Goal: Task Accomplishment & Management: Use online tool/utility

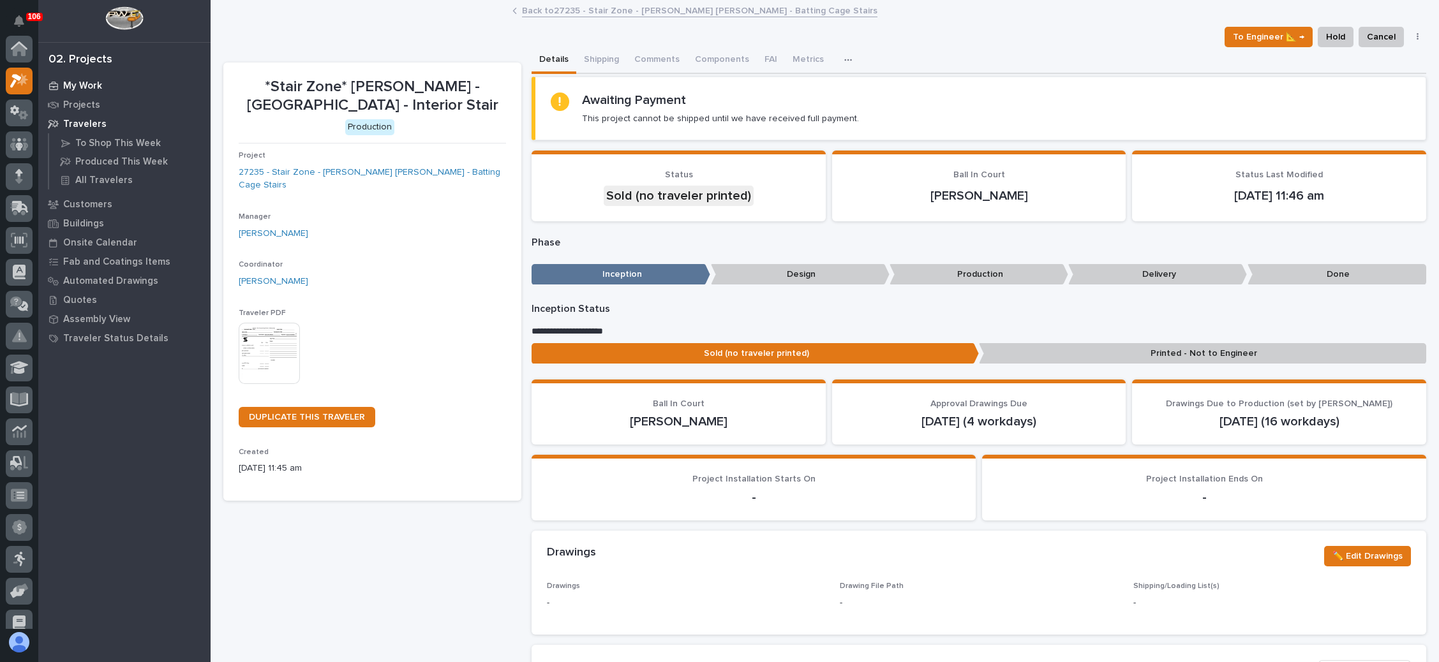
scroll to position [31, 0]
click at [98, 87] on p "My Work" at bounding box center [82, 85] width 39 height 11
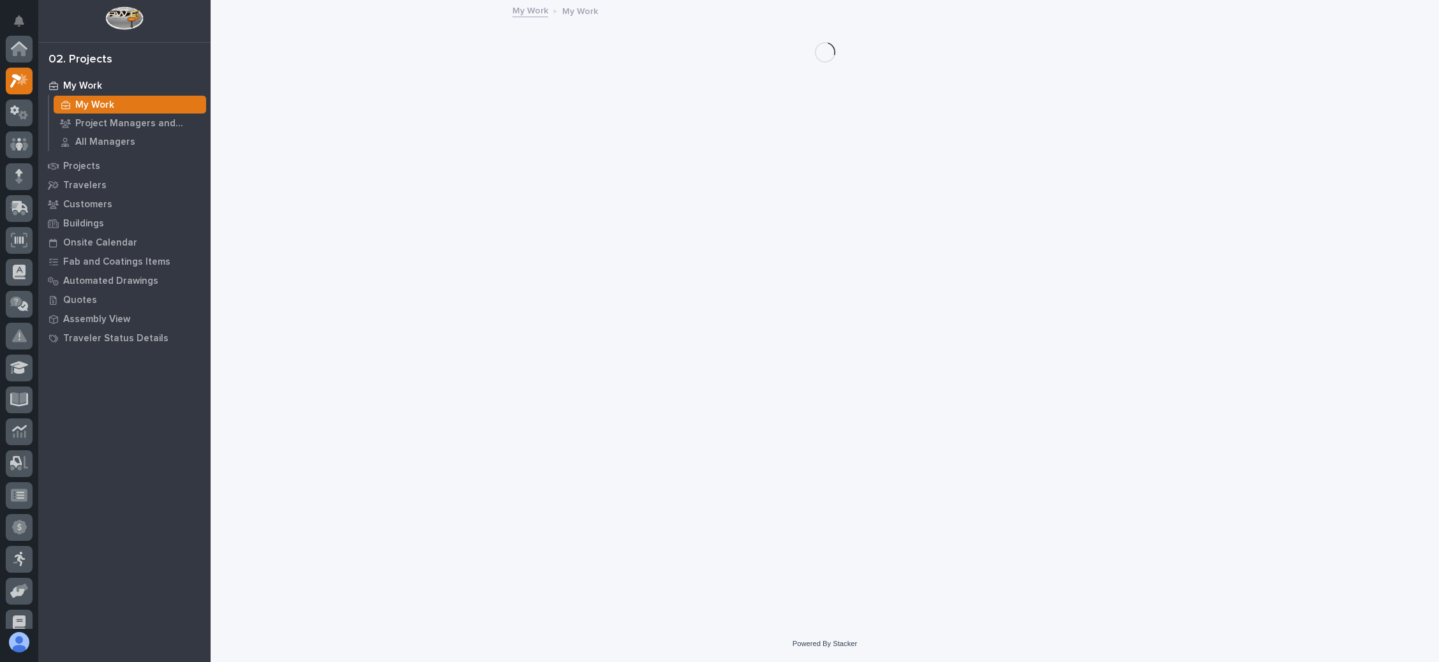
scroll to position [31, 0]
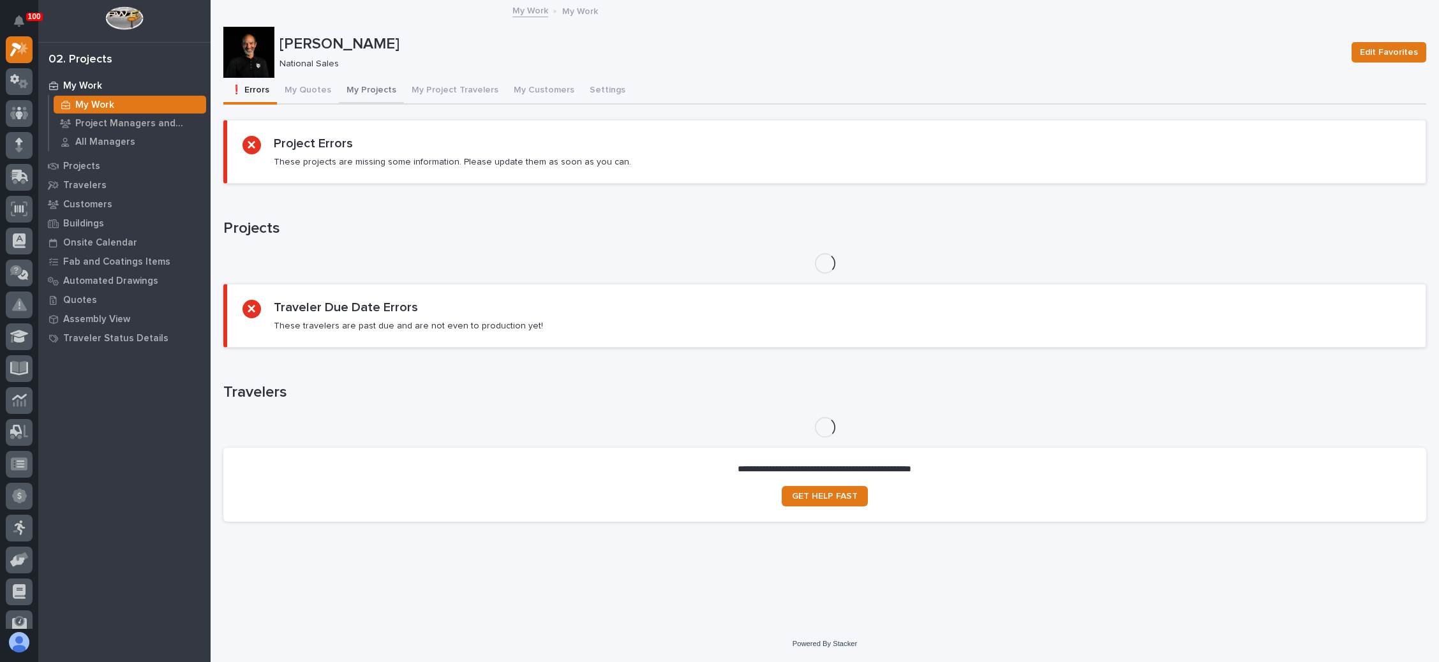
click at [376, 86] on button "My Projects" at bounding box center [371, 91] width 65 height 27
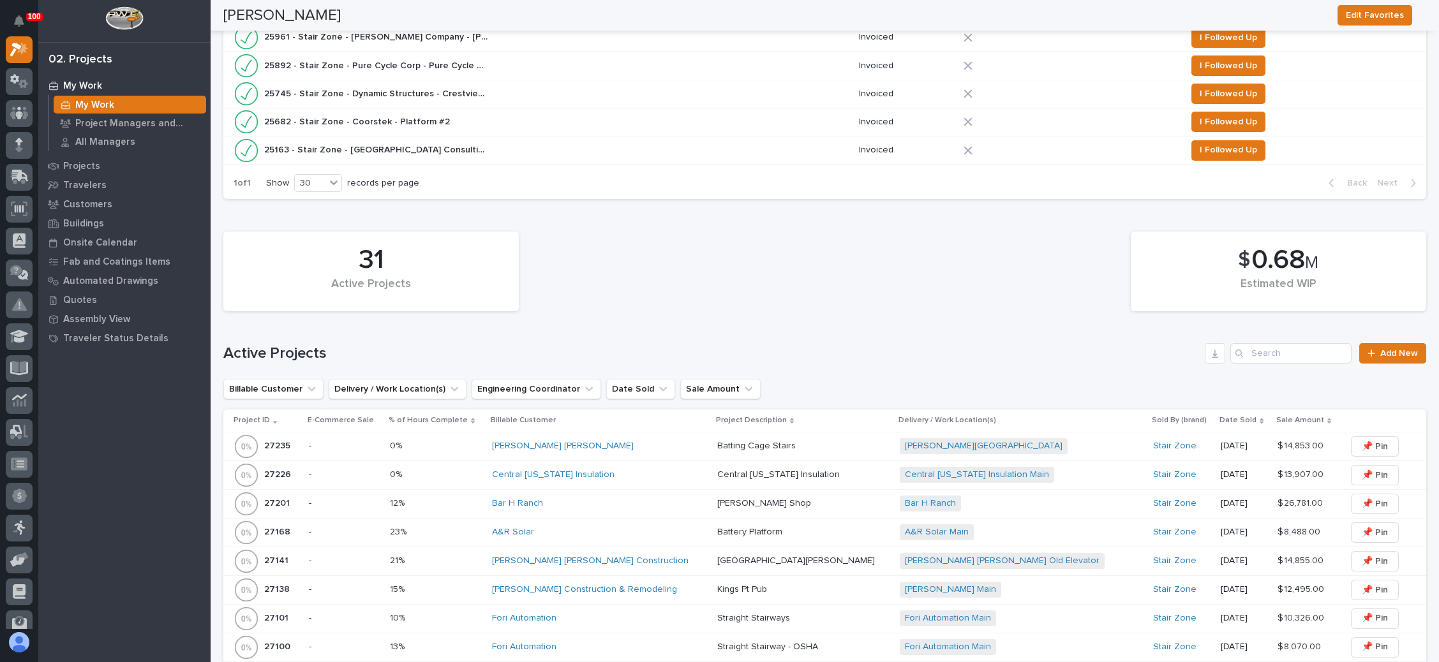
scroll to position [957, 0]
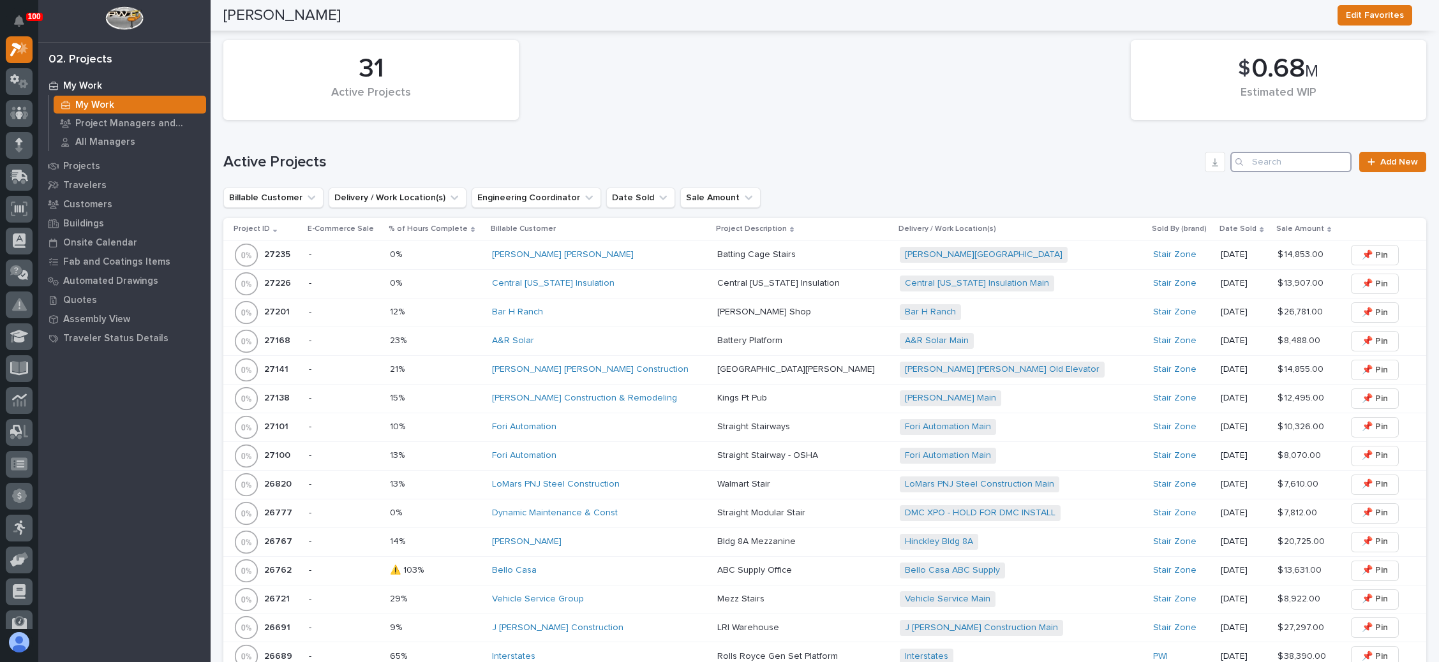
click at [1265, 160] on input "Search" at bounding box center [1290, 162] width 121 height 20
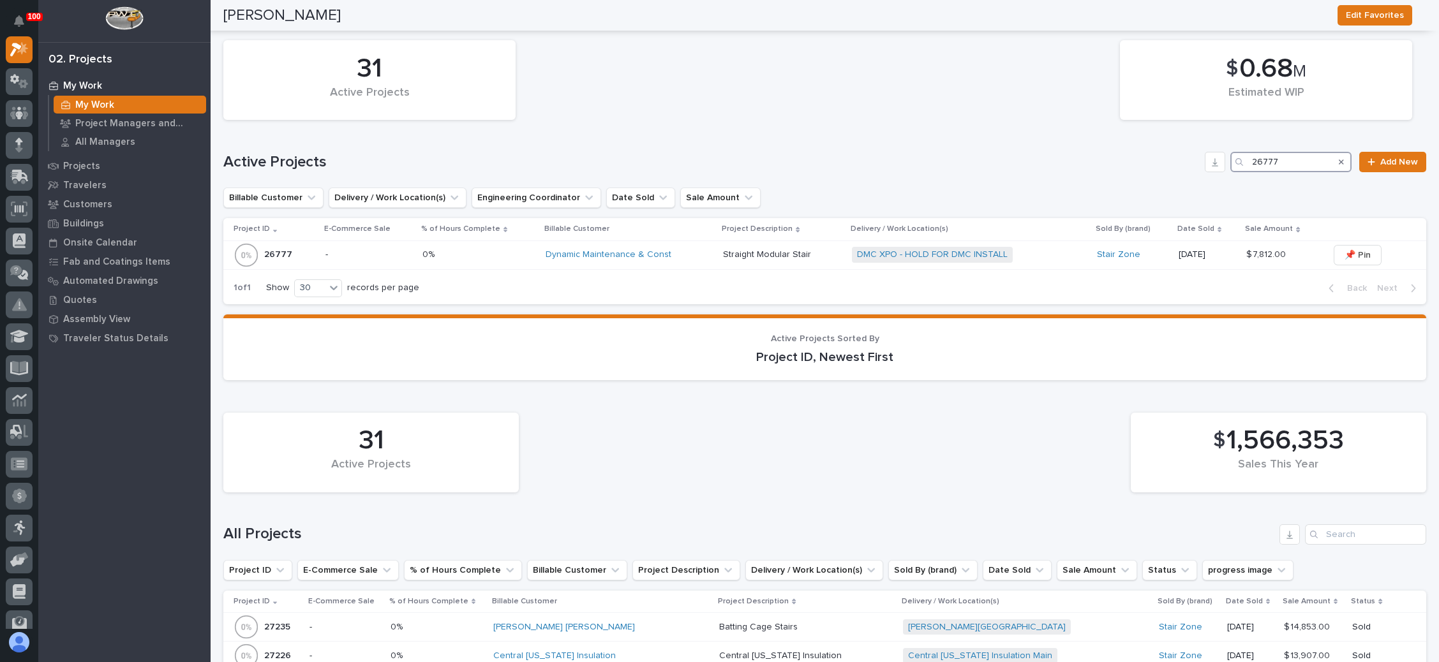
type input "26777"
click at [688, 249] on div "Dynamic Maintenance & Const" at bounding box center [630, 254] width 168 height 11
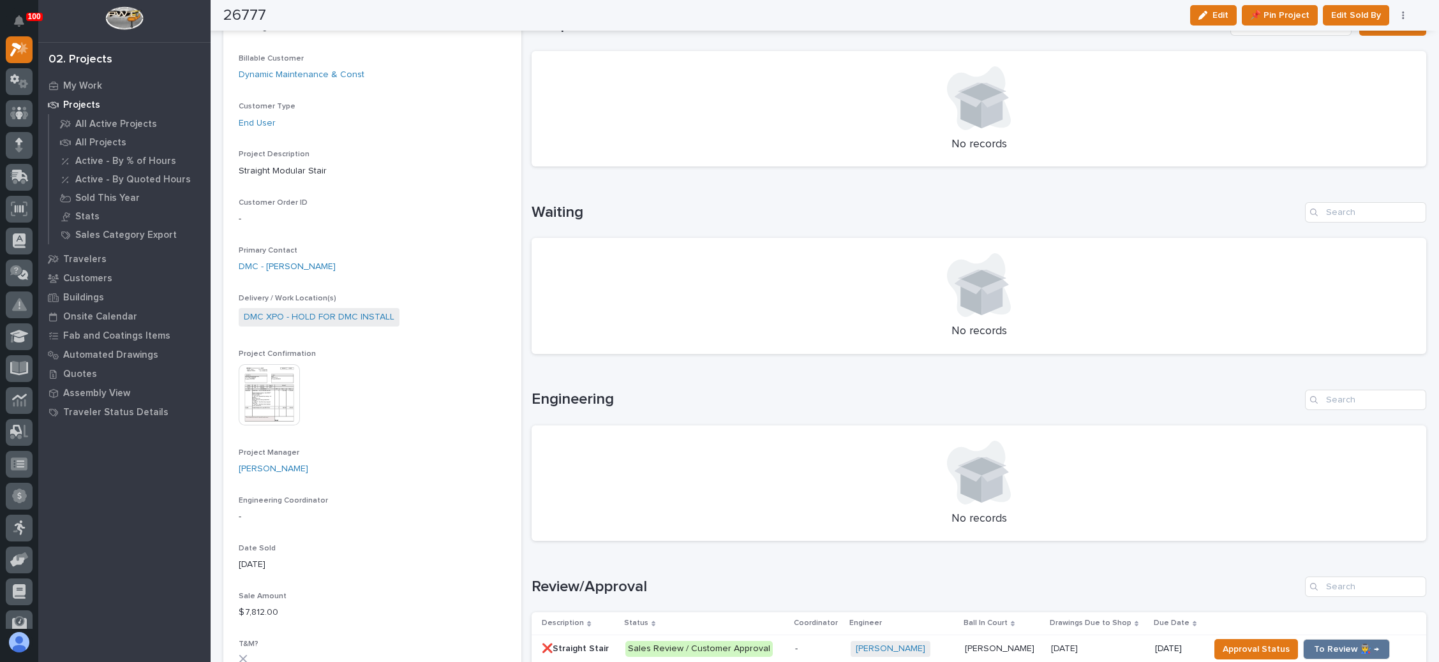
scroll to position [191, 0]
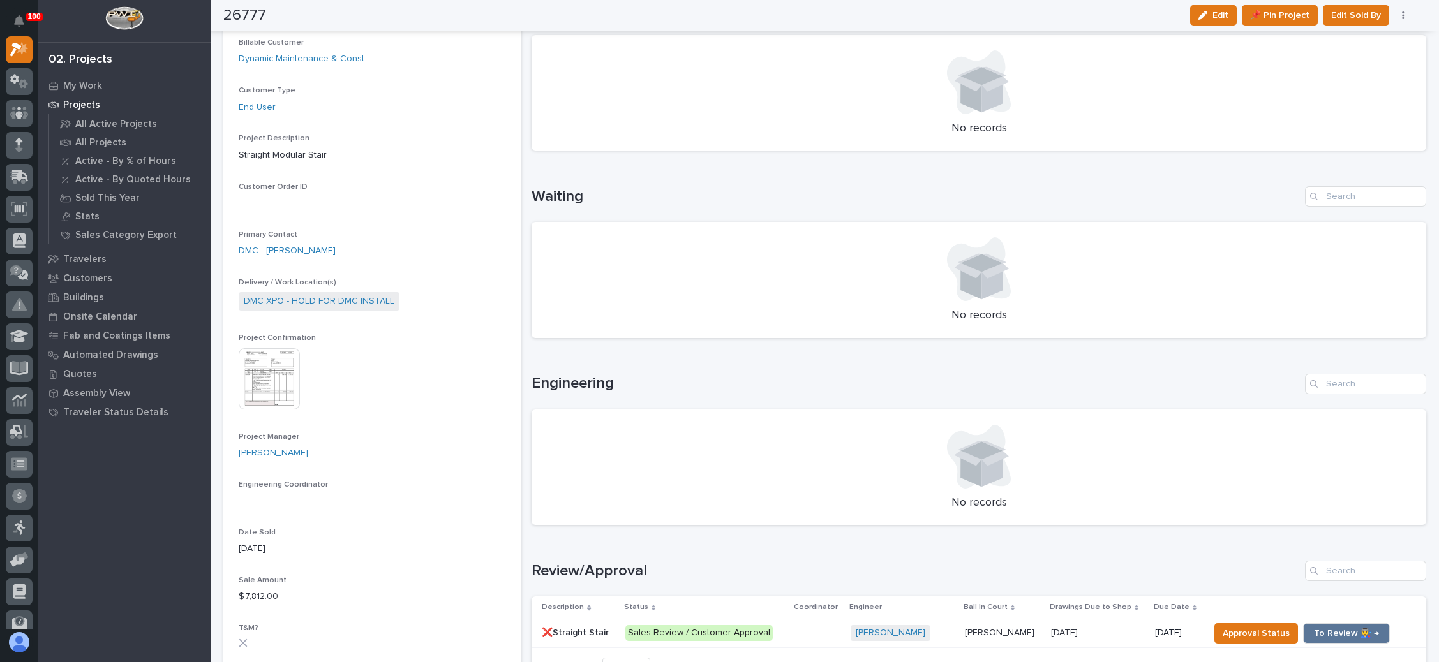
click at [265, 355] on img at bounding box center [269, 378] width 61 height 61
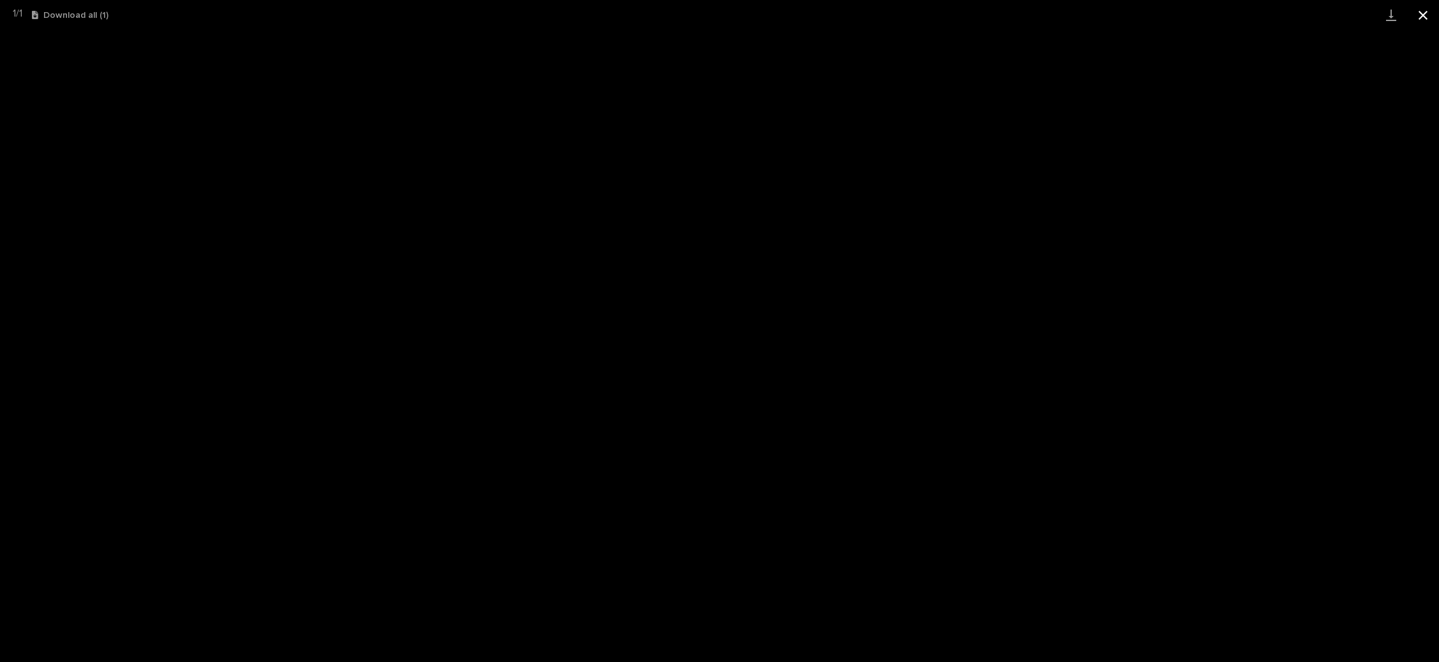
click at [1416, 16] on button "Close gallery" at bounding box center [1423, 15] width 32 height 30
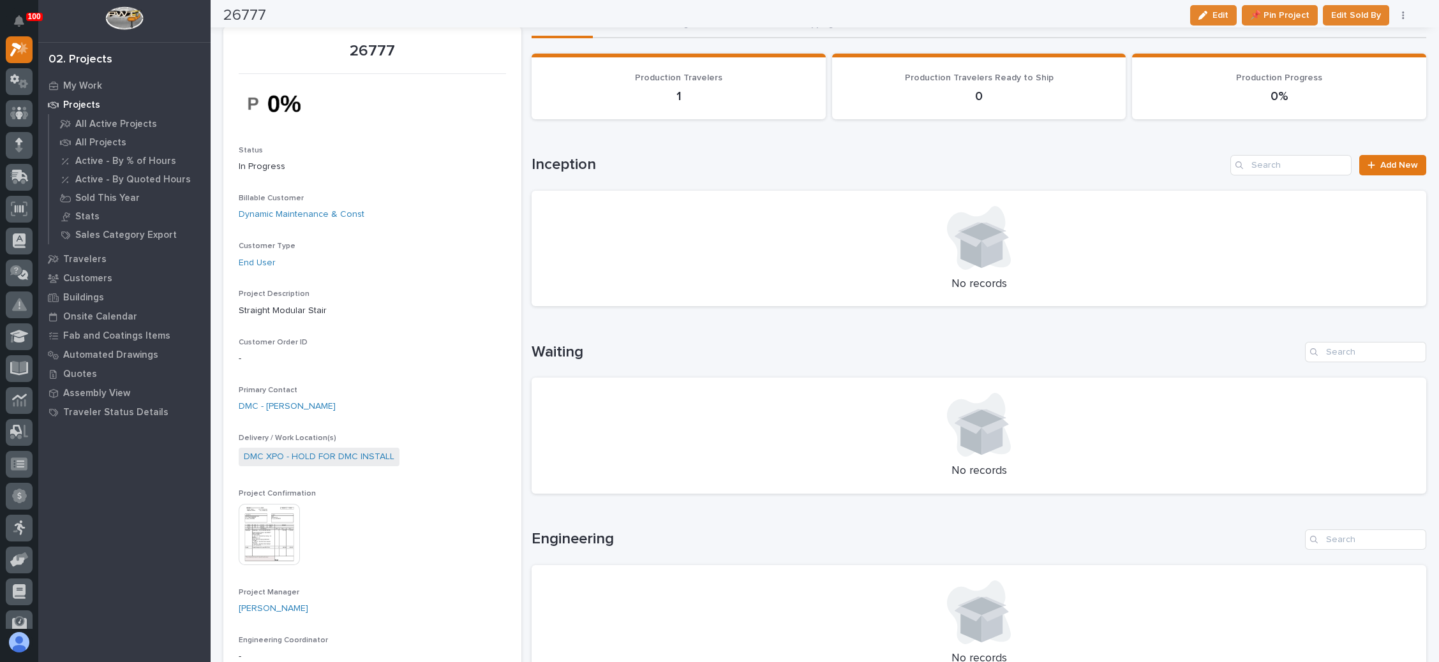
scroll to position [0, 0]
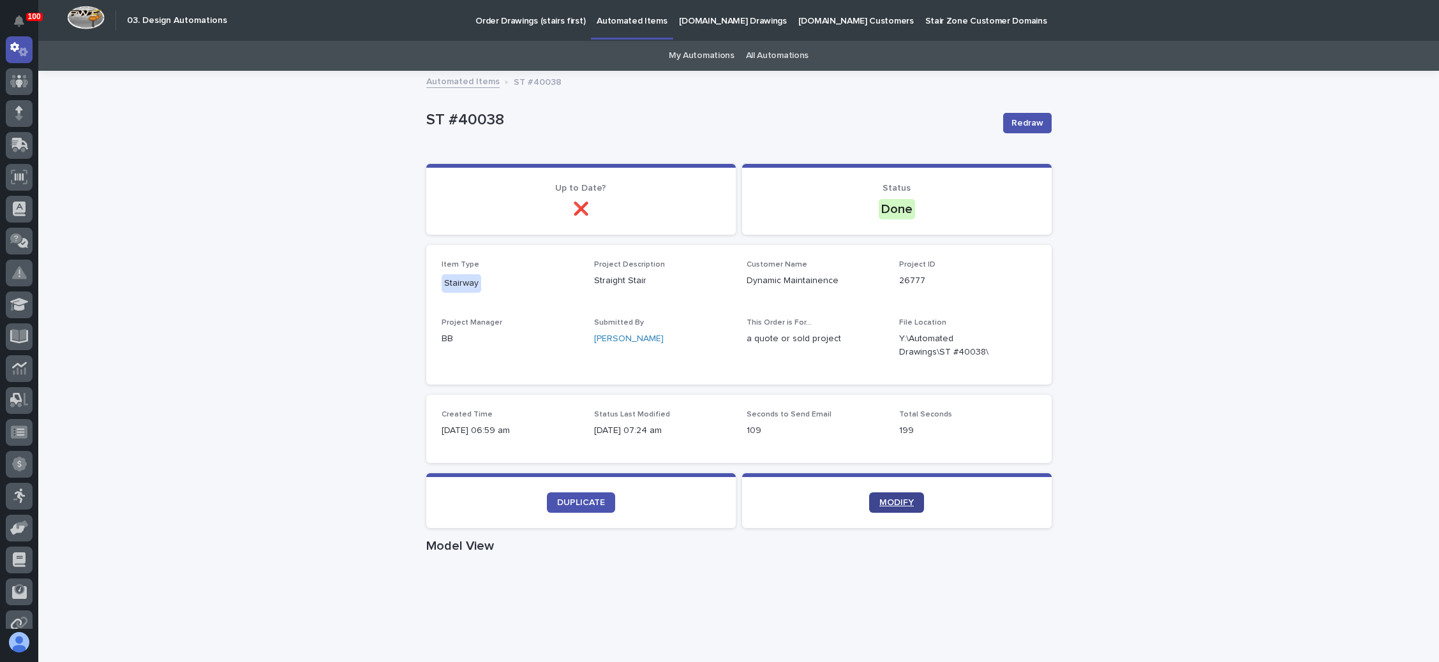
click at [891, 498] on span "MODIFY" at bounding box center [896, 502] width 34 height 9
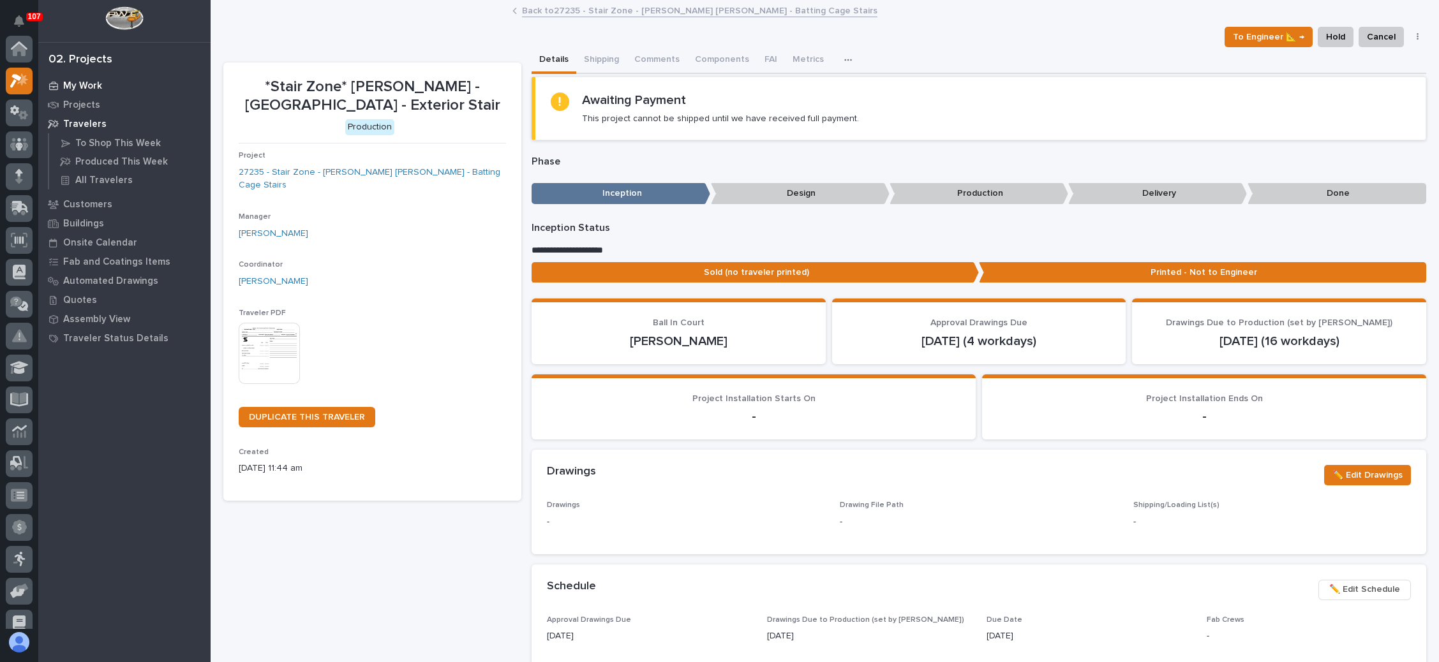
scroll to position [31, 0]
click at [19, 145] on icon at bounding box center [18, 148] width 7 height 7
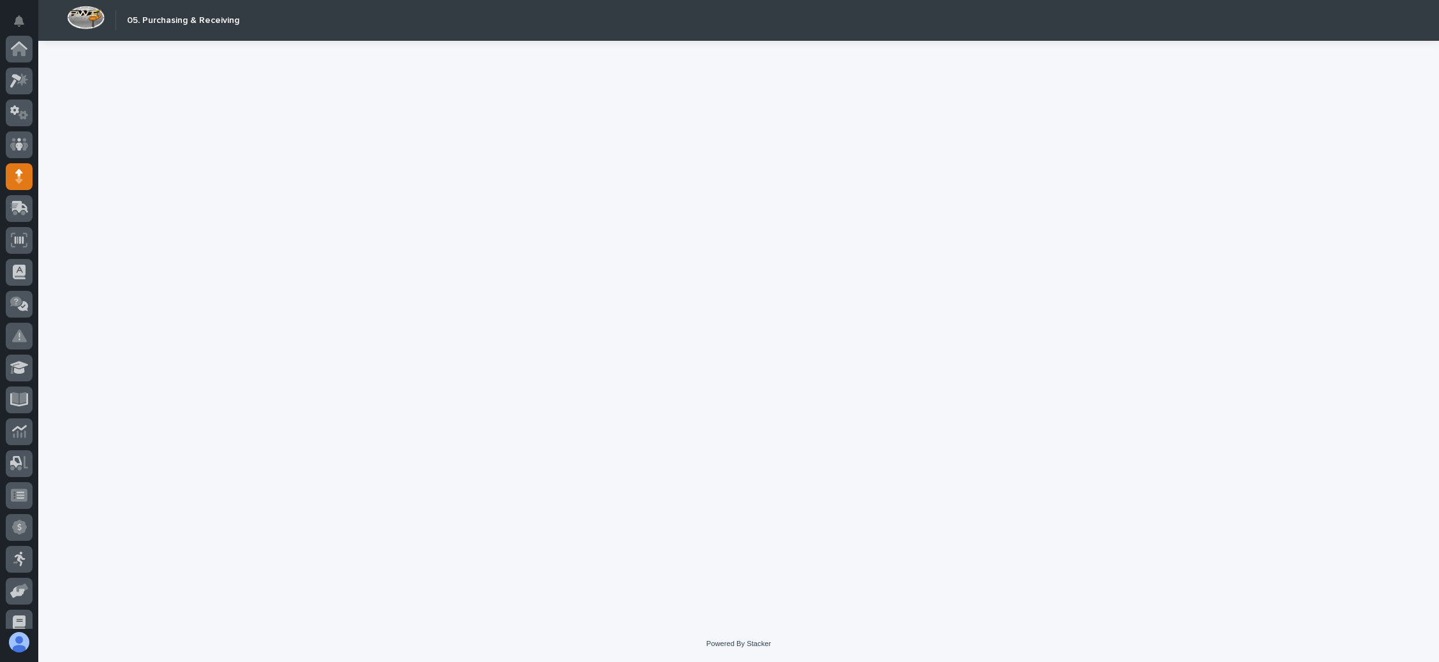
scroll to position [128, 0]
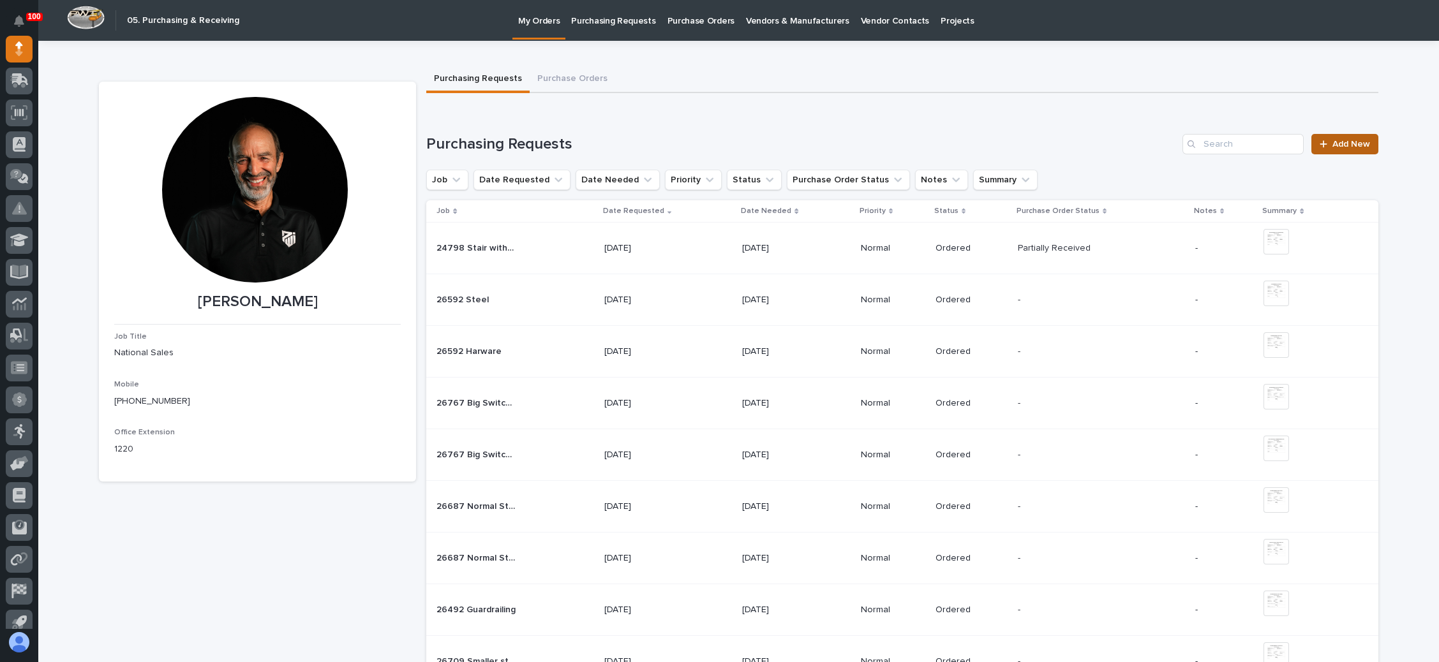
click at [1333, 142] on span "Add New" at bounding box center [1351, 144] width 38 height 9
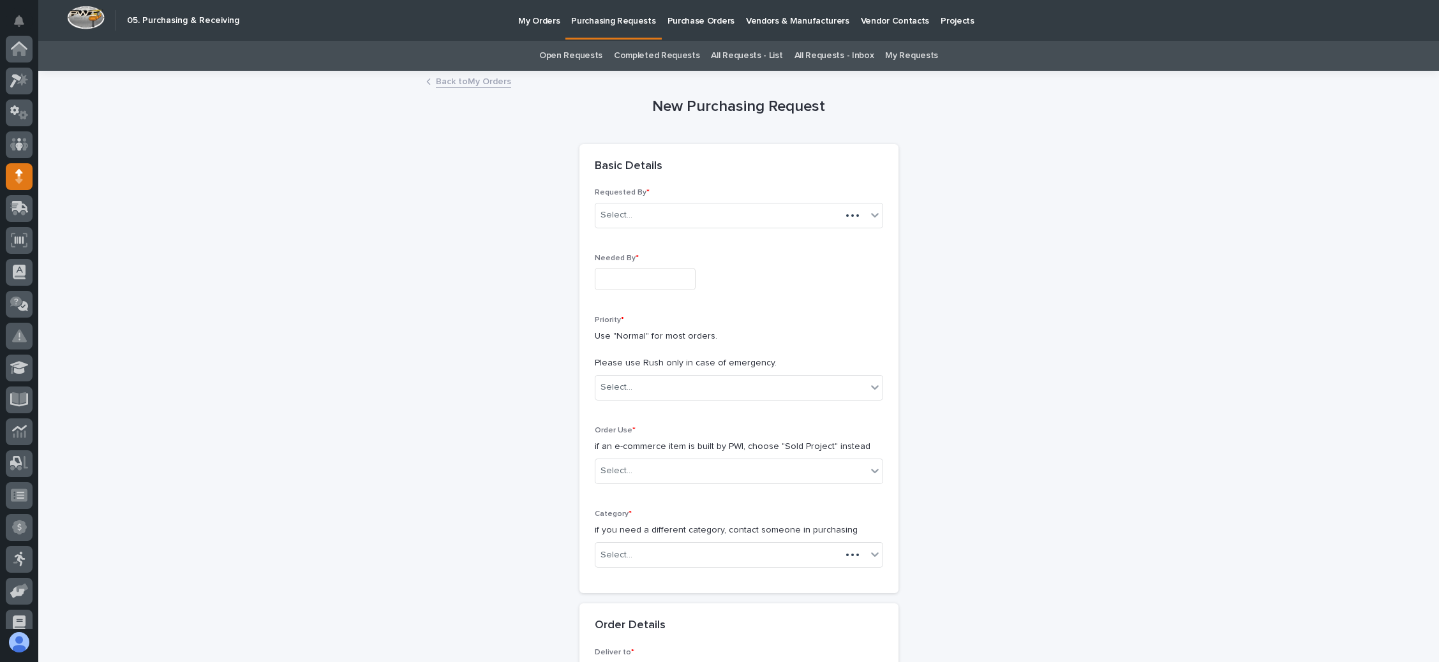
scroll to position [128, 0]
click at [648, 272] on input "text" at bounding box center [645, 279] width 101 height 22
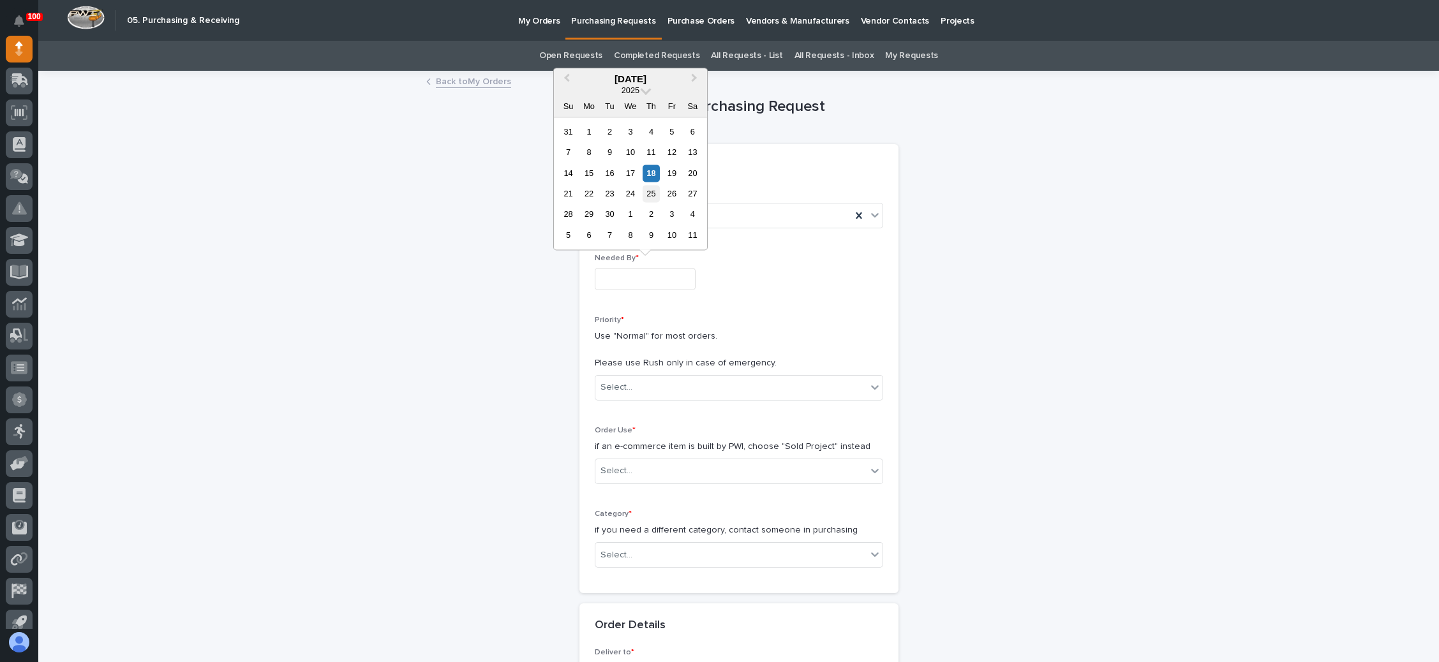
click at [648, 193] on div "25" at bounding box center [651, 193] width 17 height 17
type input "**********"
click at [637, 385] on div "Select..." at bounding box center [730, 387] width 271 height 21
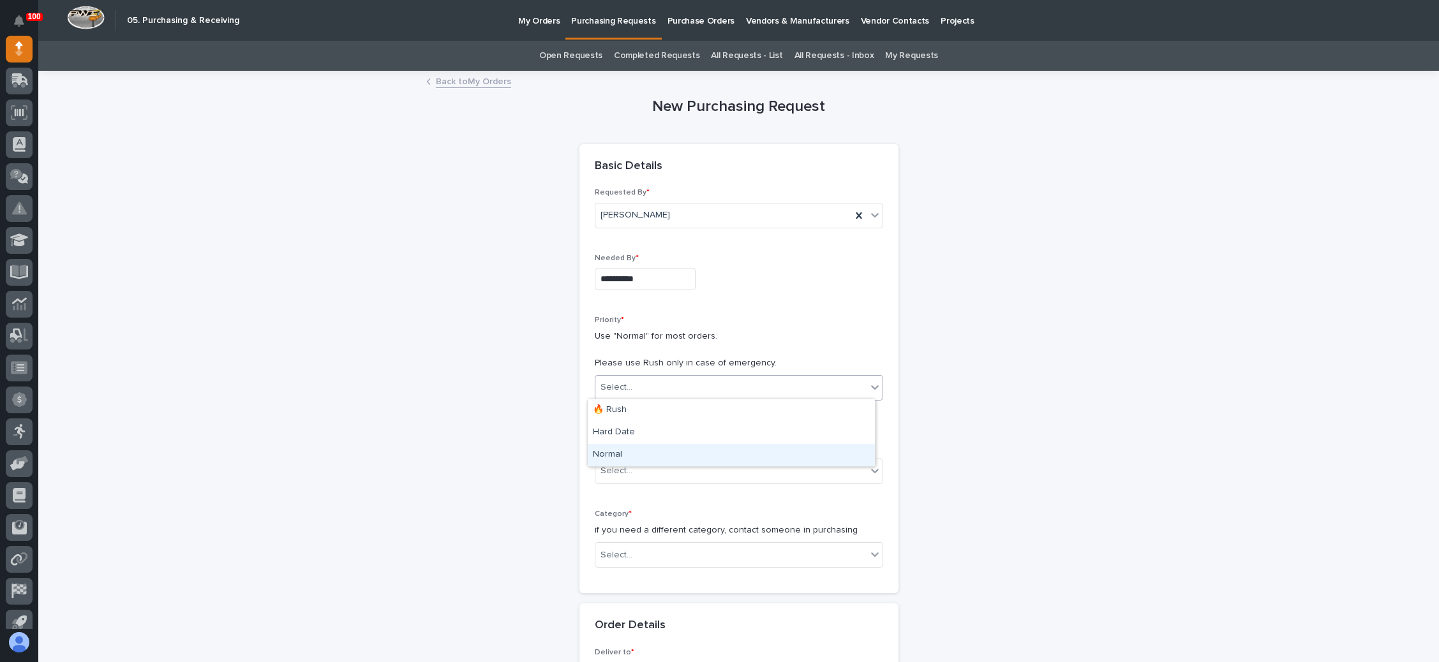
click at [630, 449] on div "Normal" at bounding box center [731, 455] width 287 height 22
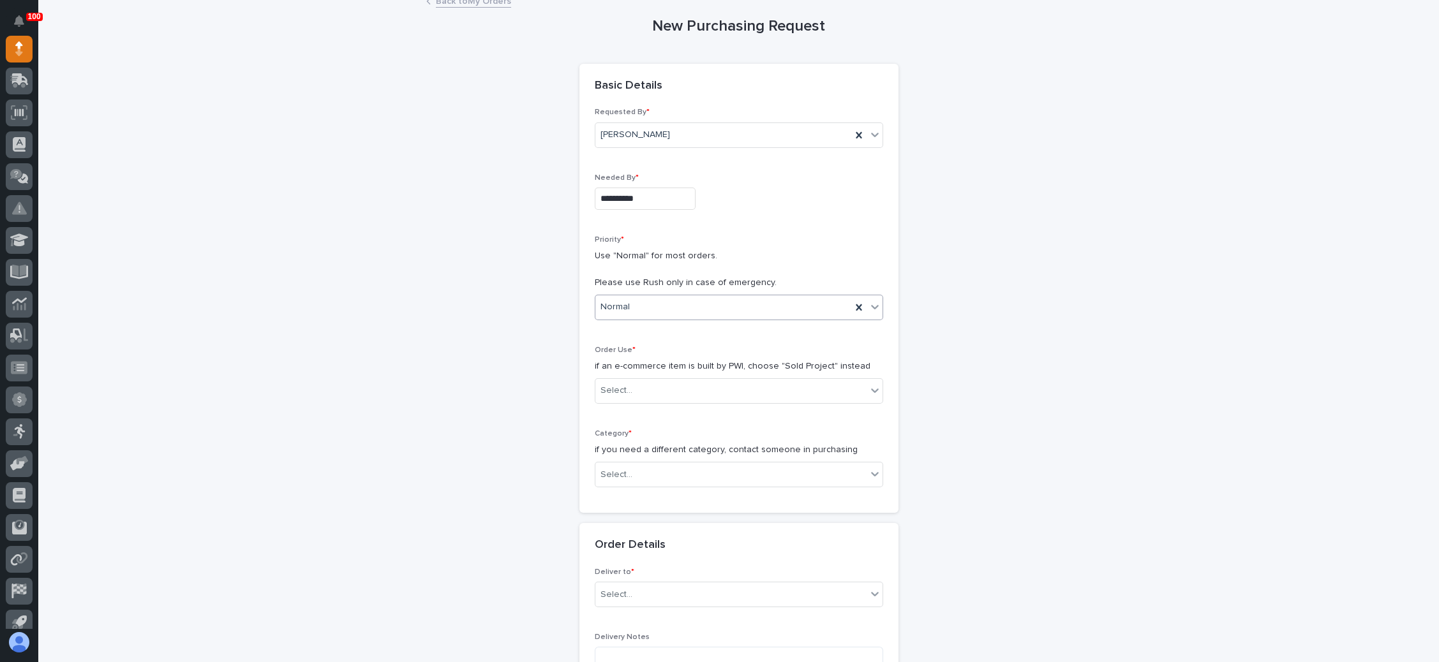
scroll to position [96, 0]
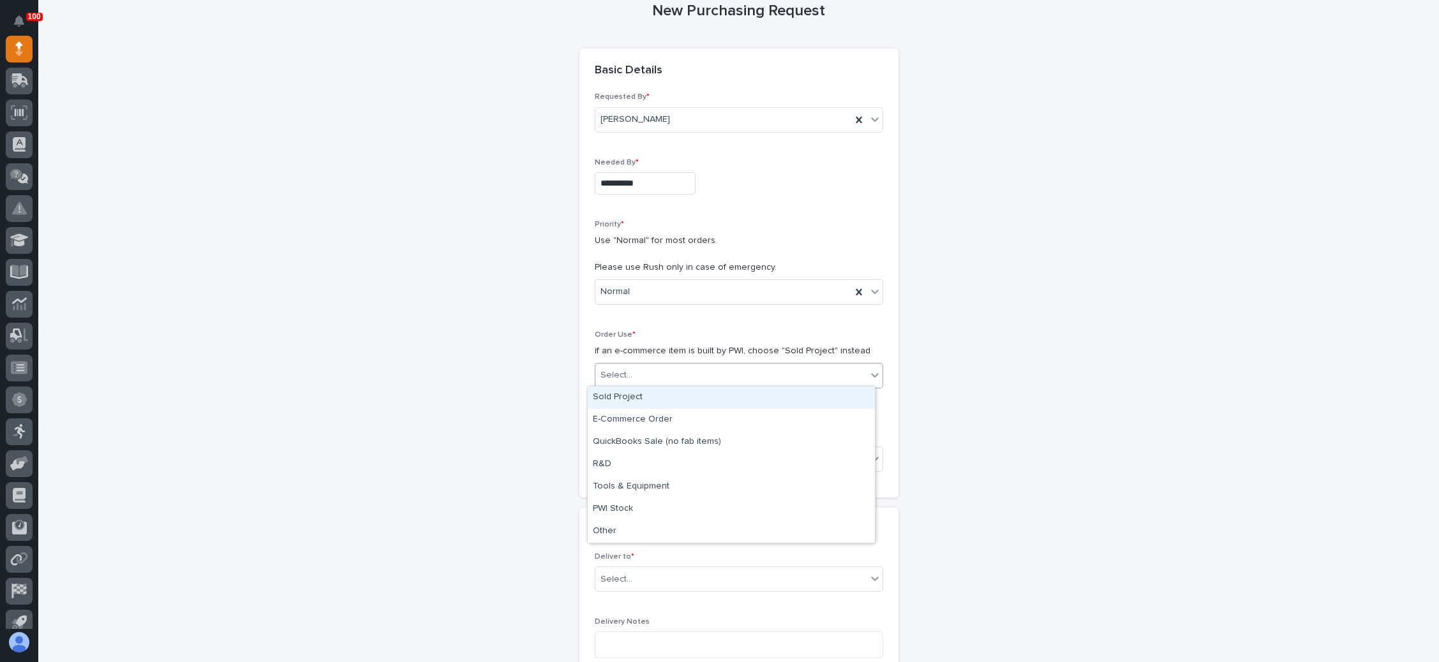
click at [668, 373] on div "Select..." at bounding box center [730, 375] width 271 height 21
drag, startPoint x: 652, startPoint y: 397, endPoint x: 669, endPoint y: 396, distance: 17.3
click at [652, 396] on div "Sold Project" at bounding box center [731, 398] width 287 height 22
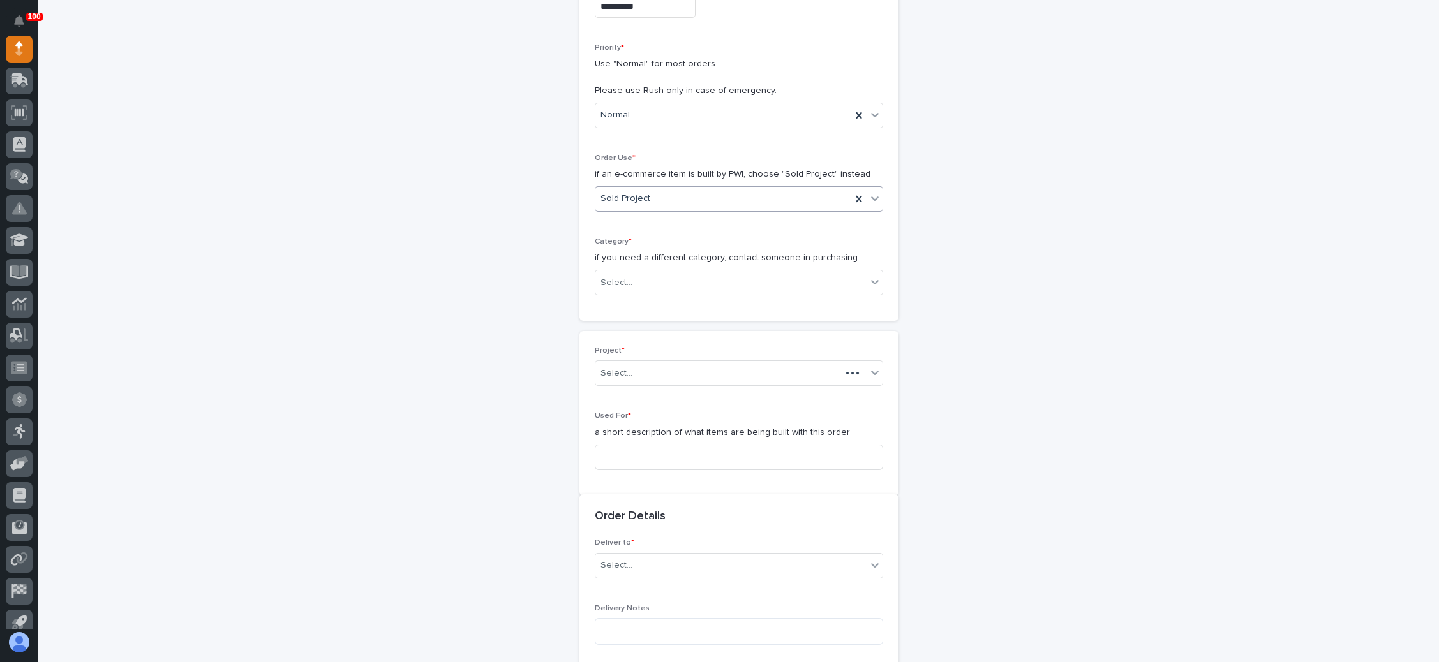
scroll to position [278, 0]
click at [675, 278] on div "Select..." at bounding box center [730, 277] width 271 height 21
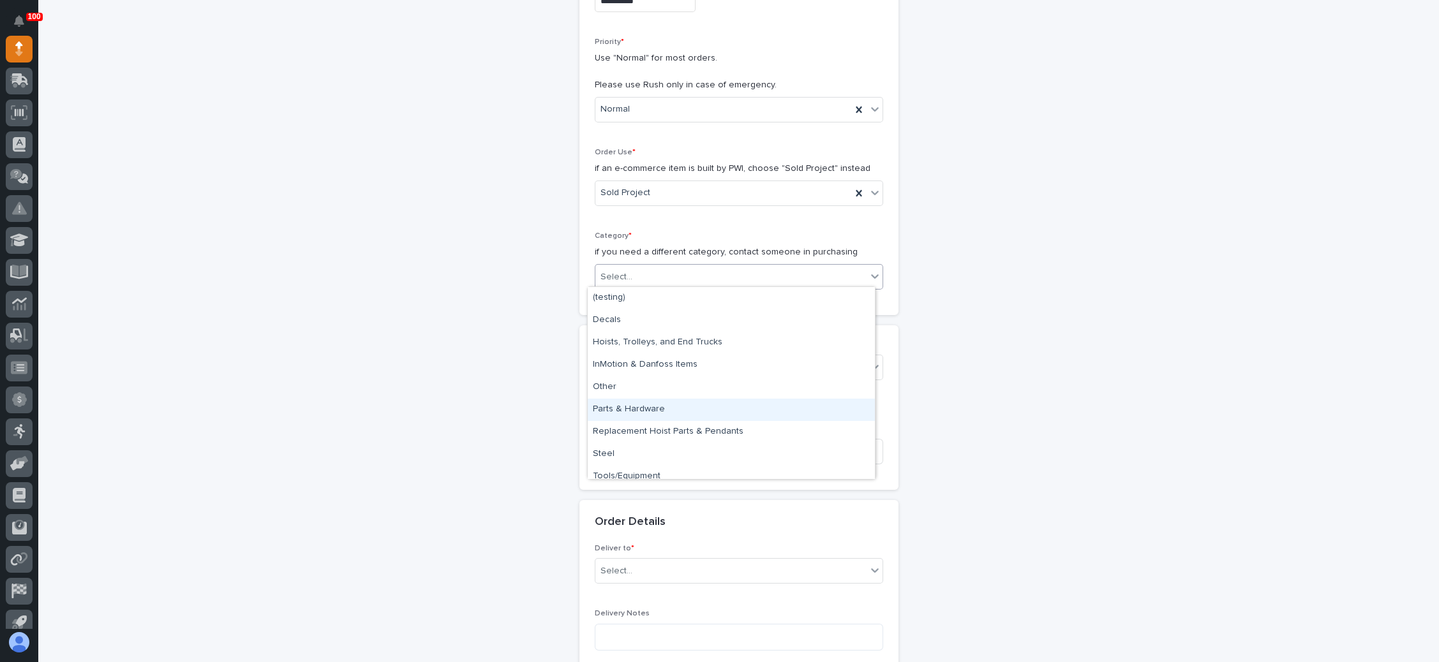
click at [650, 409] on div "Parts & Hardware" at bounding box center [731, 410] width 287 height 22
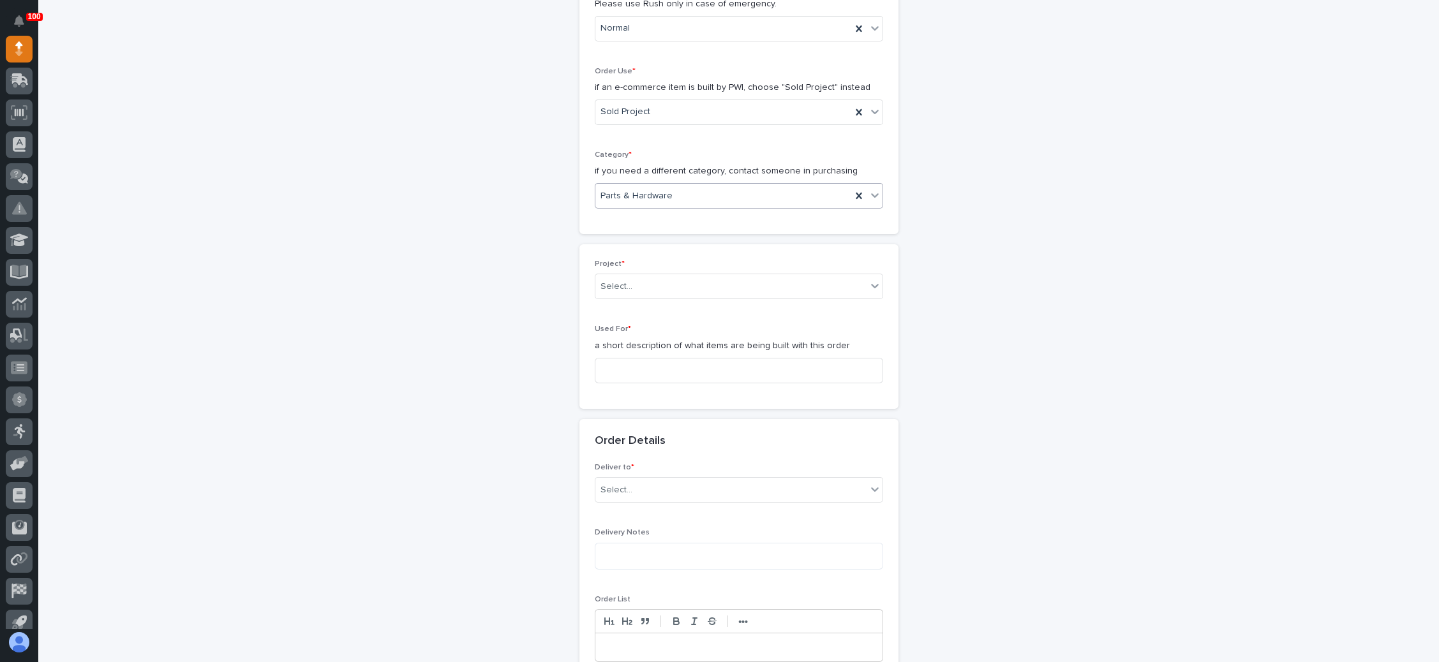
scroll to position [375, 0]
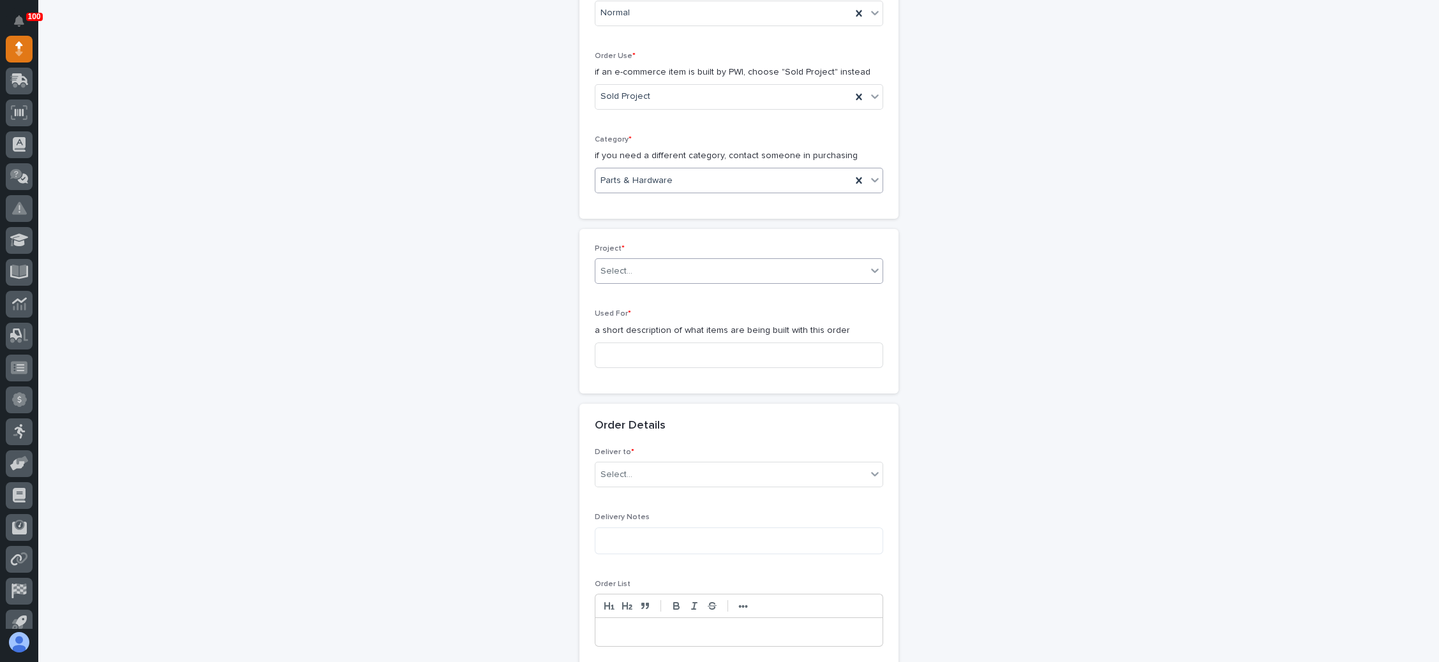
click at [688, 274] on div "Select..." at bounding box center [730, 271] width 271 height 21
type input "*****"
click at [696, 293] on div "26777 - Stair Zone - Dynamic Maintenance & Const - Straight Modular Stair" at bounding box center [731, 292] width 287 height 22
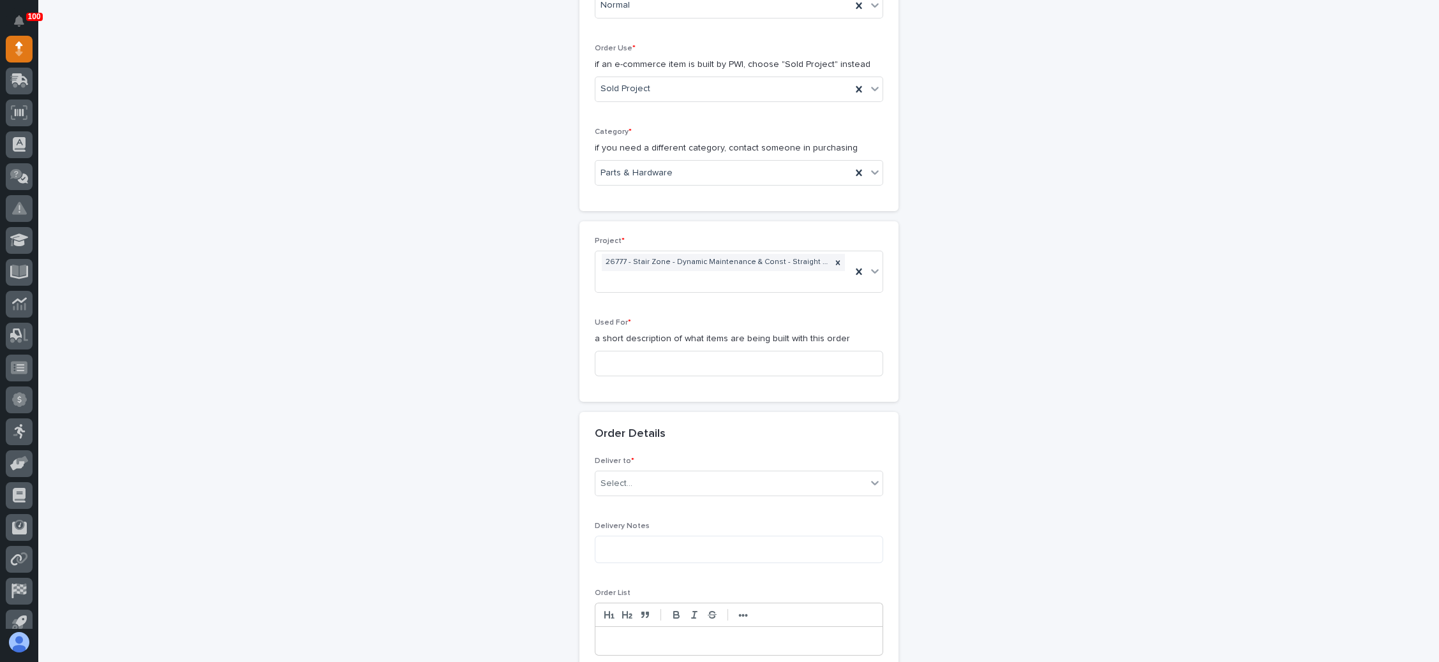
click at [654, 345] on div "Used For * a short description of what items are being built with this order" at bounding box center [739, 352] width 288 height 68
click at [678, 368] on input at bounding box center [739, 364] width 288 height 26
type input "Dock Stair"
click at [667, 478] on div "Select..." at bounding box center [730, 483] width 271 height 21
drag, startPoint x: 633, startPoint y: 503, endPoint x: 661, endPoint y: 495, distance: 29.1
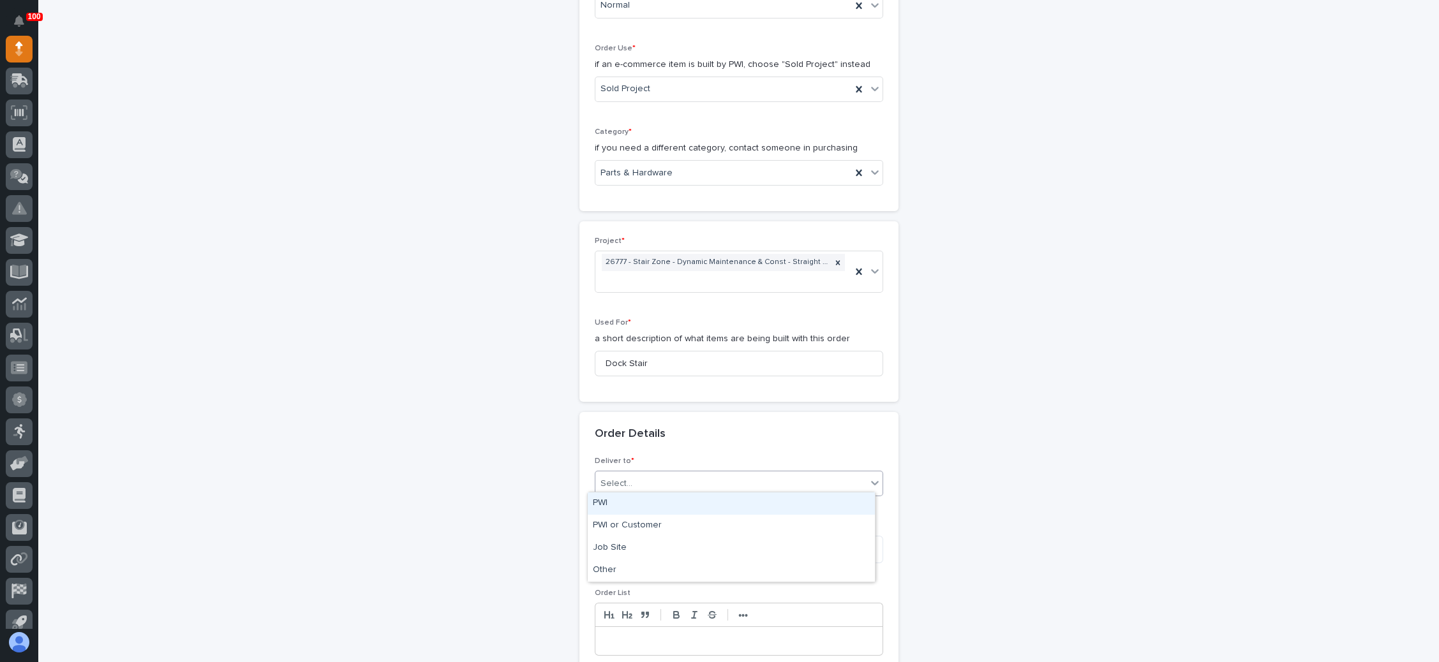
click at [635, 502] on div "PWI" at bounding box center [731, 504] width 287 height 22
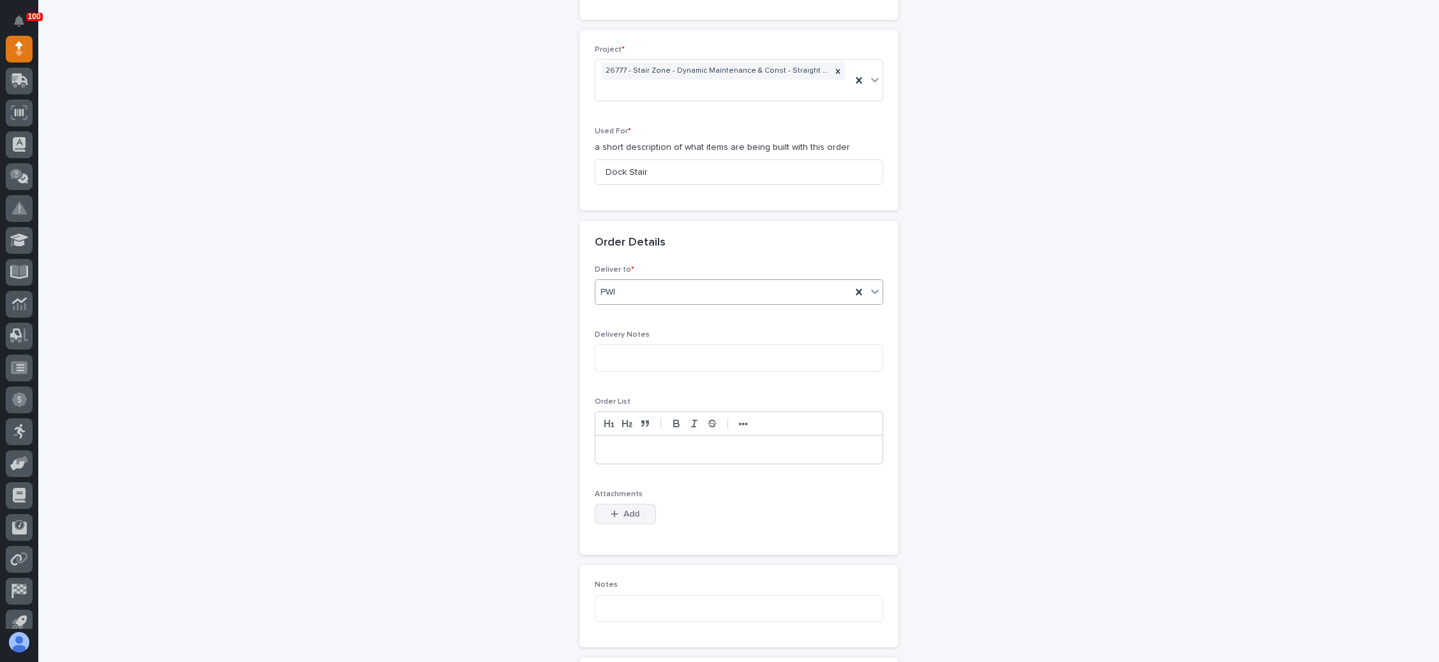
click at [624, 509] on span "Add" at bounding box center [631, 514] width 16 height 11
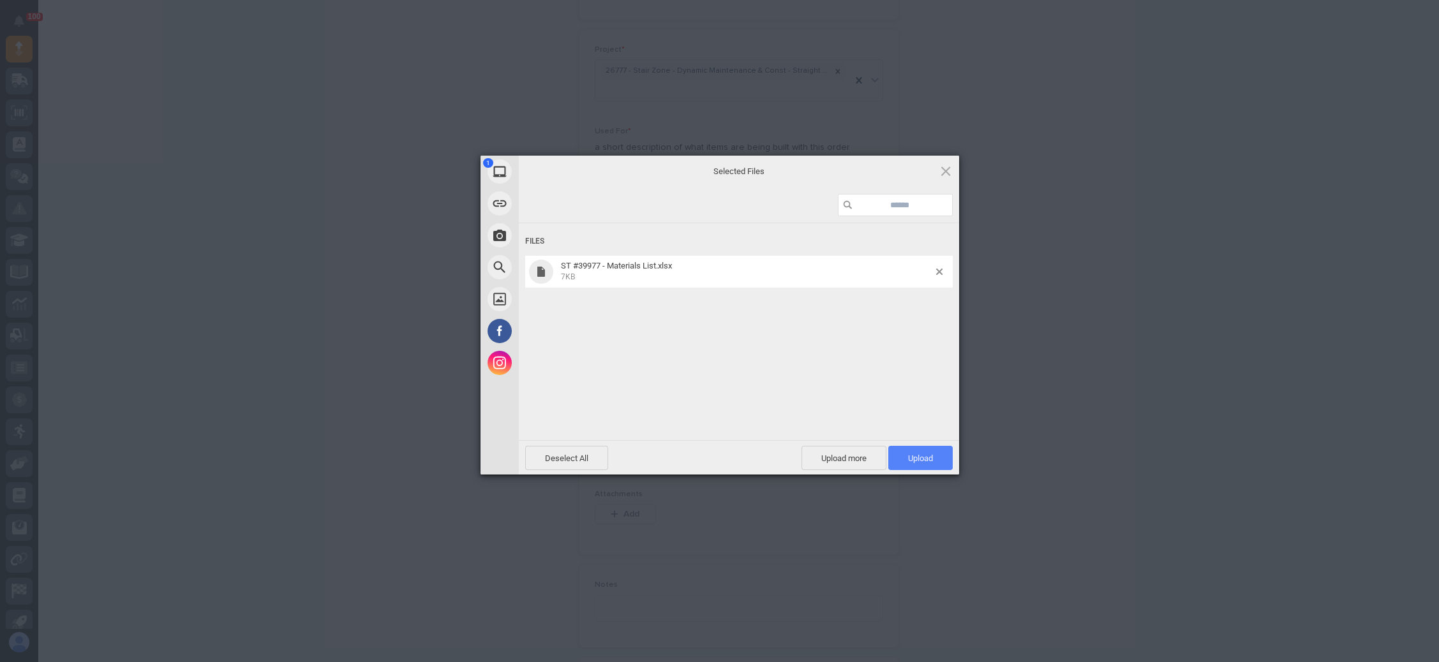
click at [909, 450] on span "Upload 1" at bounding box center [920, 458] width 64 height 24
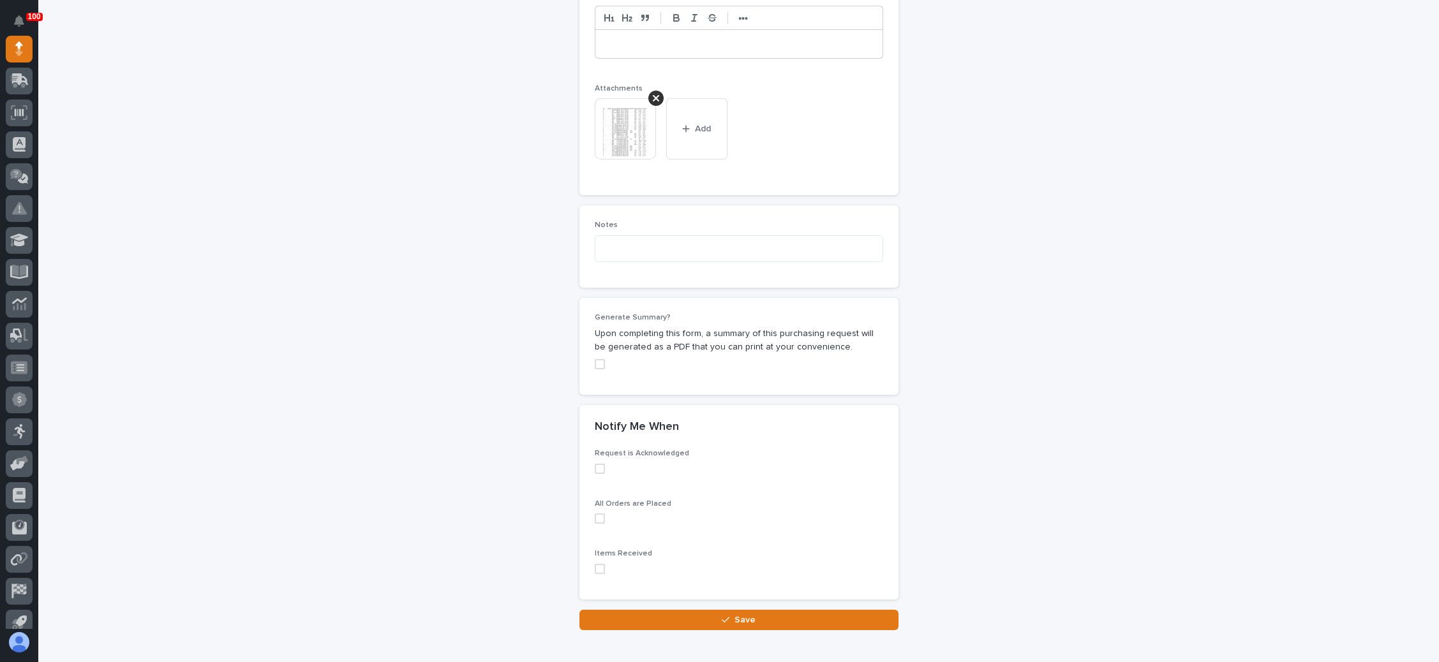
scroll to position [1042, 0]
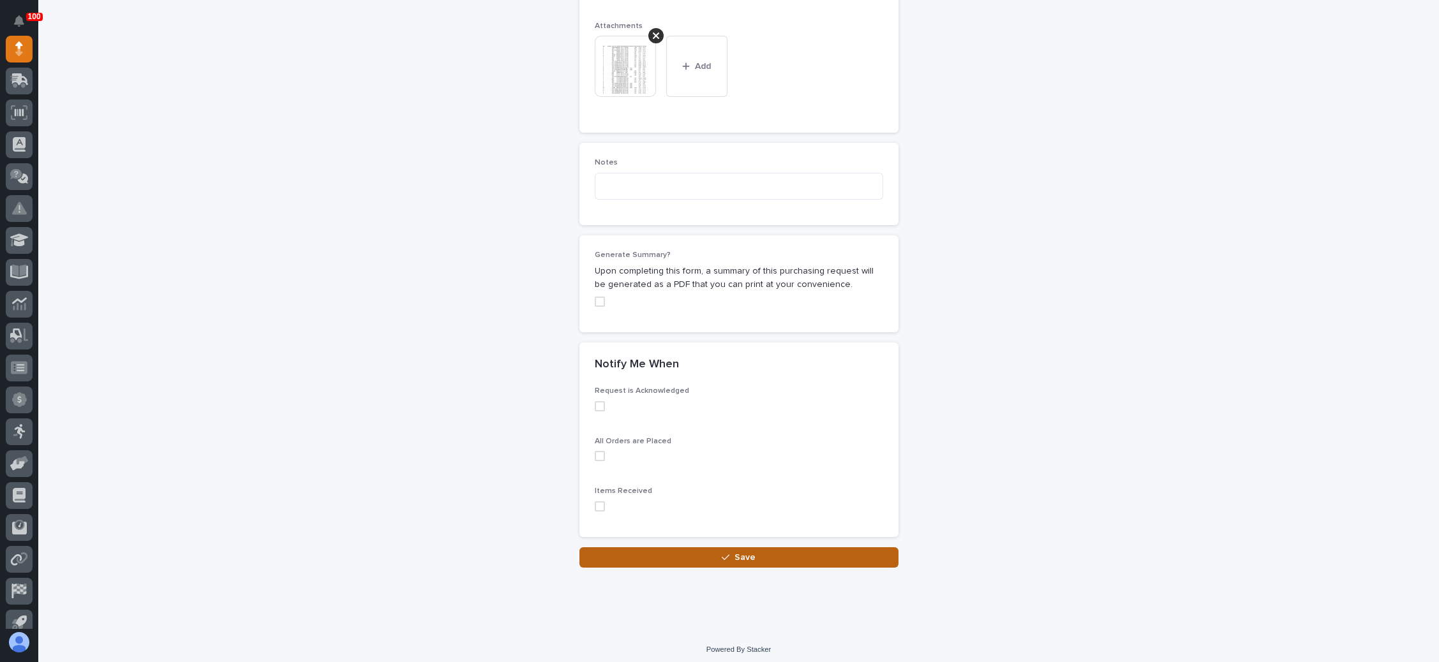
click at [734, 552] on span "Save" at bounding box center [744, 557] width 21 height 11
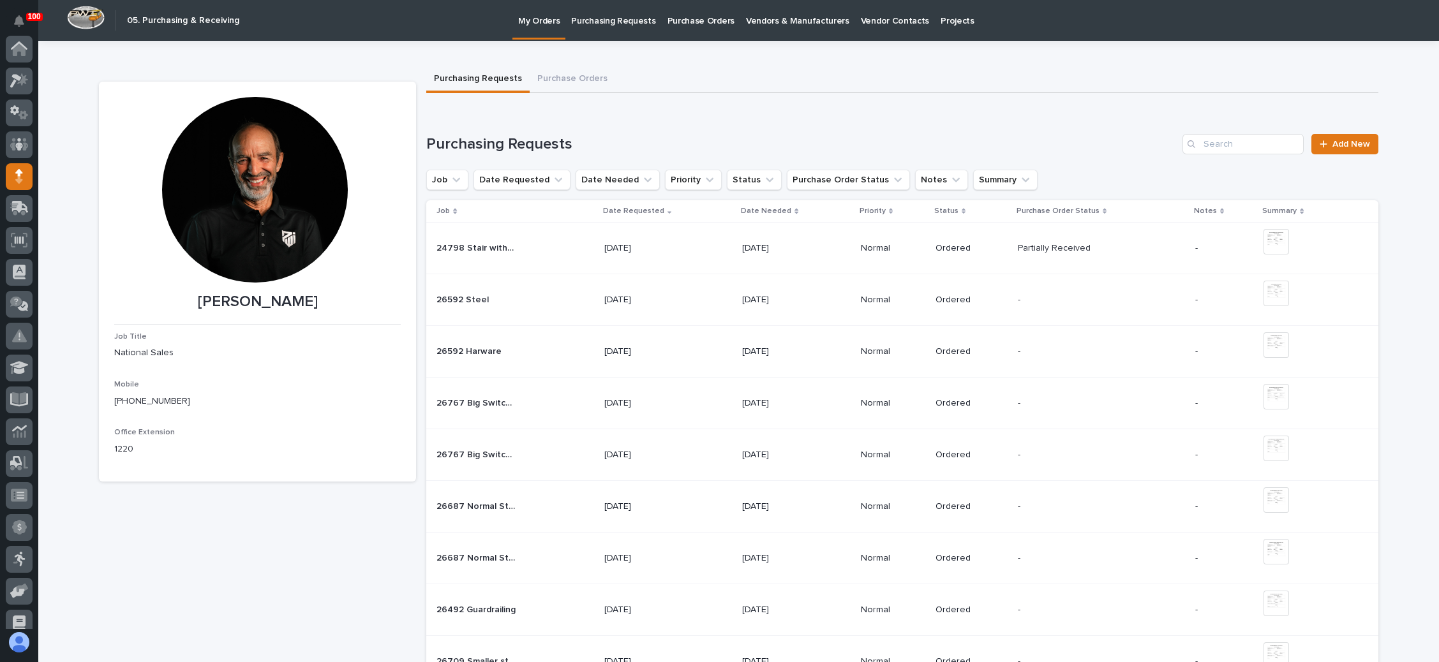
scroll to position [128, 0]
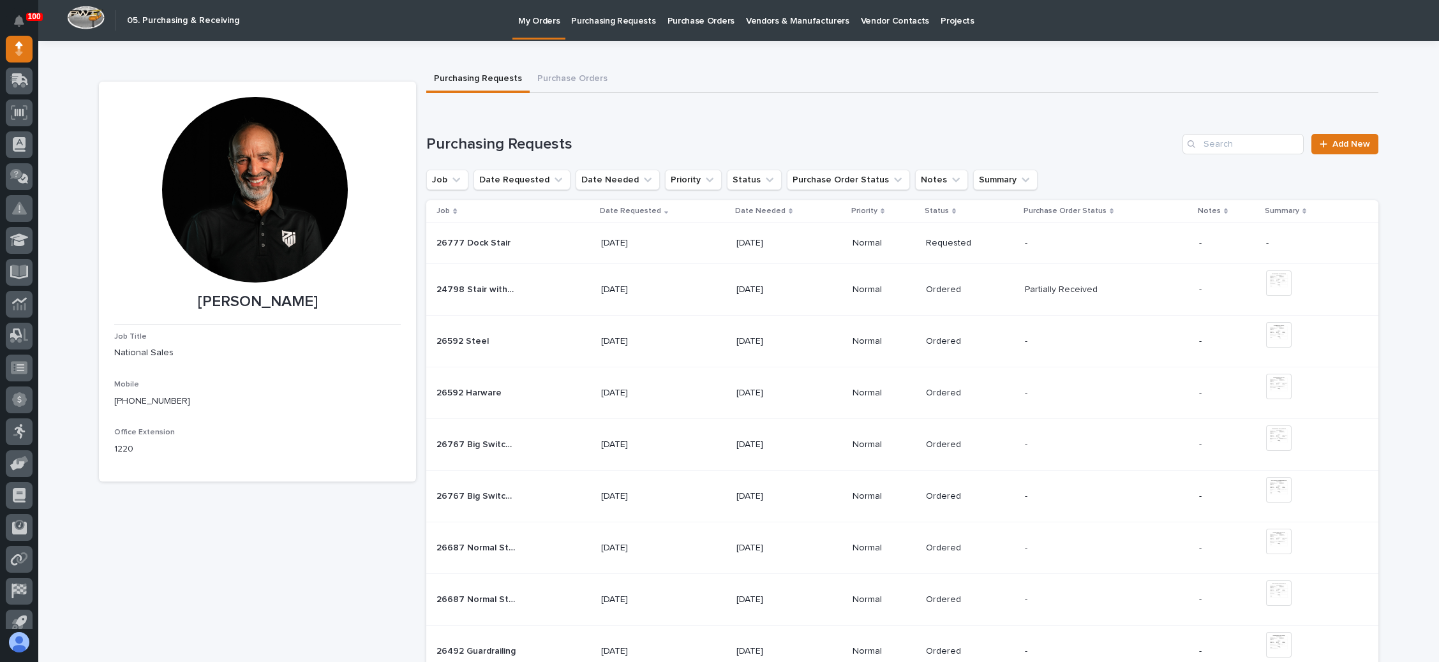
click at [1064, 244] on p at bounding box center [1065, 243] width 80 height 11
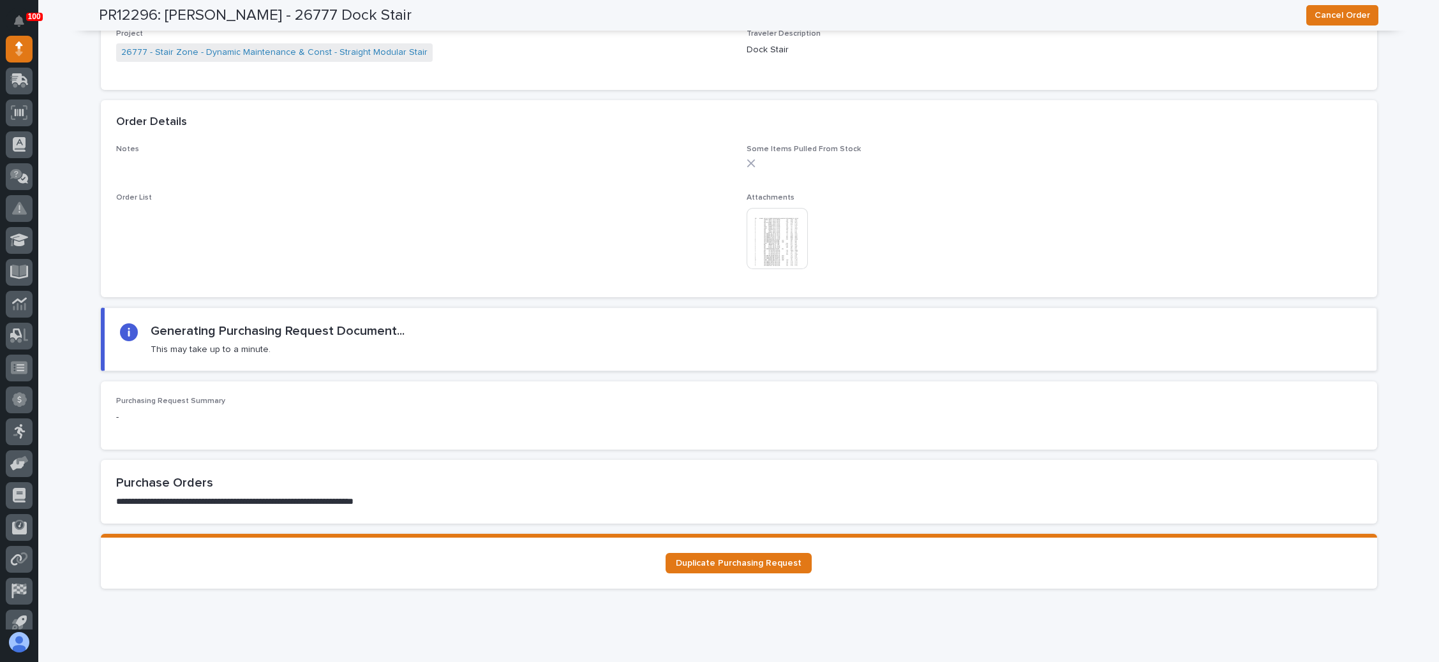
scroll to position [957, 0]
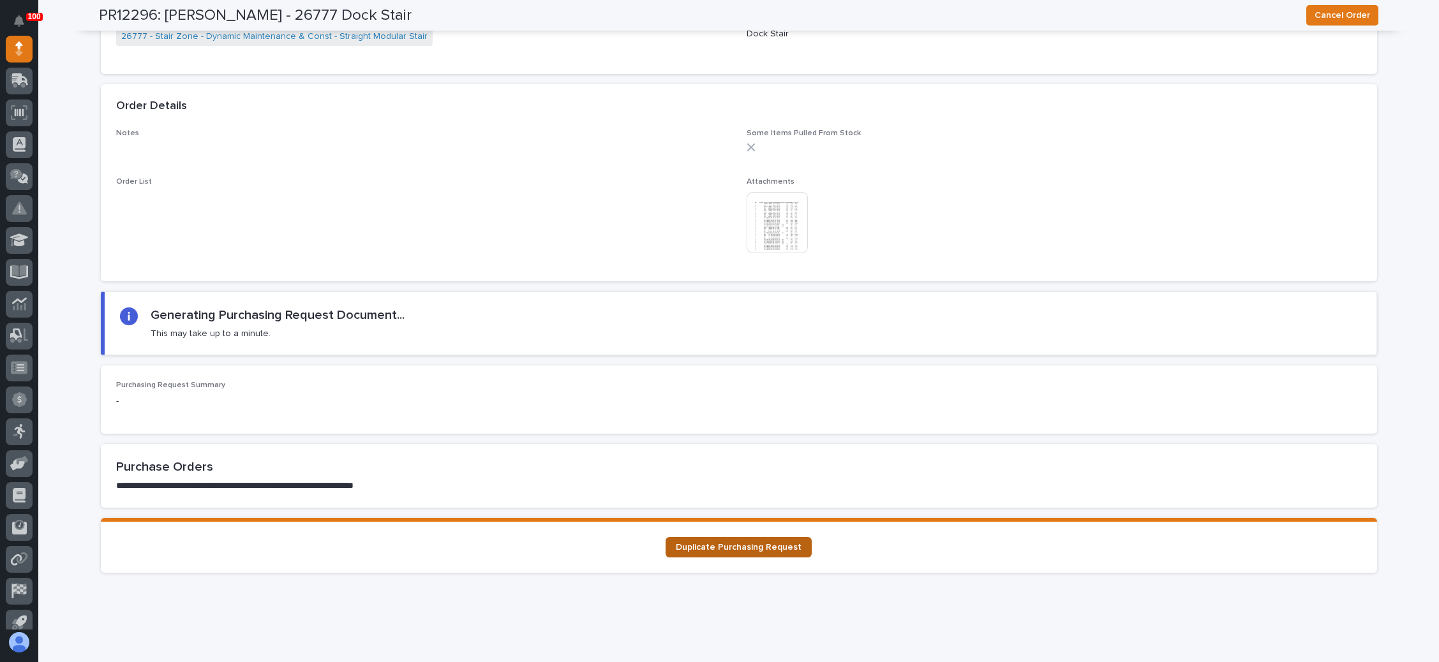
click at [766, 546] on span "Duplicate Purchasing Request" at bounding box center [739, 547] width 126 height 9
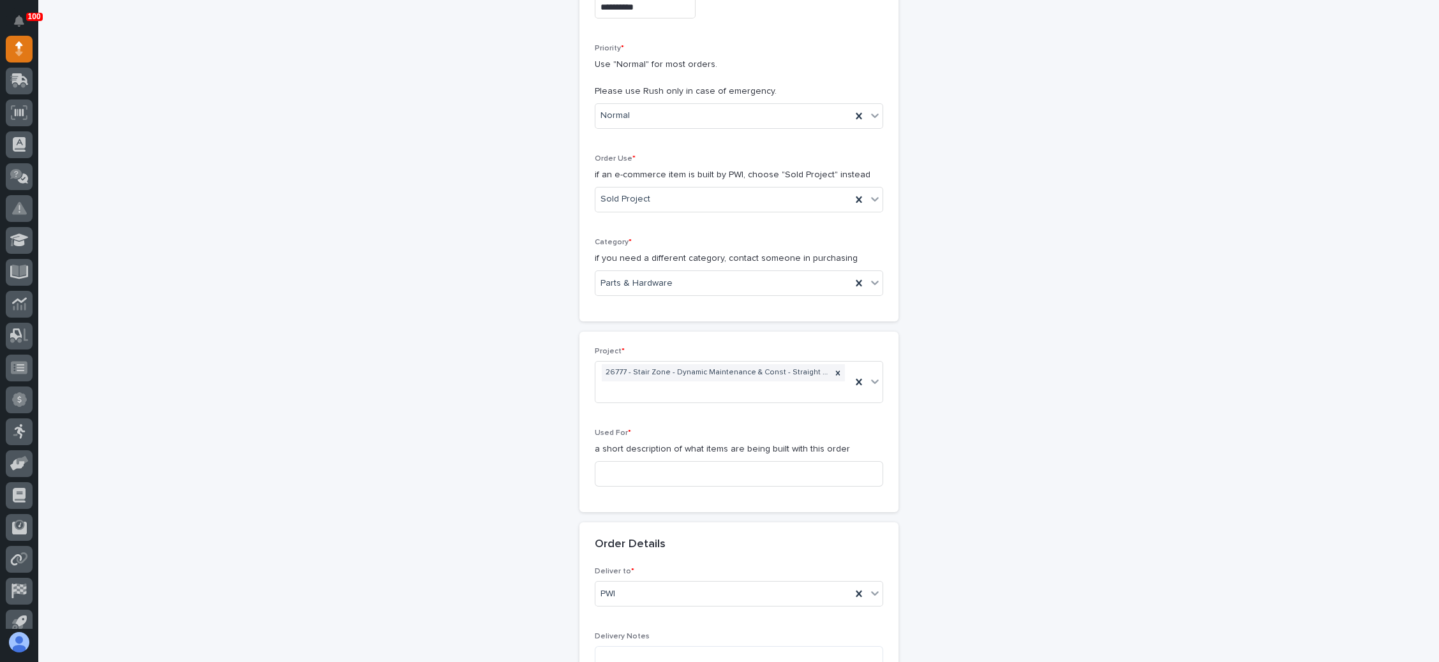
scroll to position [287, 0]
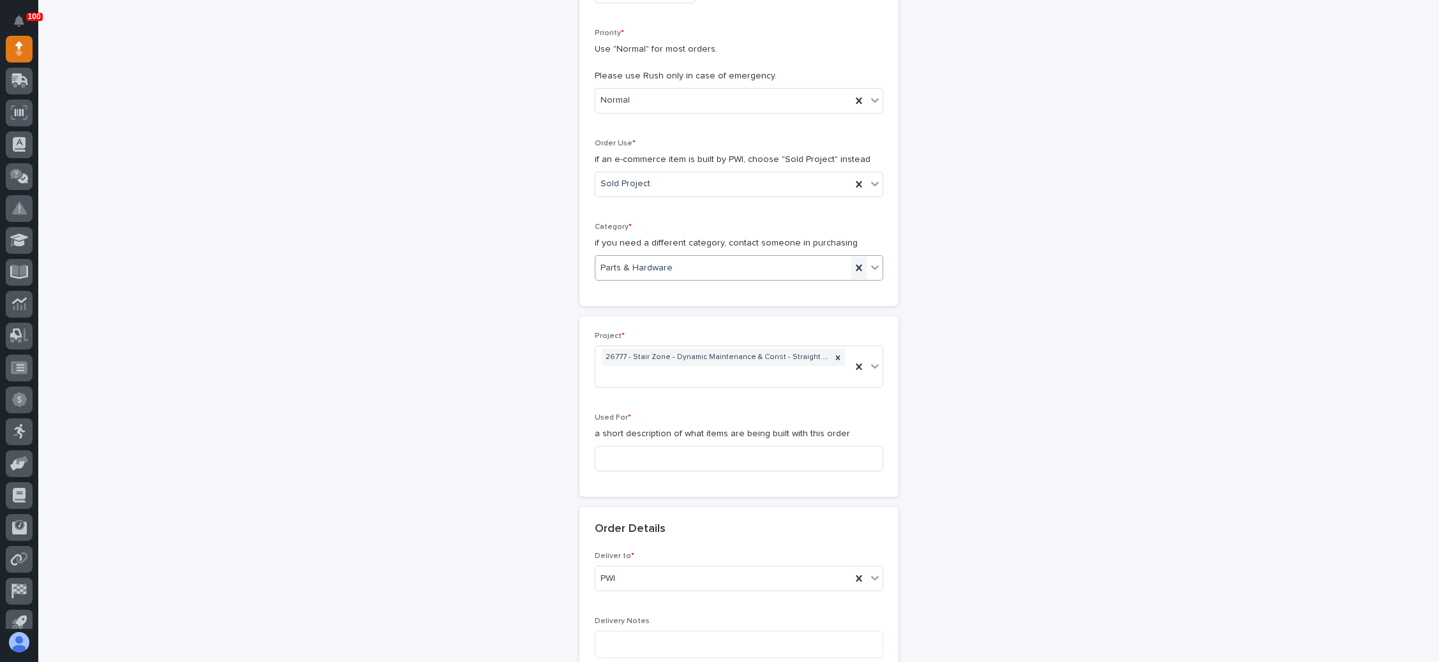
click at [852, 268] on icon at bounding box center [858, 268] width 13 height 13
click at [868, 264] on icon at bounding box center [874, 267] width 13 height 13
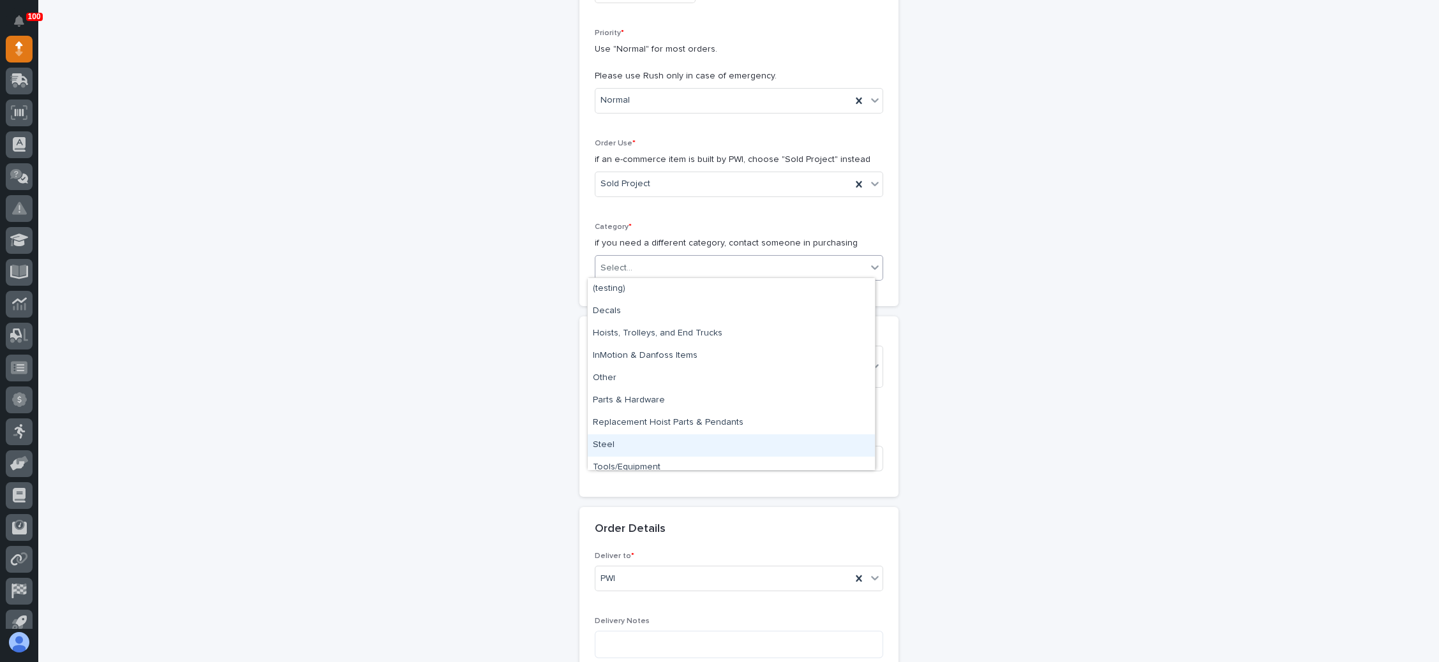
click at [636, 442] on div "Steel" at bounding box center [731, 446] width 287 height 22
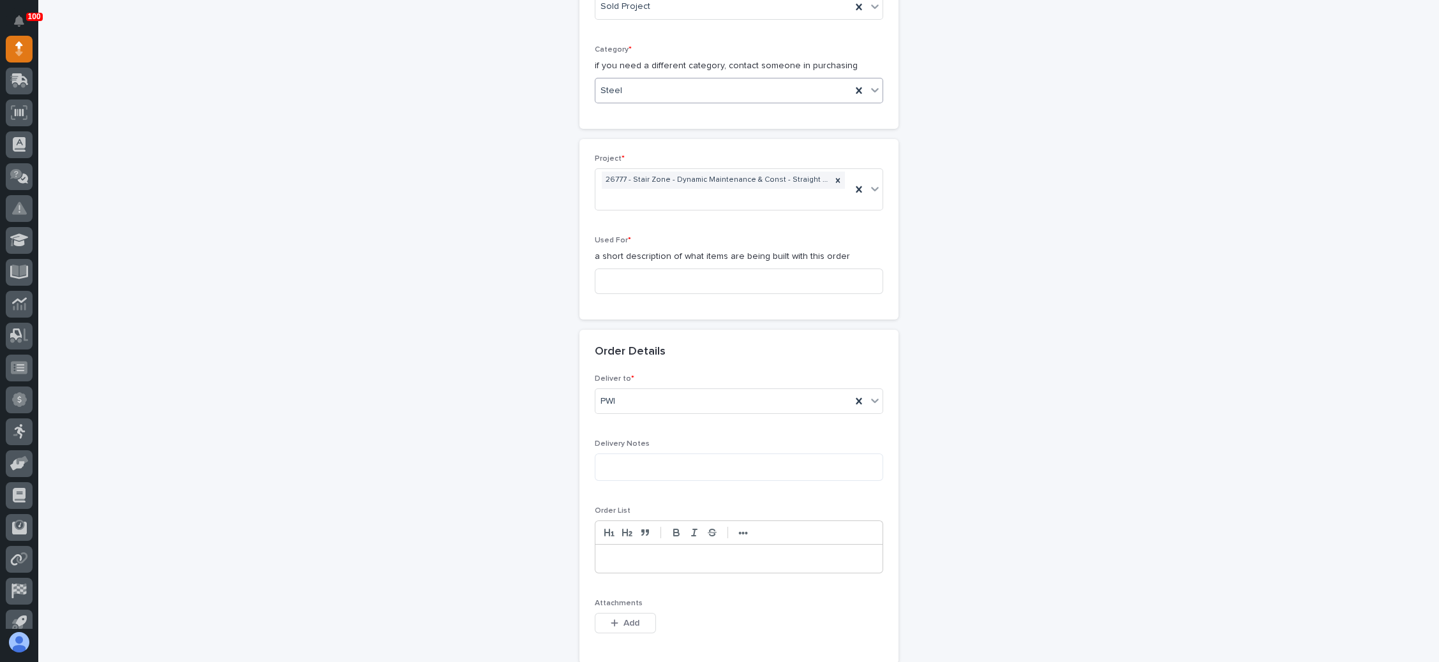
scroll to position [479, 0]
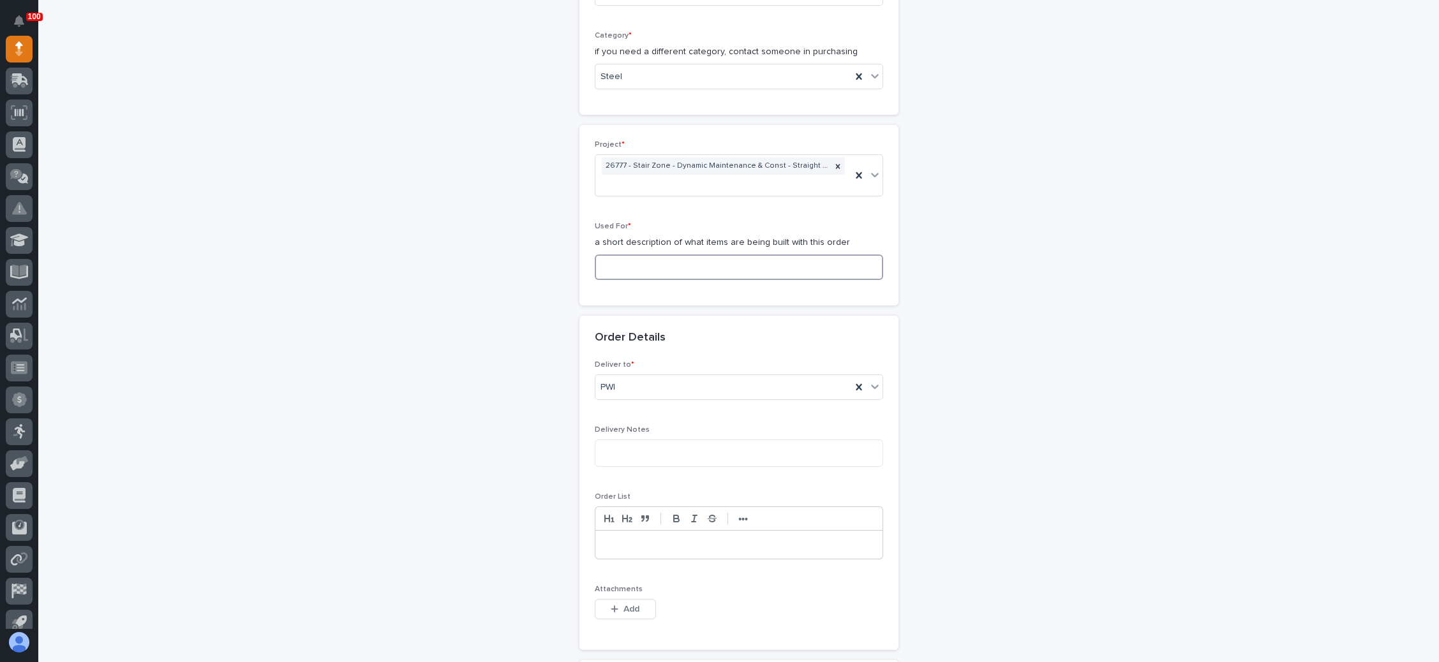
click at [713, 266] on input at bounding box center [739, 268] width 288 height 26
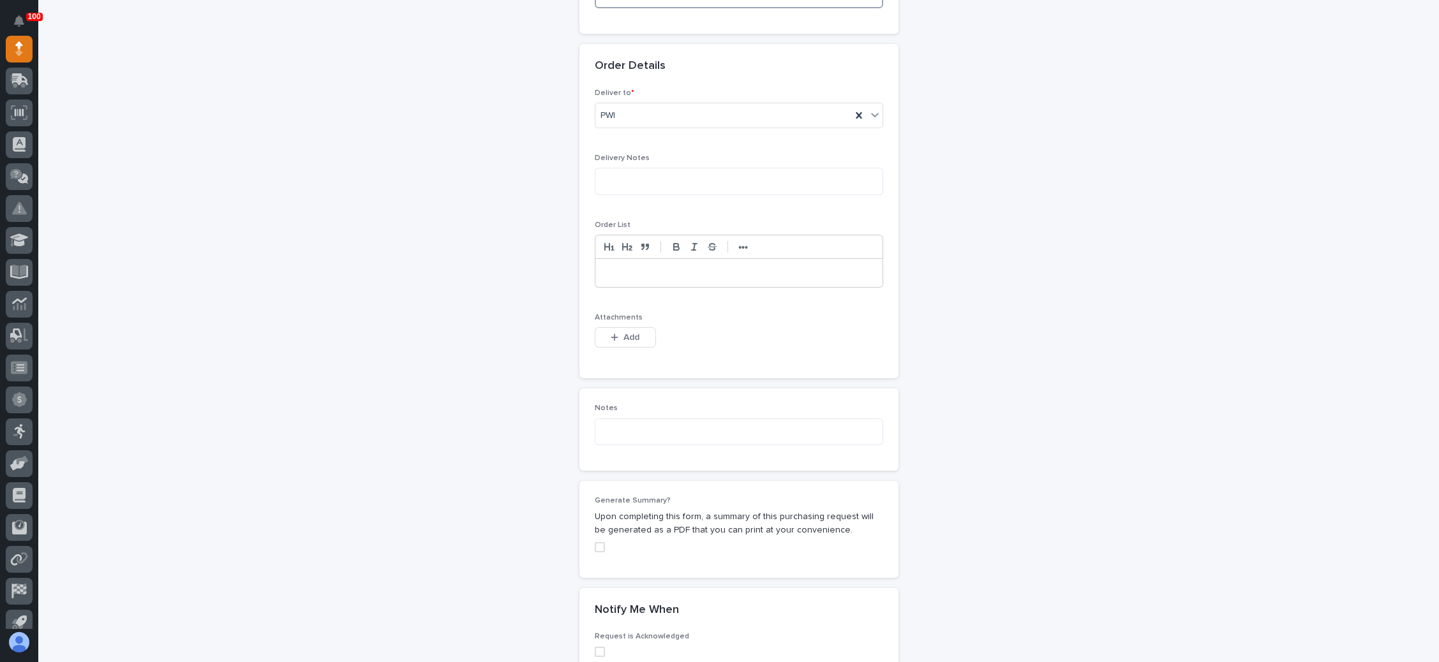
scroll to position [766, 0]
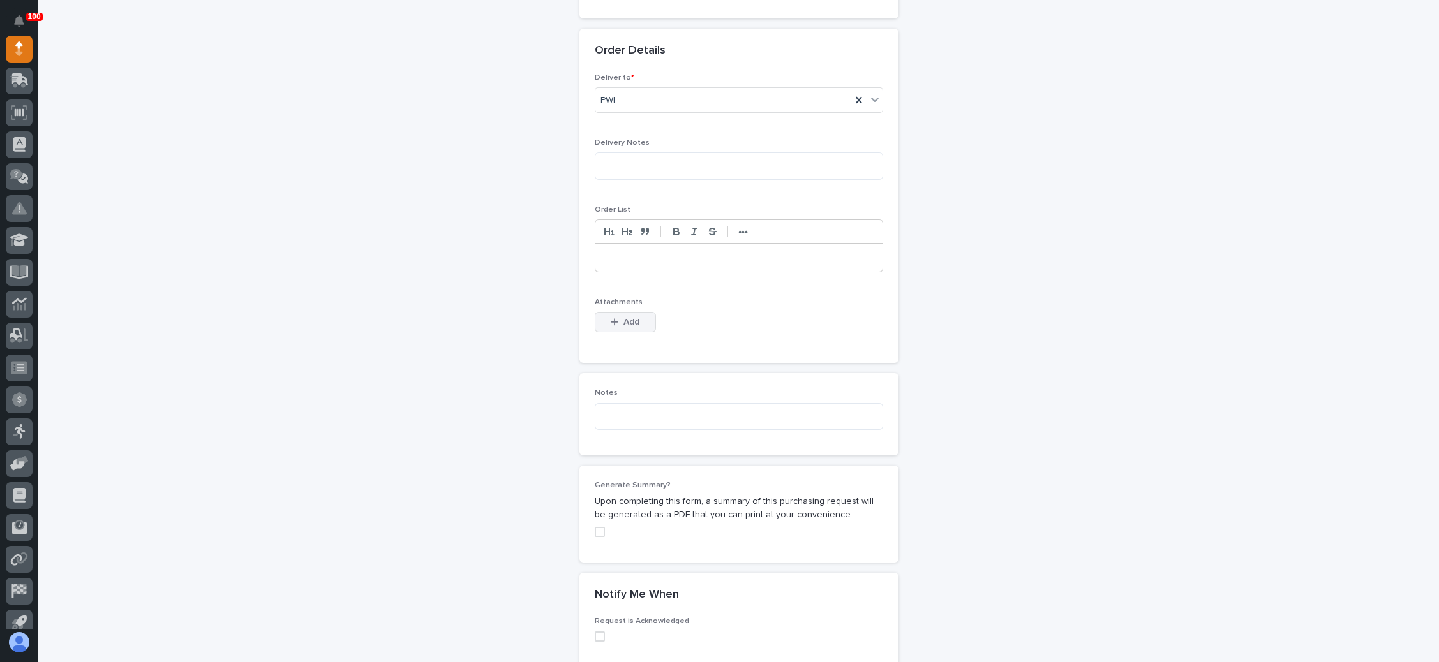
type input "Dock stair- steel"
click at [629, 316] on span "Add" at bounding box center [631, 321] width 16 height 11
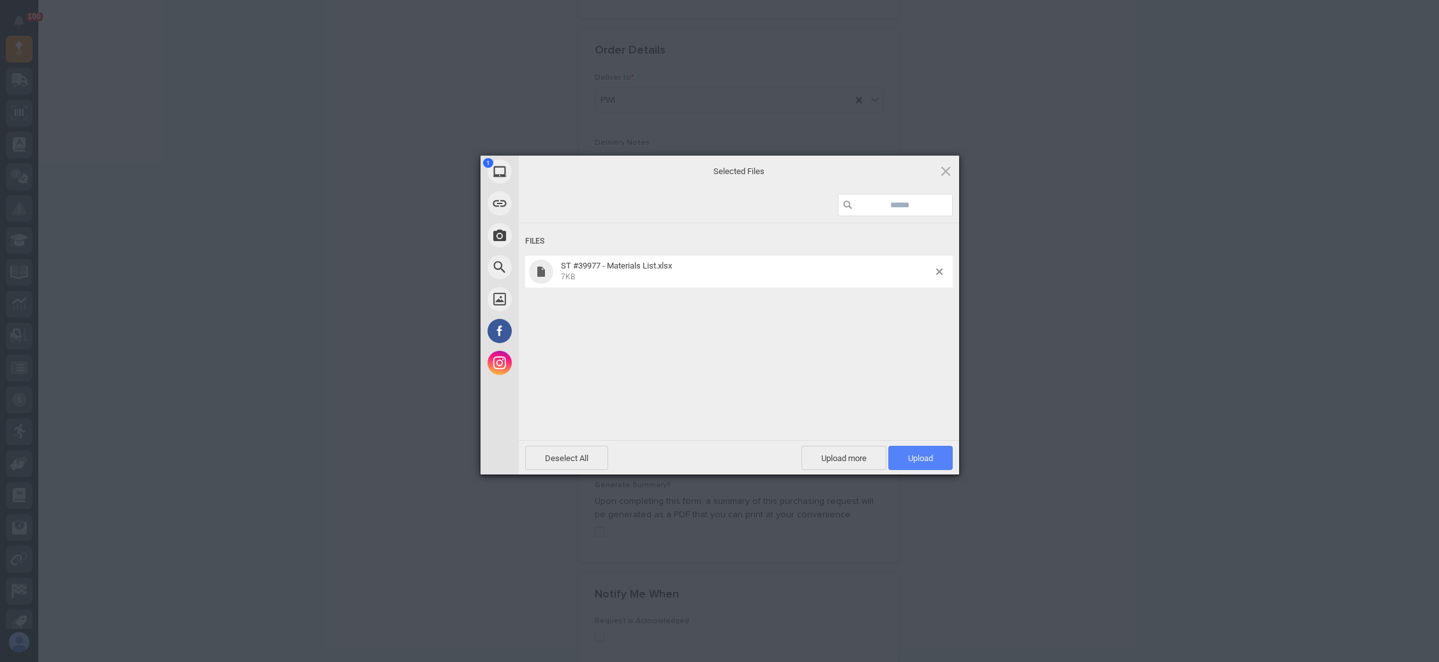
click at [917, 454] on span "Upload 1" at bounding box center [920, 459] width 25 height 10
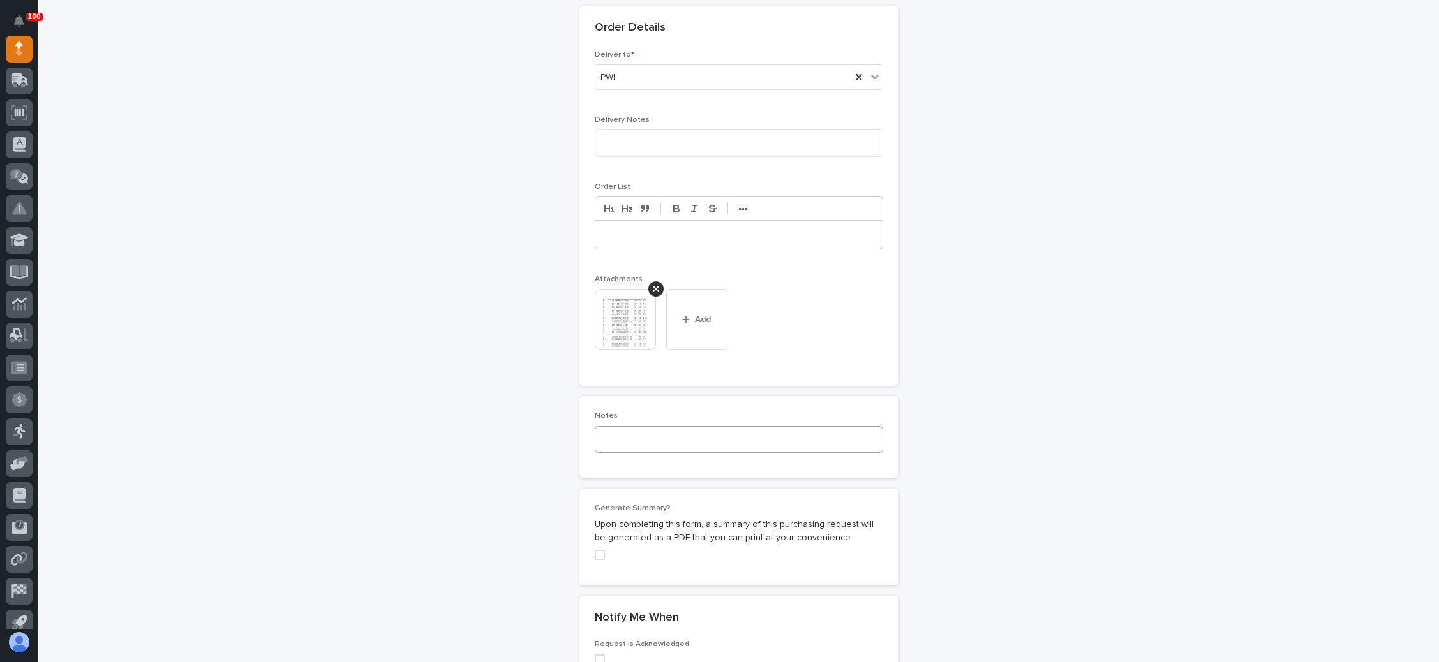
scroll to position [1042, 0]
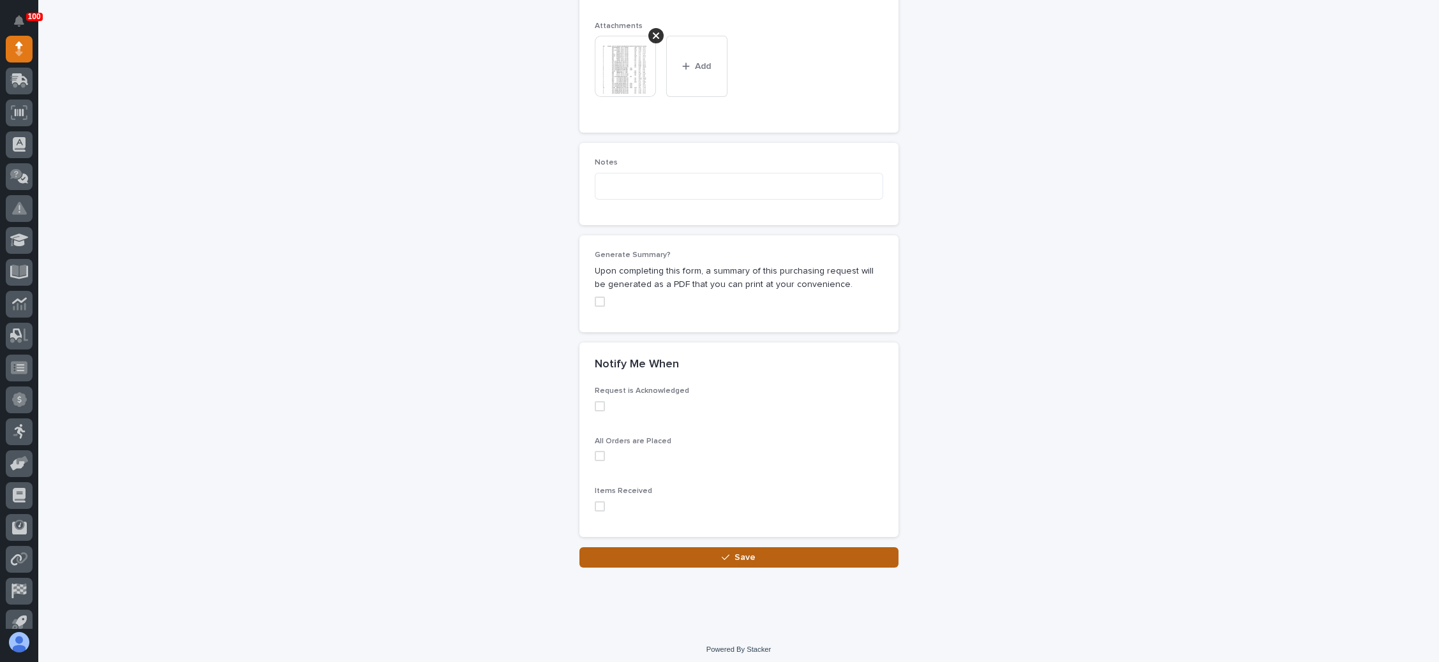
click at [736, 547] on button "Save" at bounding box center [738, 557] width 319 height 20
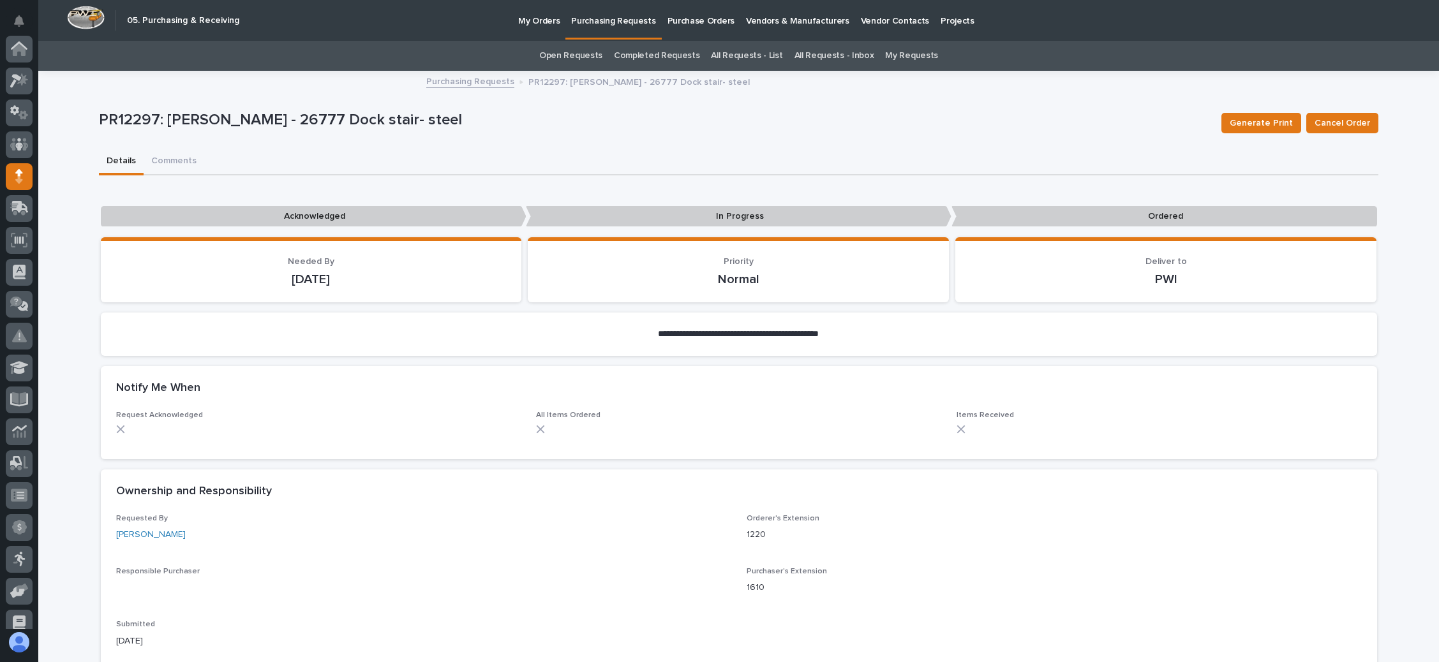
scroll to position [128, 0]
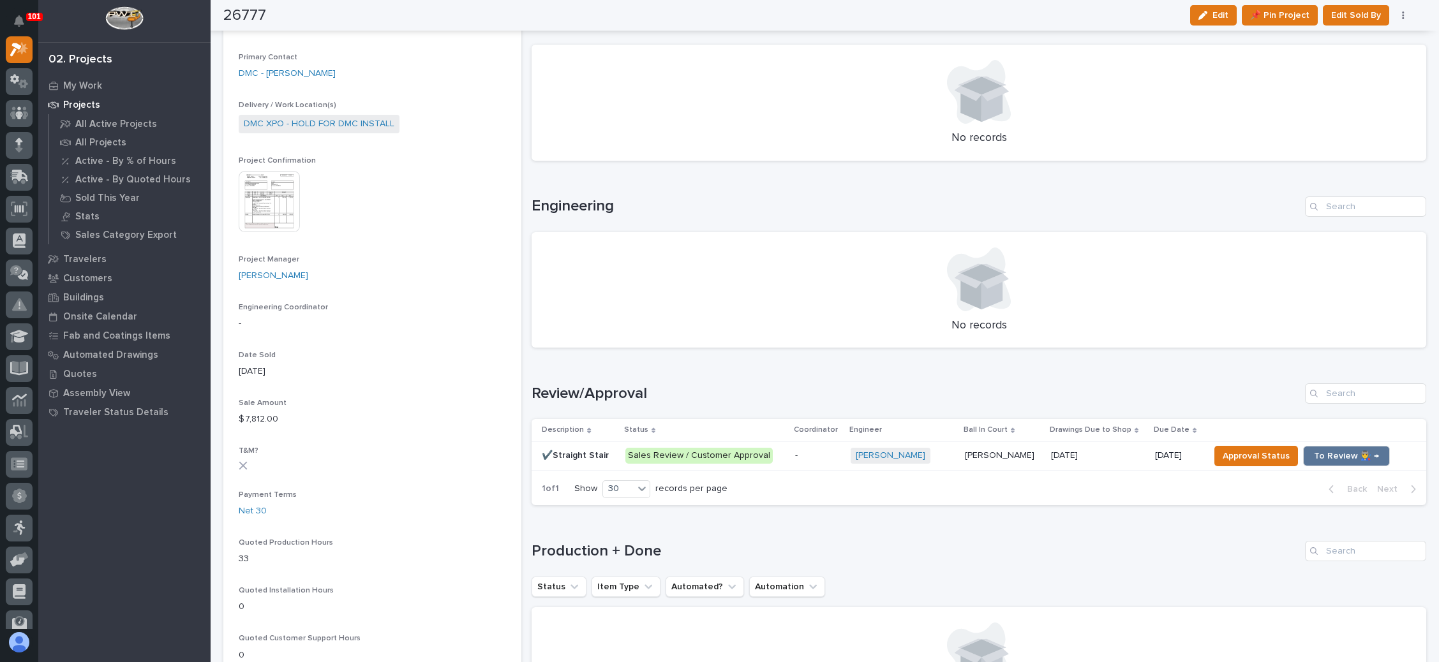
scroll to position [383, 0]
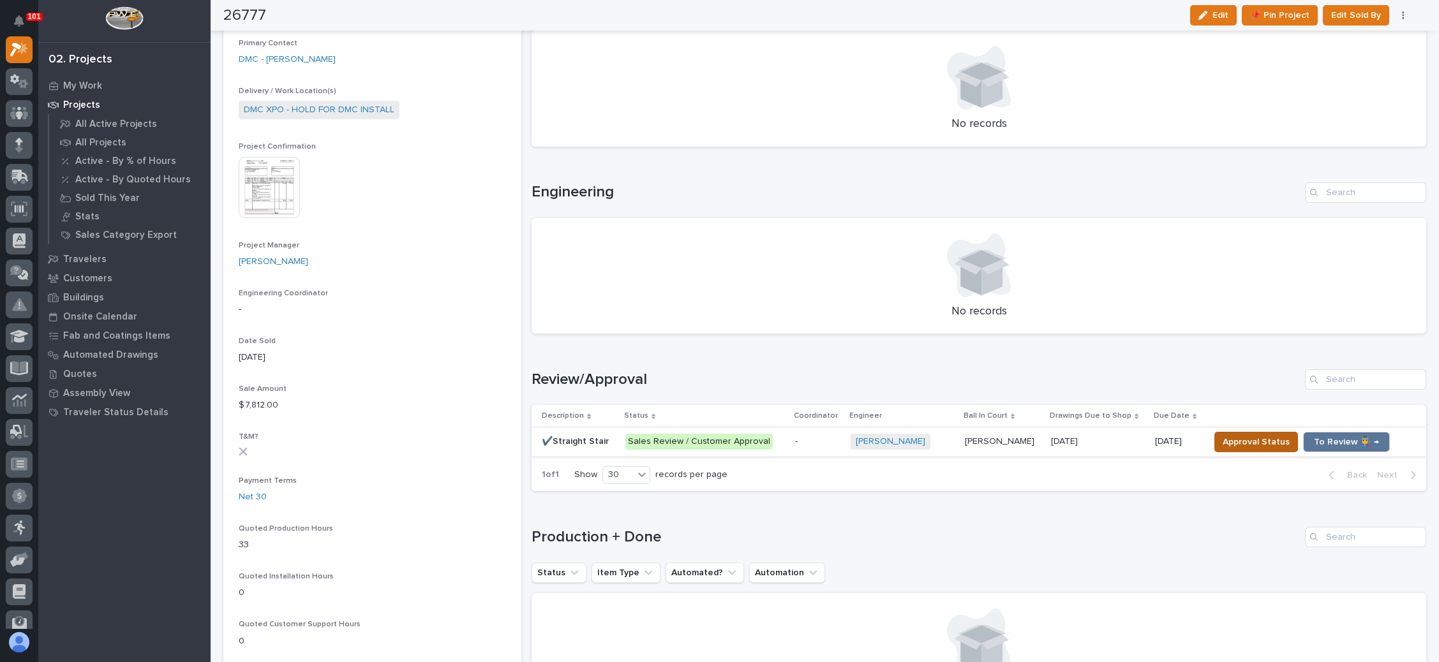
click at [1223, 437] on span "Approval Status" at bounding box center [1256, 442] width 67 height 15
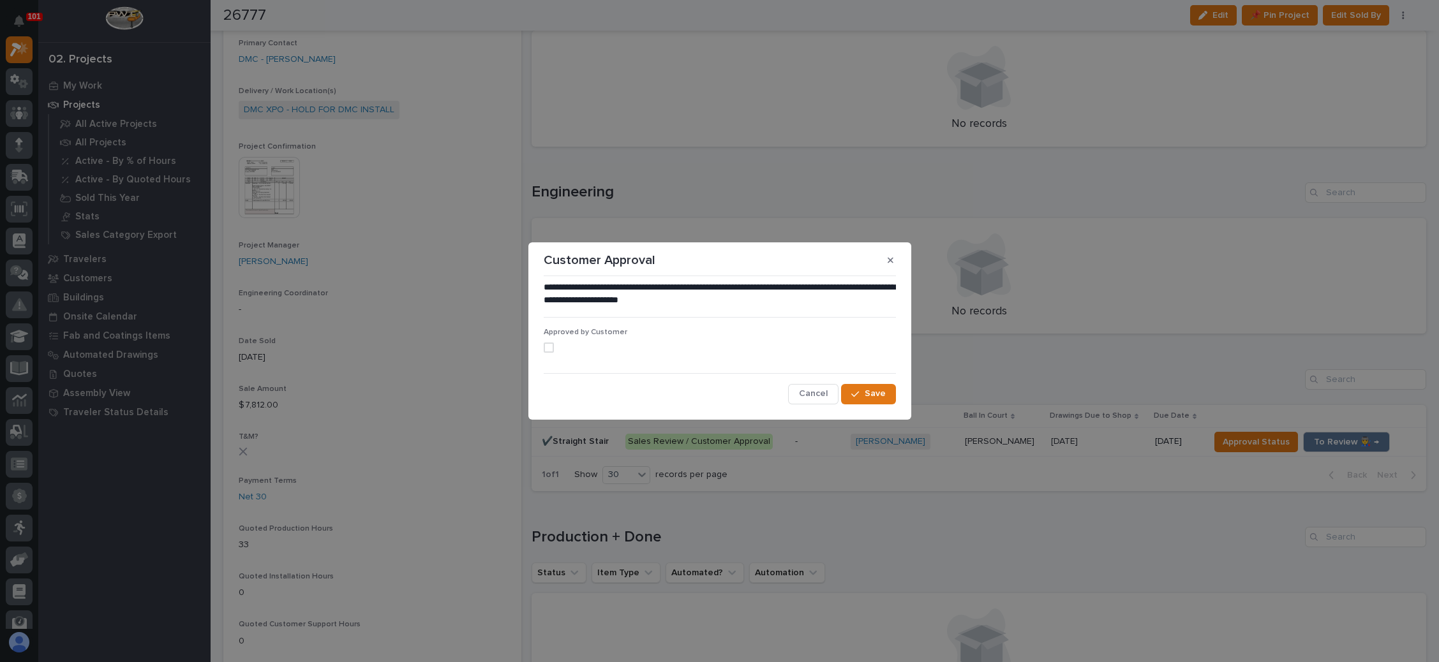
click at [554, 341] on div "Approved by Customer" at bounding box center [720, 345] width 352 height 34
click at [554, 350] on label at bounding box center [720, 348] width 352 height 10
click at [883, 392] on span "Save" at bounding box center [875, 393] width 21 height 11
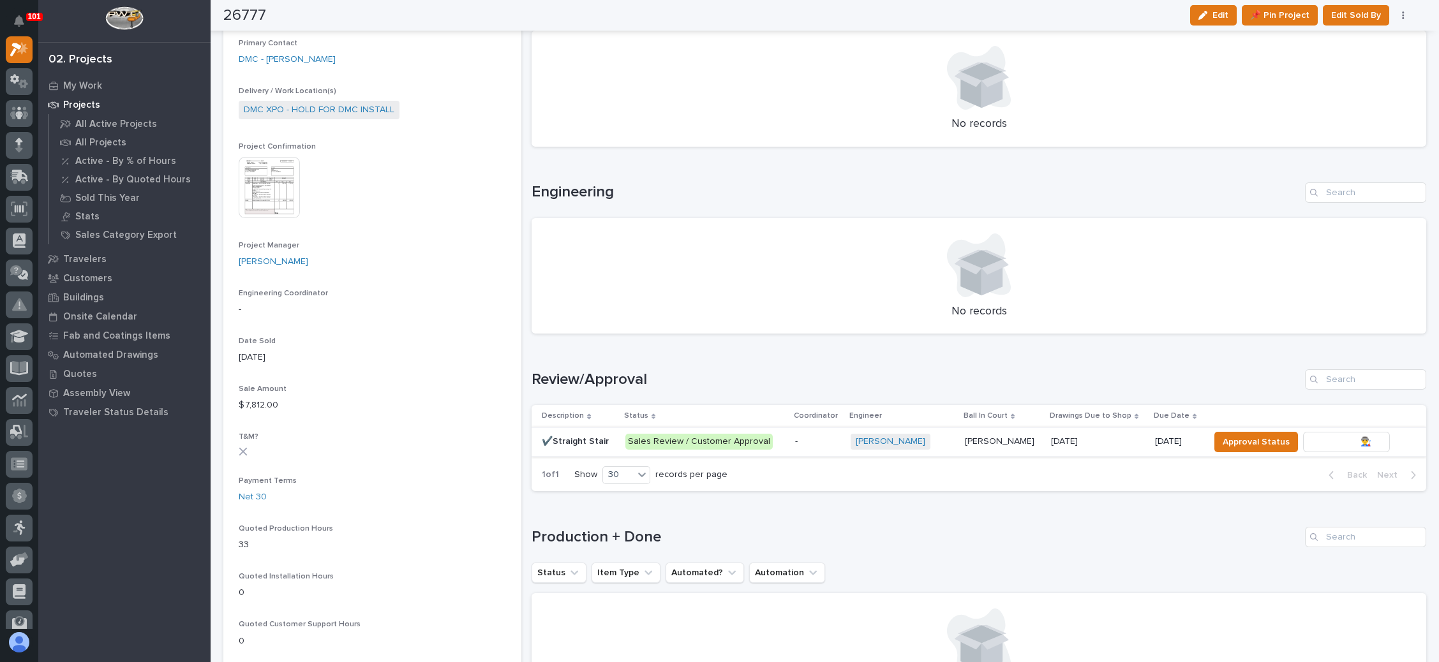
click at [1320, 440] on span "To Review 👨‍🏭 →" at bounding box center [1346, 442] width 65 height 15
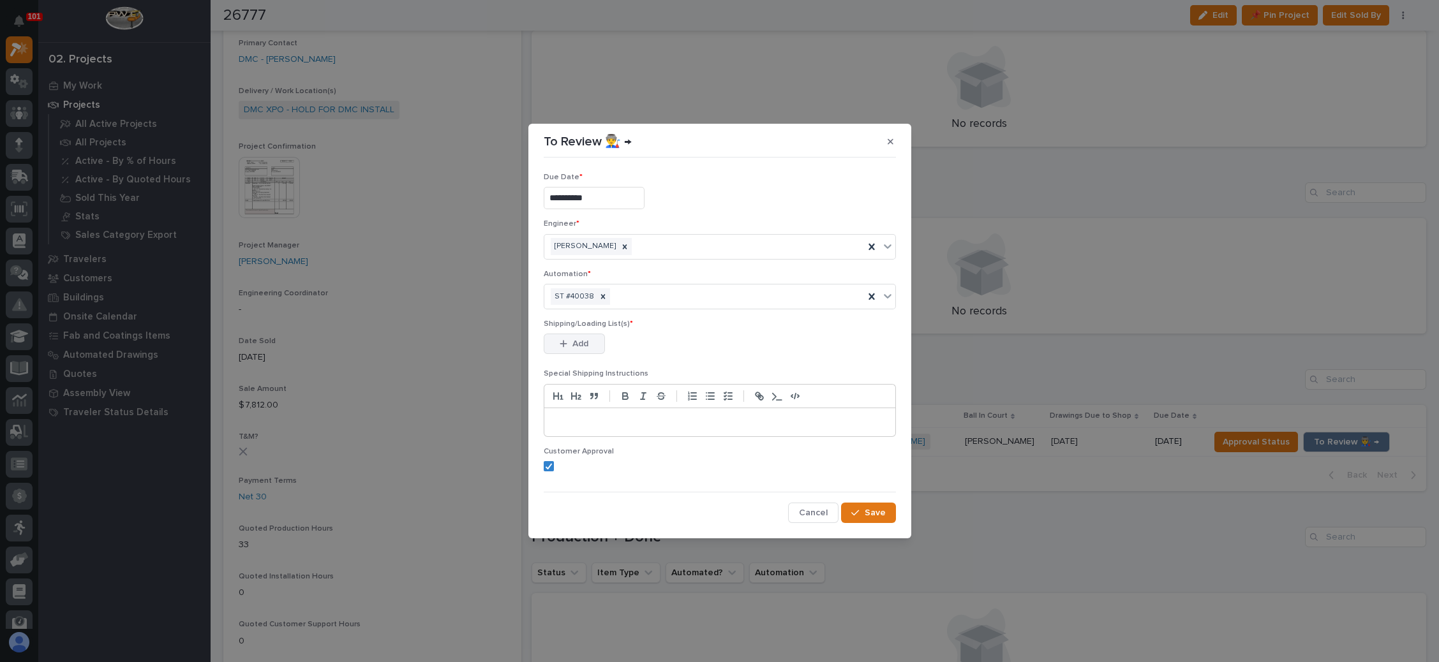
click at [577, 340] on span "Add" at bounding box center [580, 343] width 16 height 11
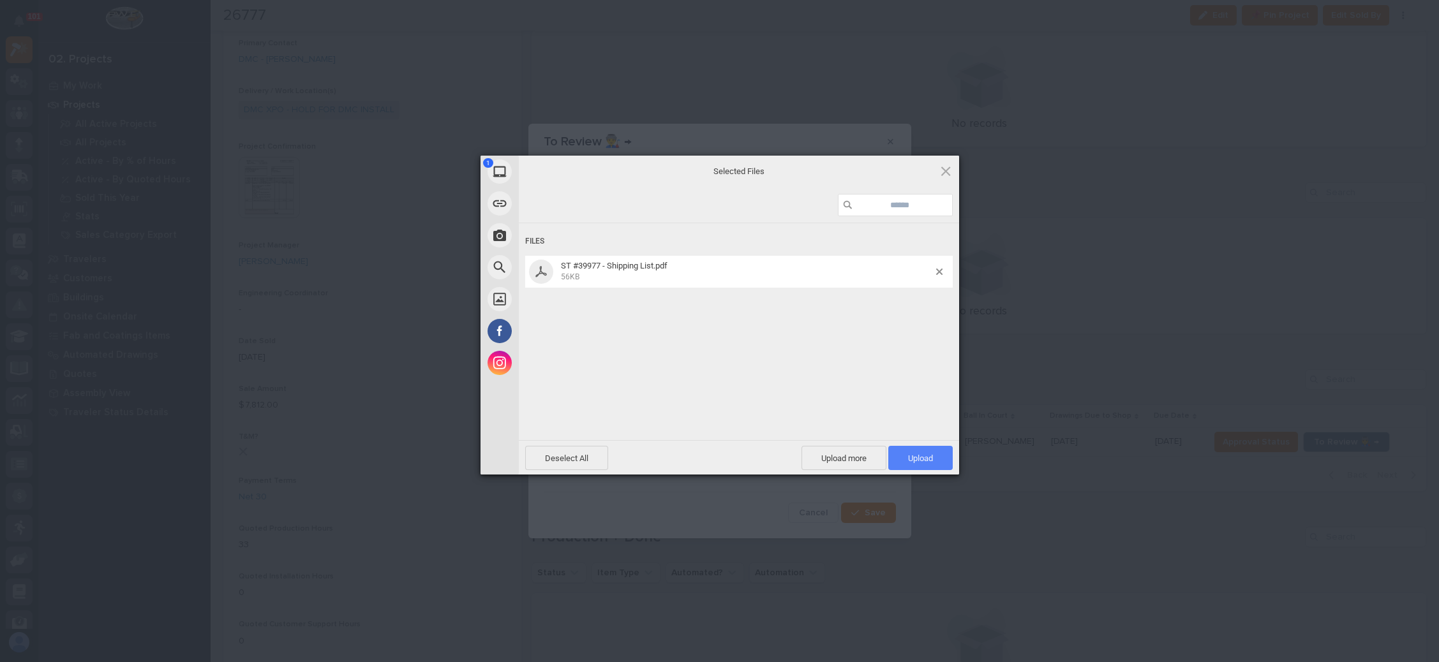
click at [922, 450] on span "Upload 1" at bounding box center [920, 458] width 64 height 24
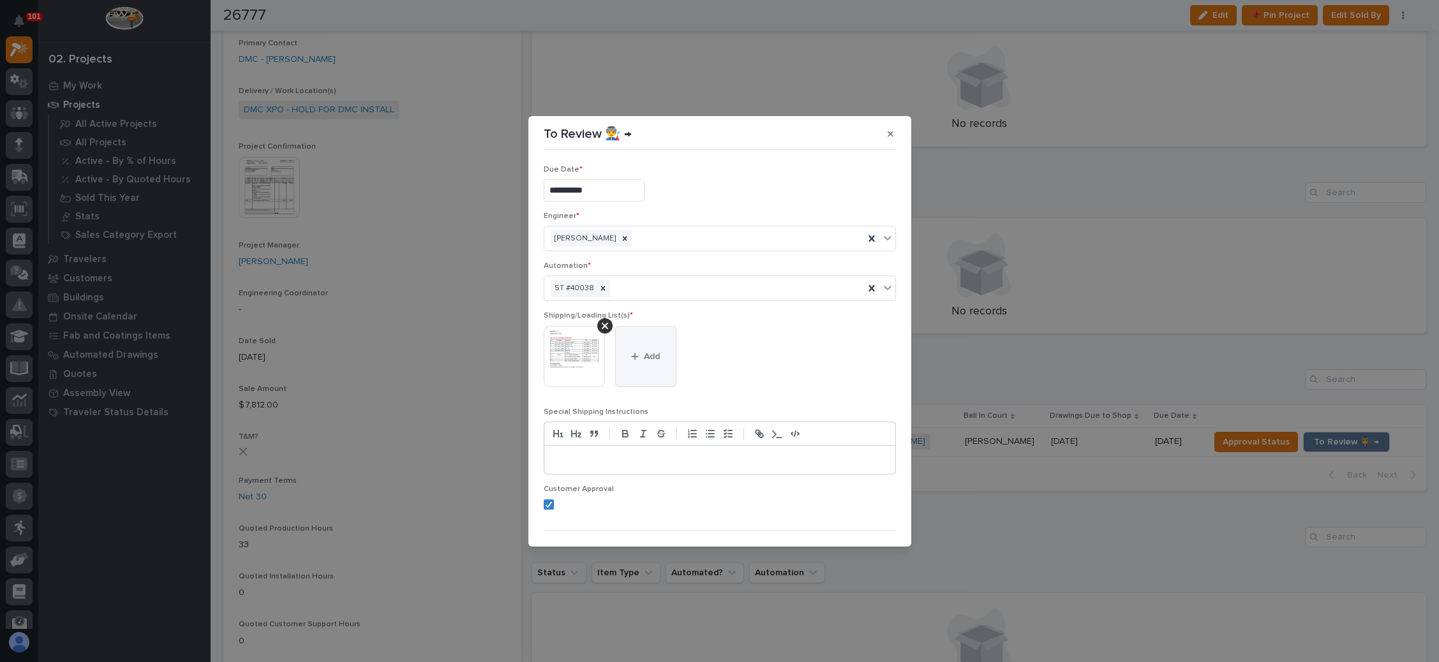
click at [664, 356] on button "Add" at bounding box center [645, 356] width 61 height 61
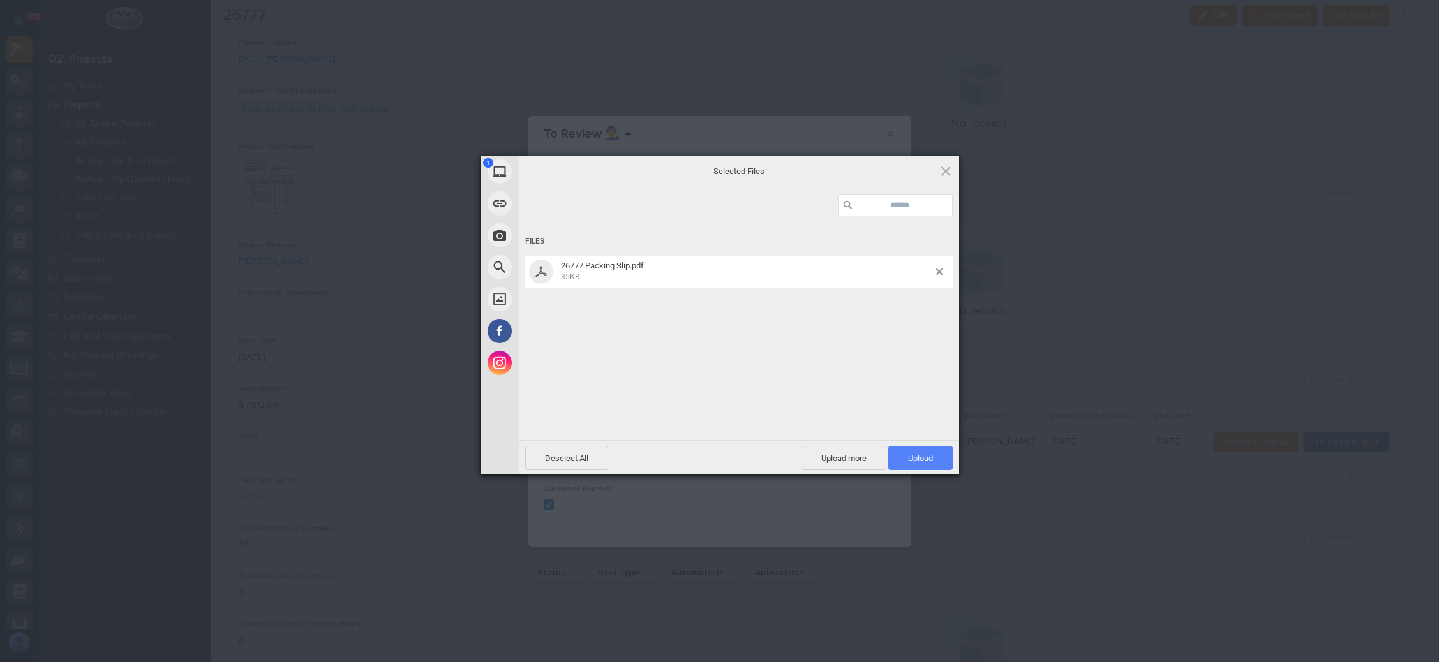
click at [921, 454] on span "Upload 1" at bounding box center [920, 459] width 25 height 10
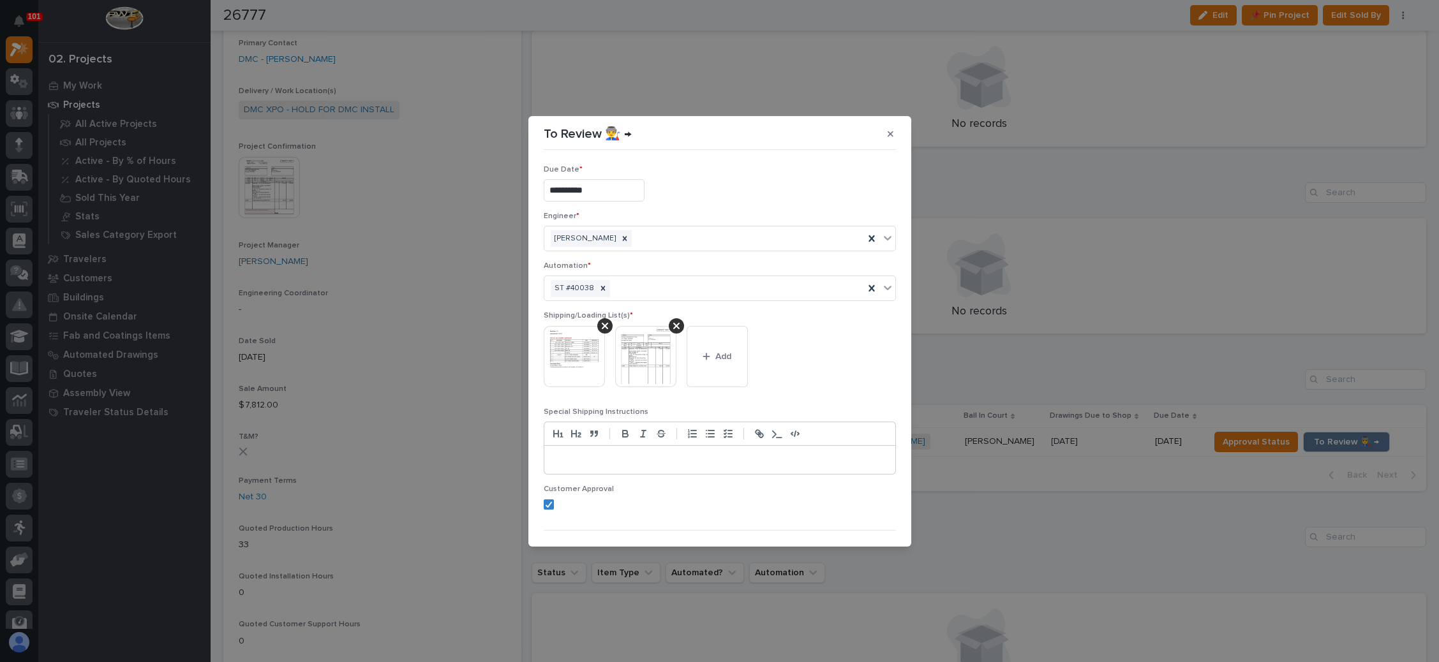
scroll to position [24, 0]
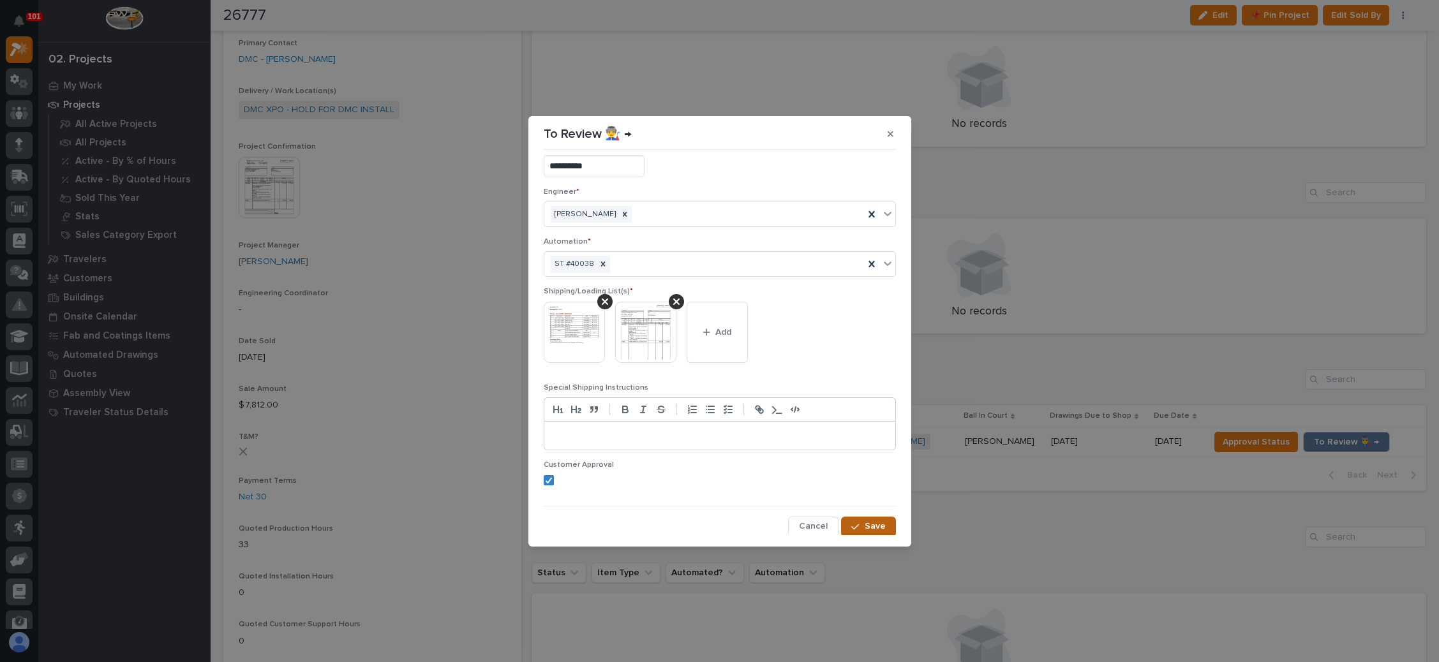
click at [842, 517] on button "Save" at bounding box center [868, 527] width 54 height 20
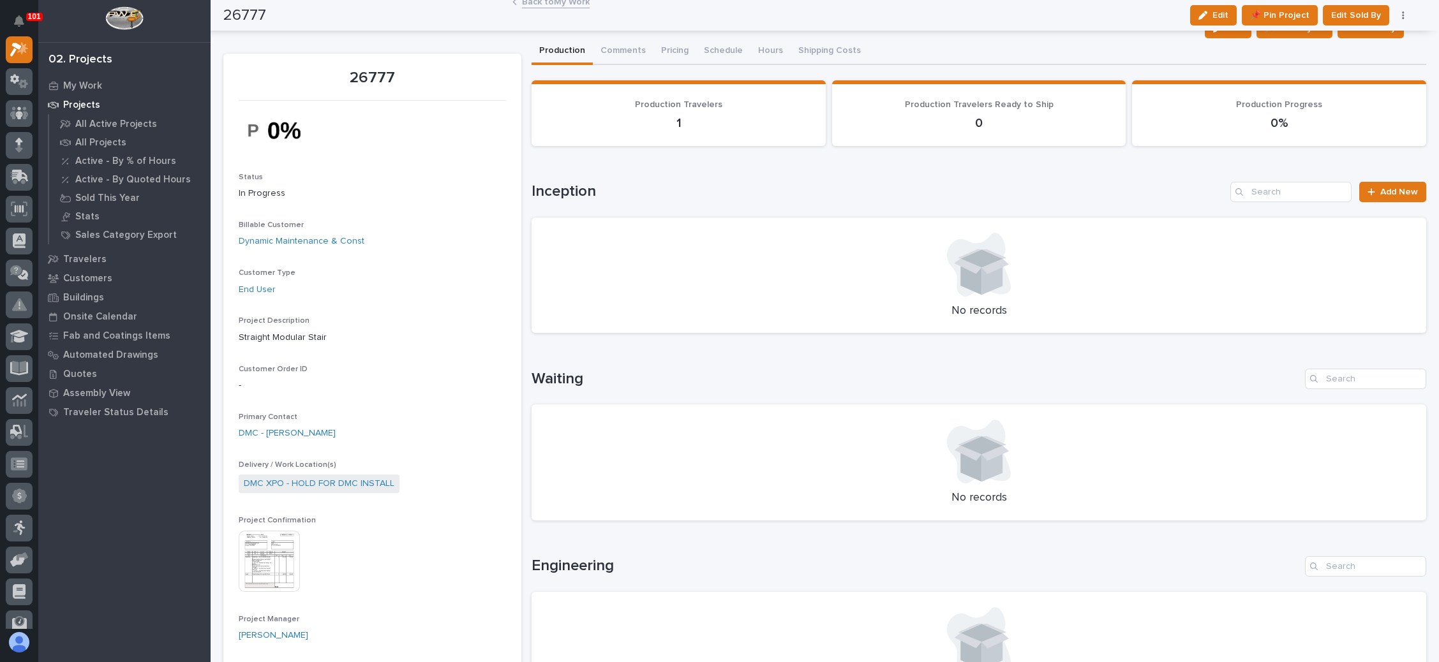
scroll to position [0, 0]
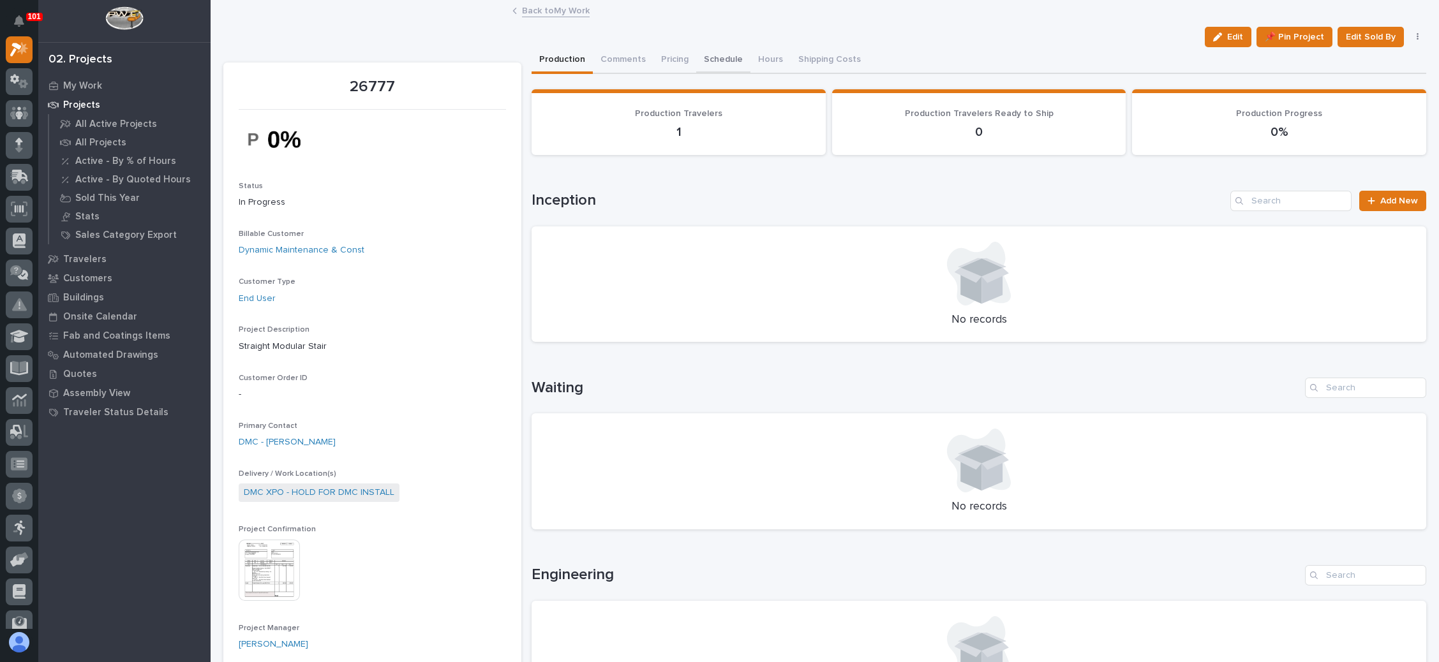
click at [715, 56] on button "Schedule" at bounding box center [723, 60] width 54 height 27
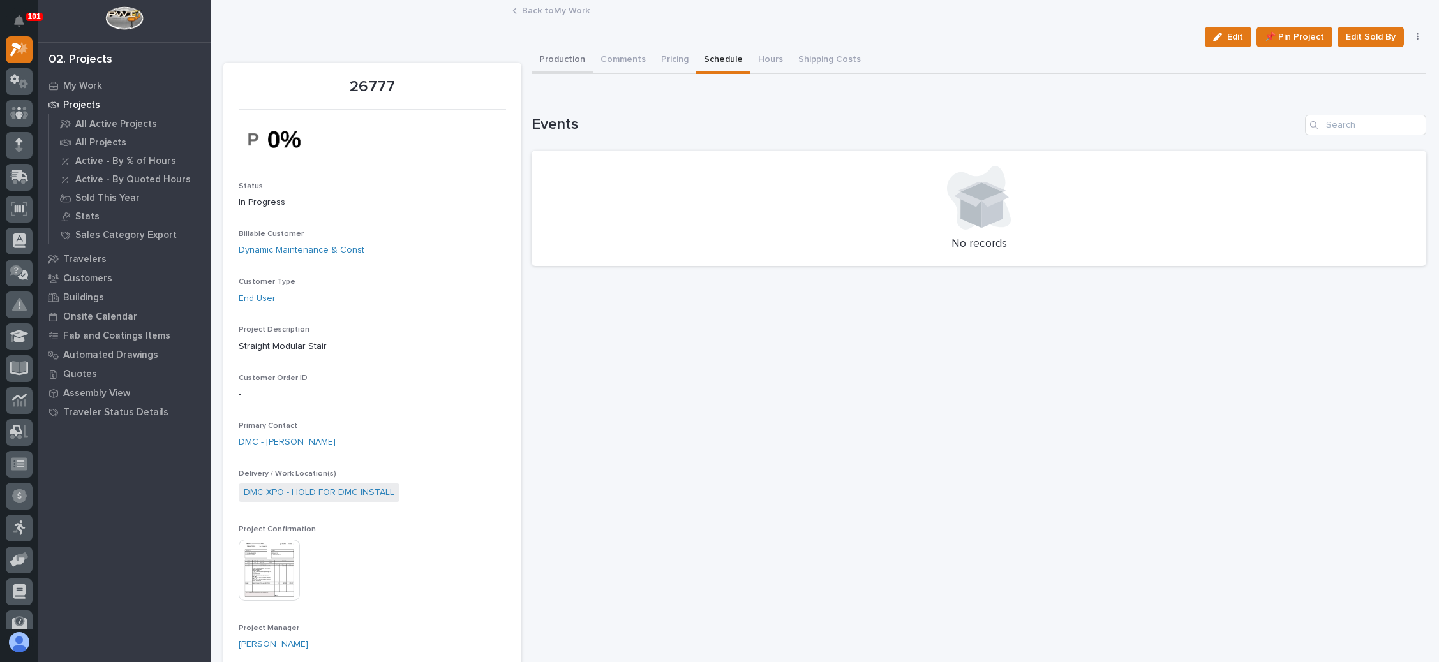
click at [568, 54] on button "Production" at bounding box center [562, 60] width 61 height 27
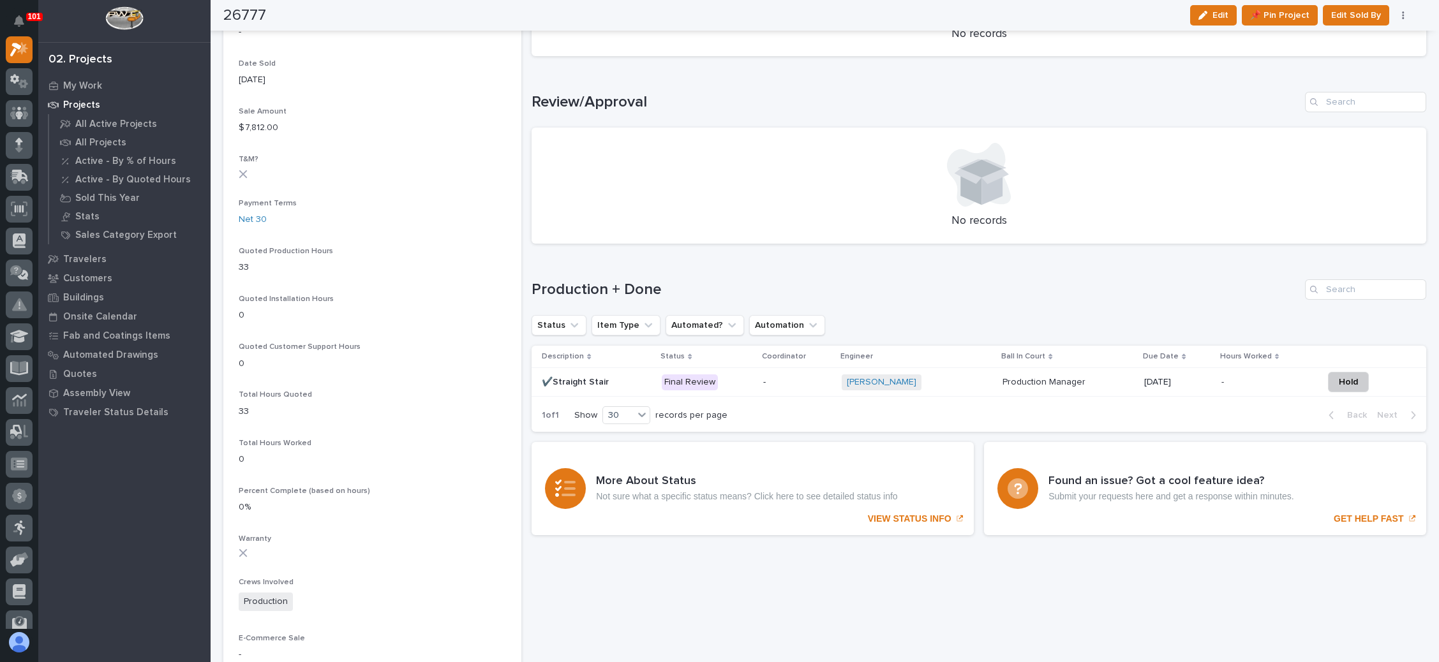
scroll to position [670, 0]
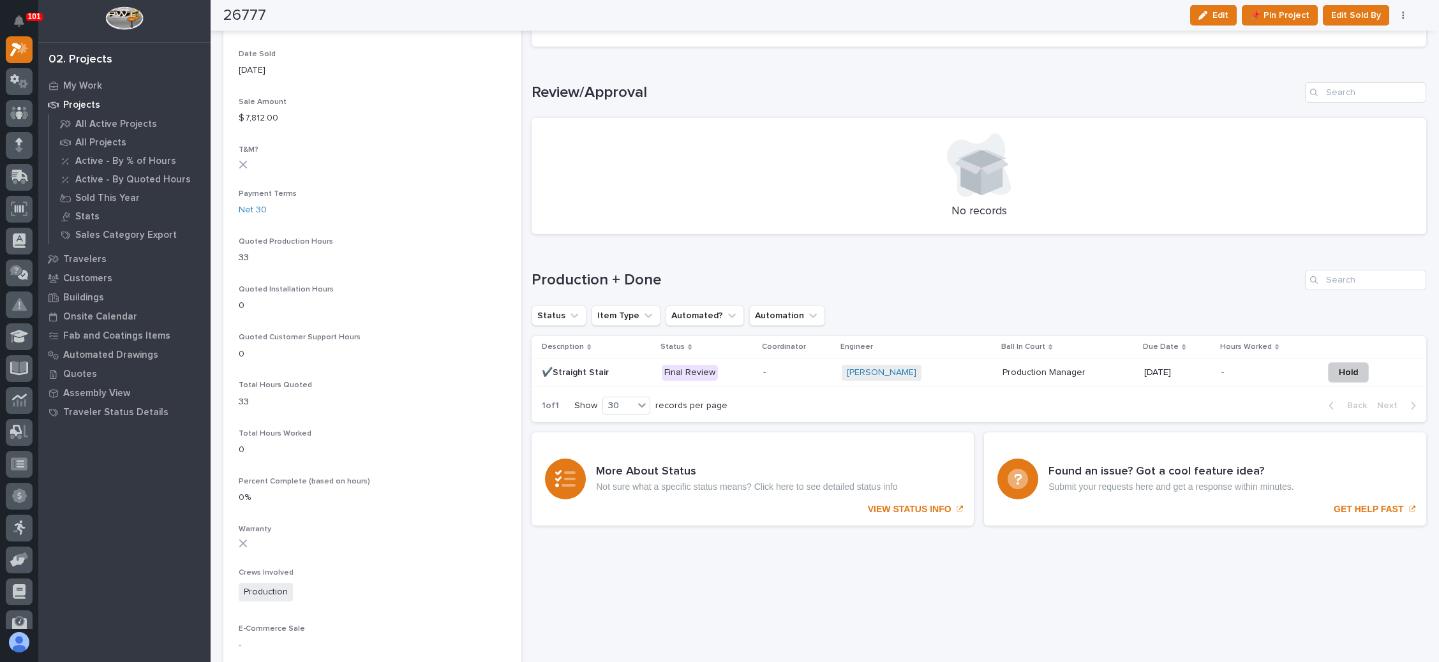
click at [1235, 371] on p at bounding box center [1266, 373] width 91 height 11
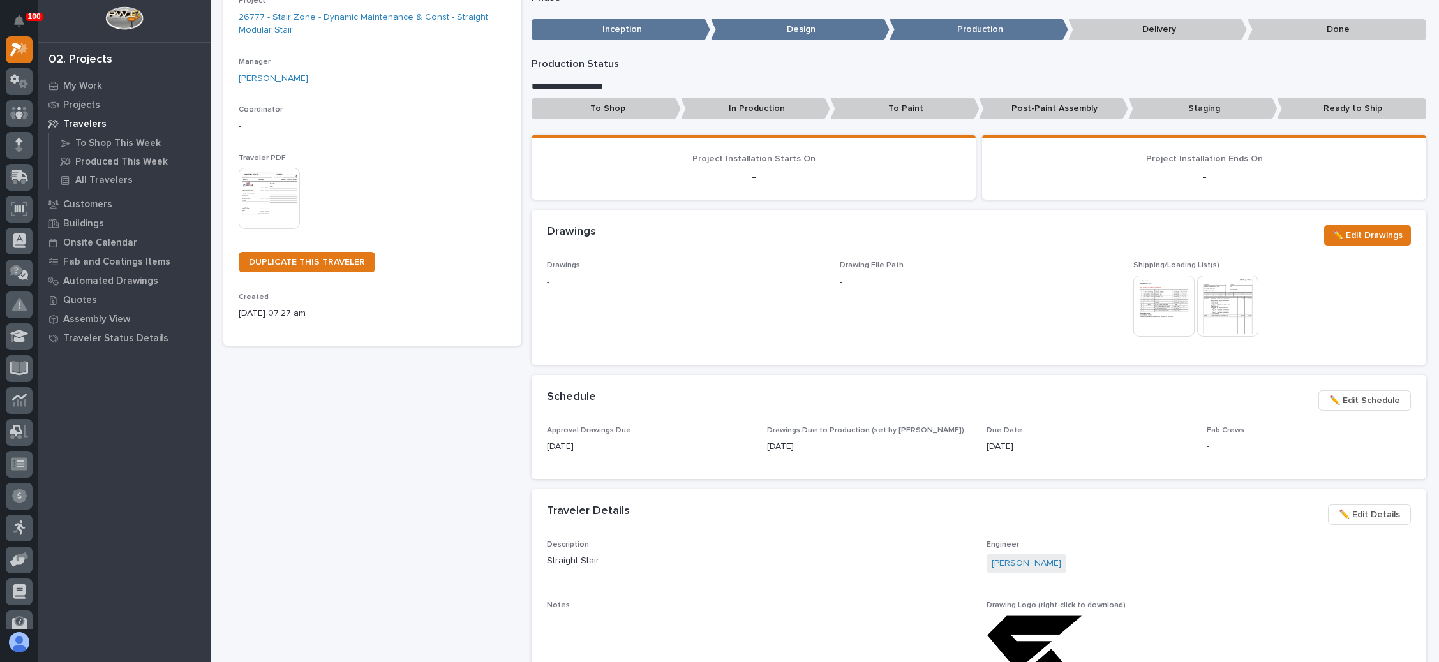
scroll to position [191, 0]
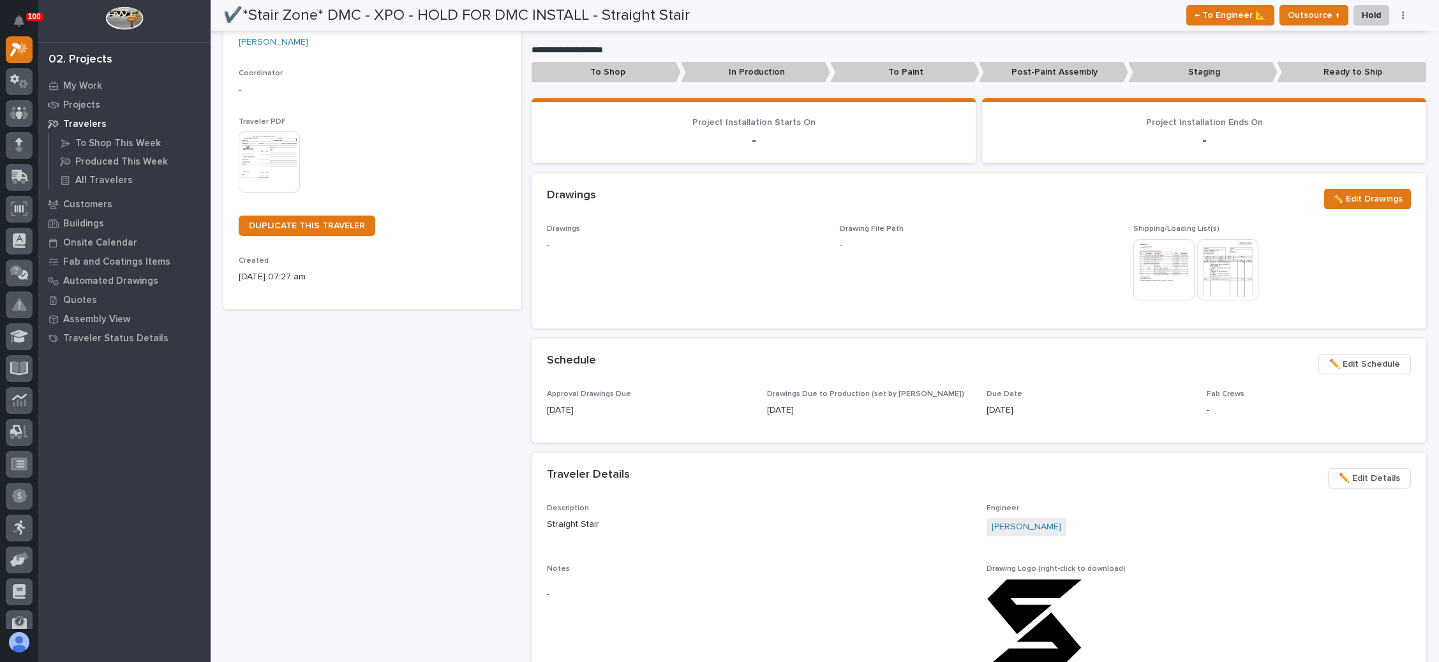
click at [1341, 365] on span "✏️ Edit Schedule" at bounding box center [1364, 364] width 71 height 15
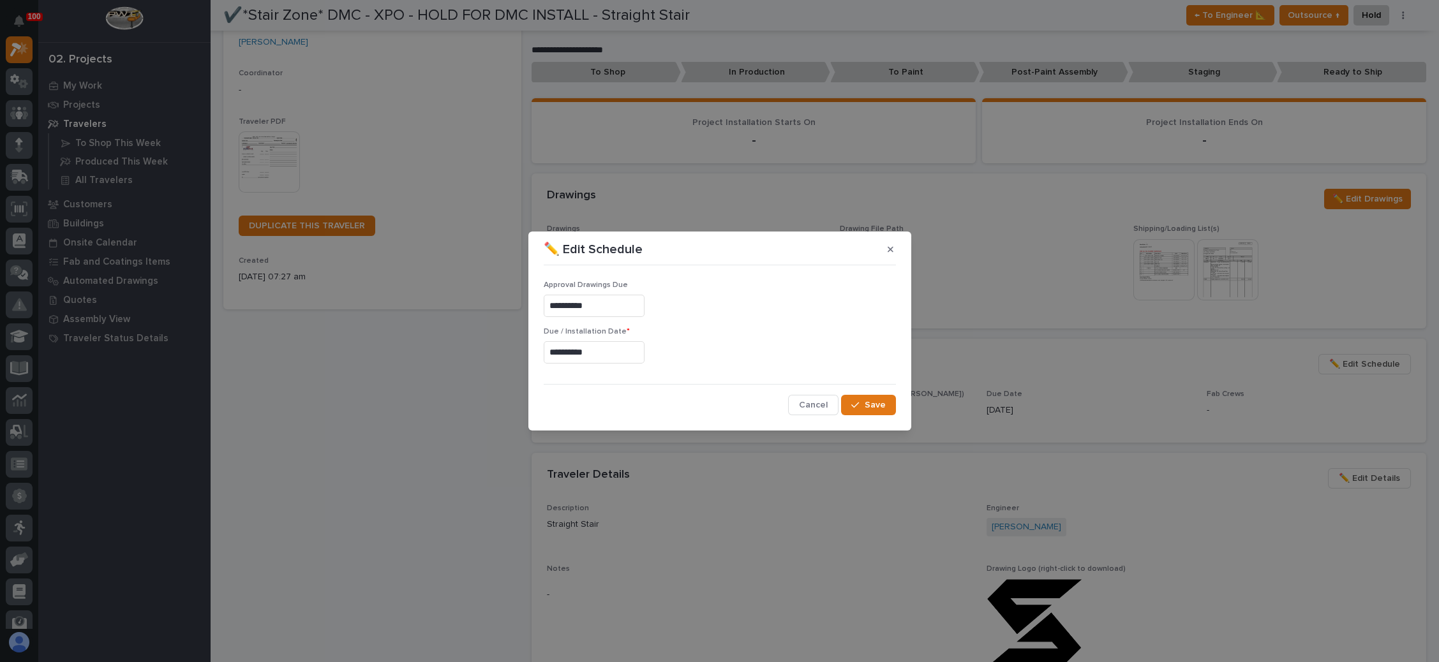
click at [588, 308] on input "**********" at bounding box center [594, 306] width 101 height 22
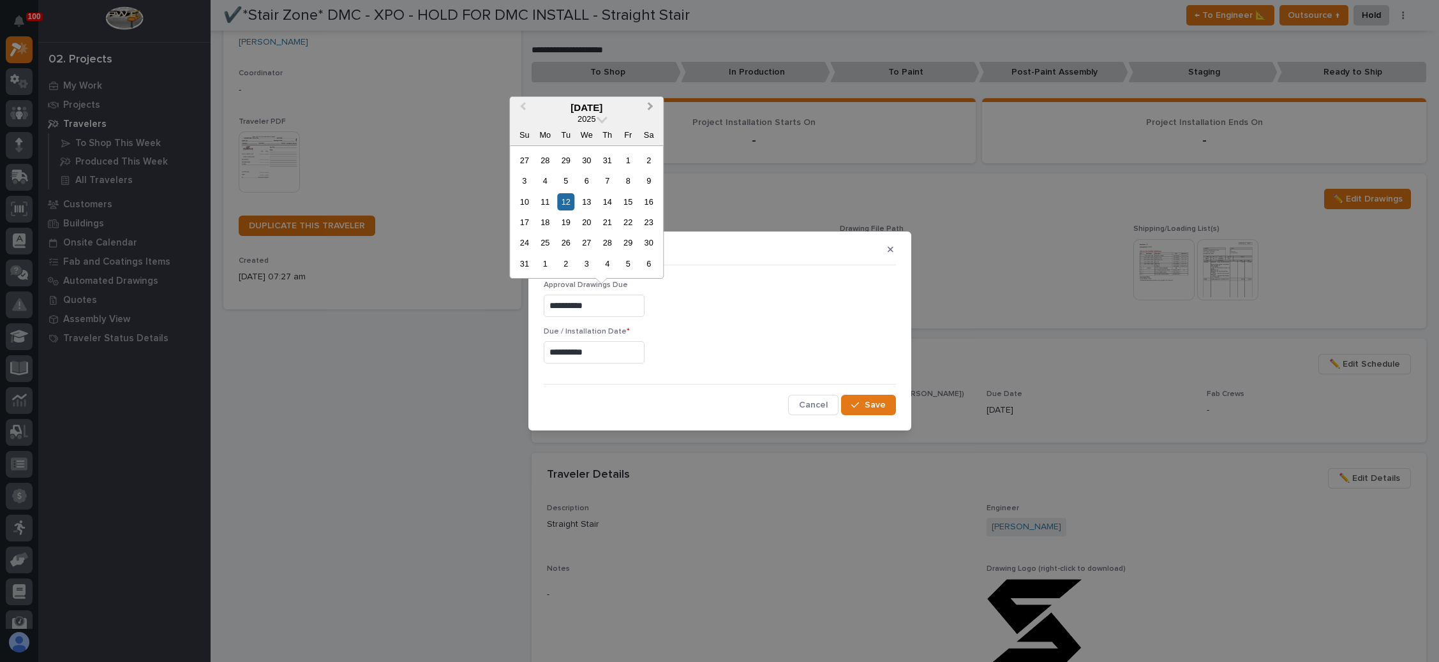
click at [650, 108] on span "Next Month" at bounding box center [650, 108] width 0 height 17
click at [581, 177] on div "10" at bounding box center [586, 180] width 17 height 17
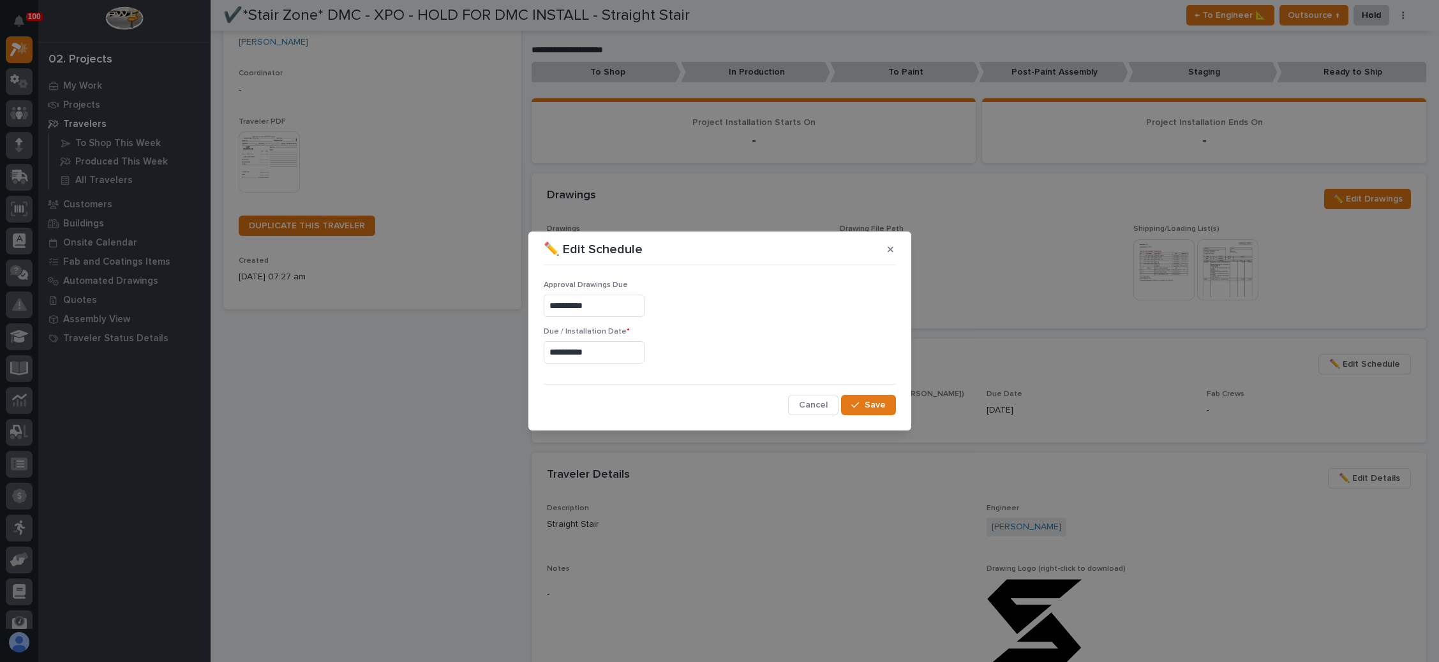
type input "**********"
click at [606, 352] on input "**********" at bounding box center [594, 352] width 101 height 22
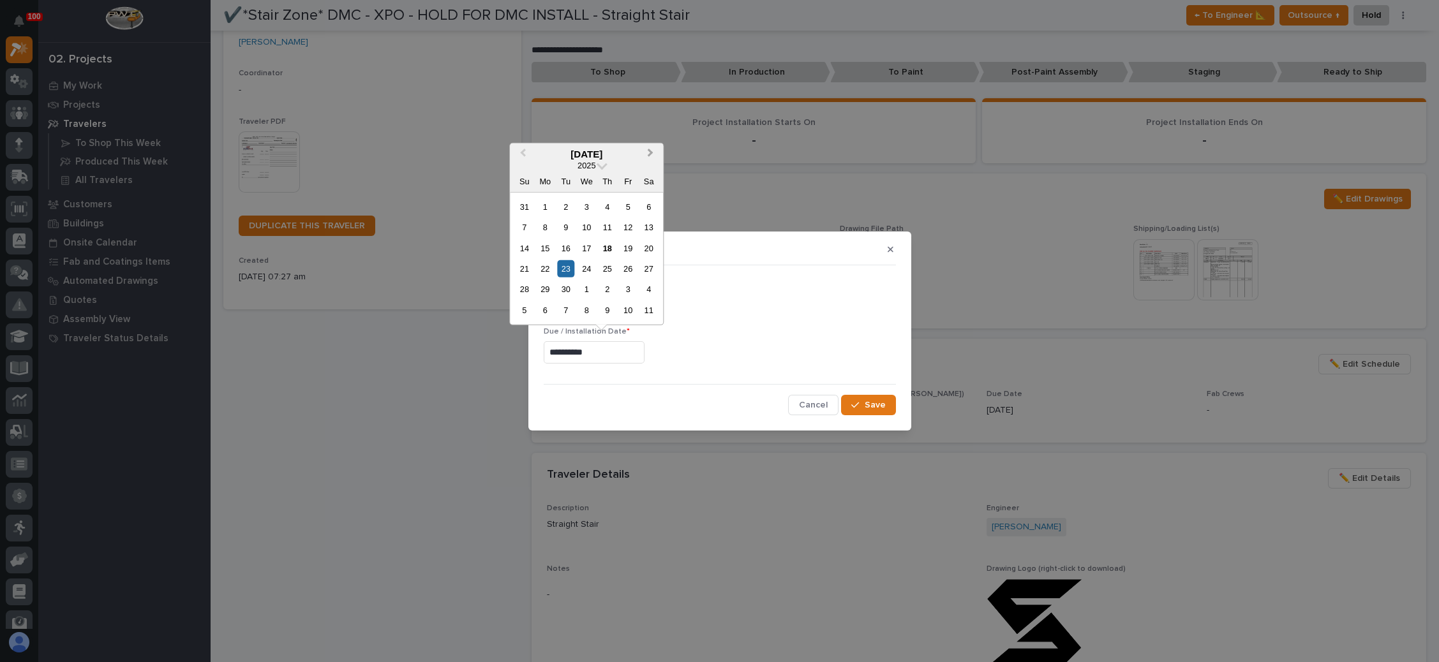
click at [657, 148] on button "Next Month" at bounding box center [651, 154] width 20 height 20
click at [546, 287] on div "27" at bounding box center [545, 289] width 17 height 17
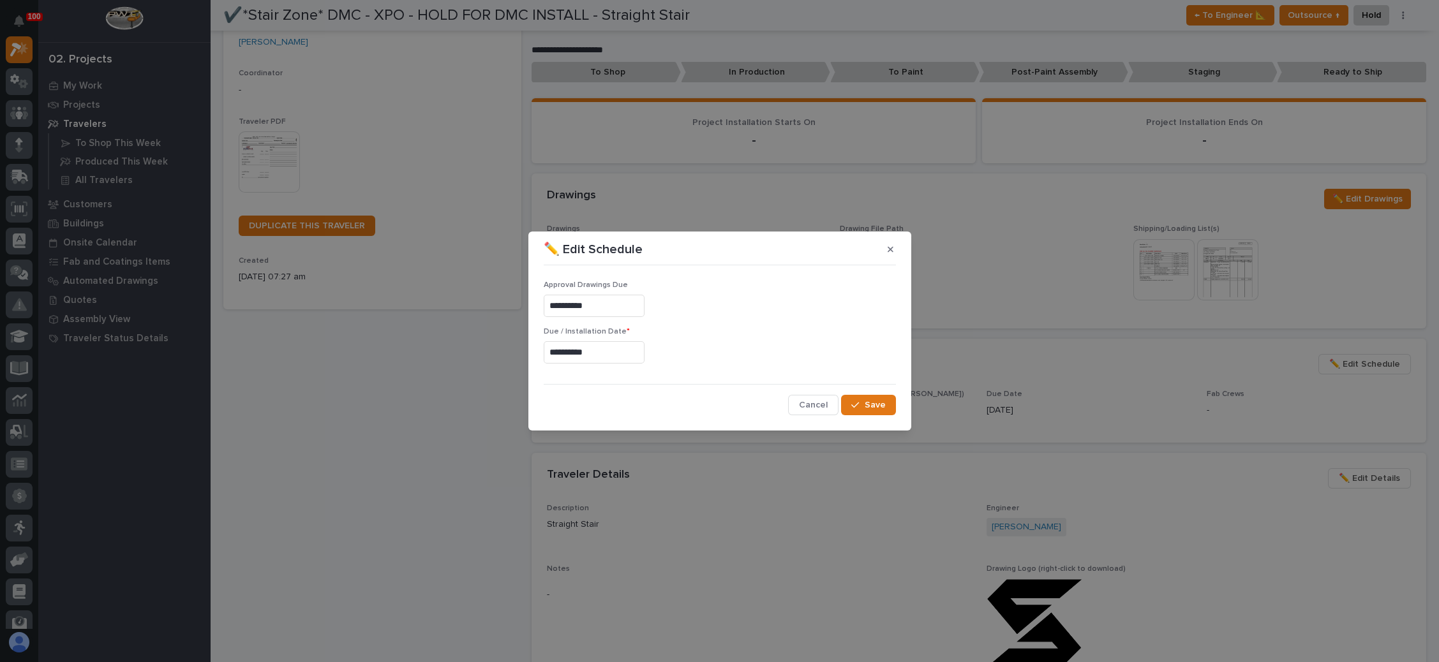
type input "**********"
click at [859, 401] on icon "button" at bounding box center [855, 405] width 8 height 9
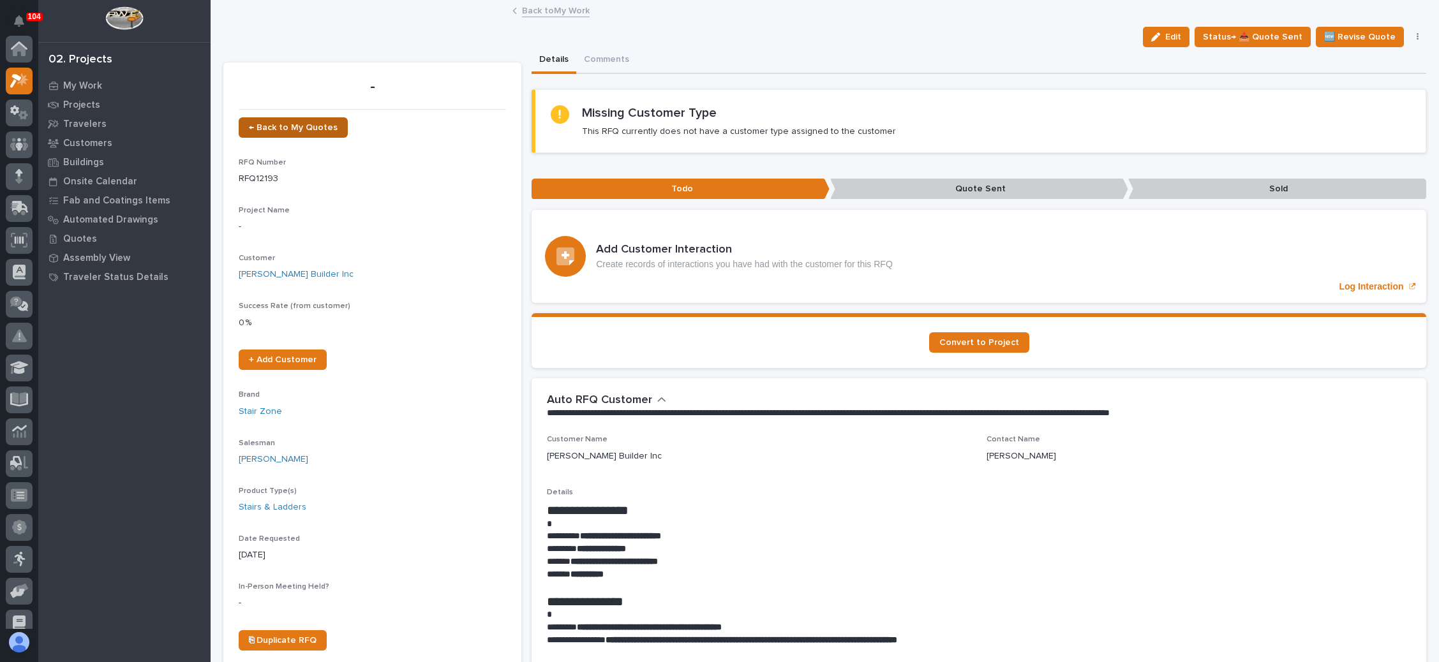
scroll to position [31, 0]
click at [293, 126] on span "← Back to My Quotes" at bounding box center [293, 127] width 89 height 9
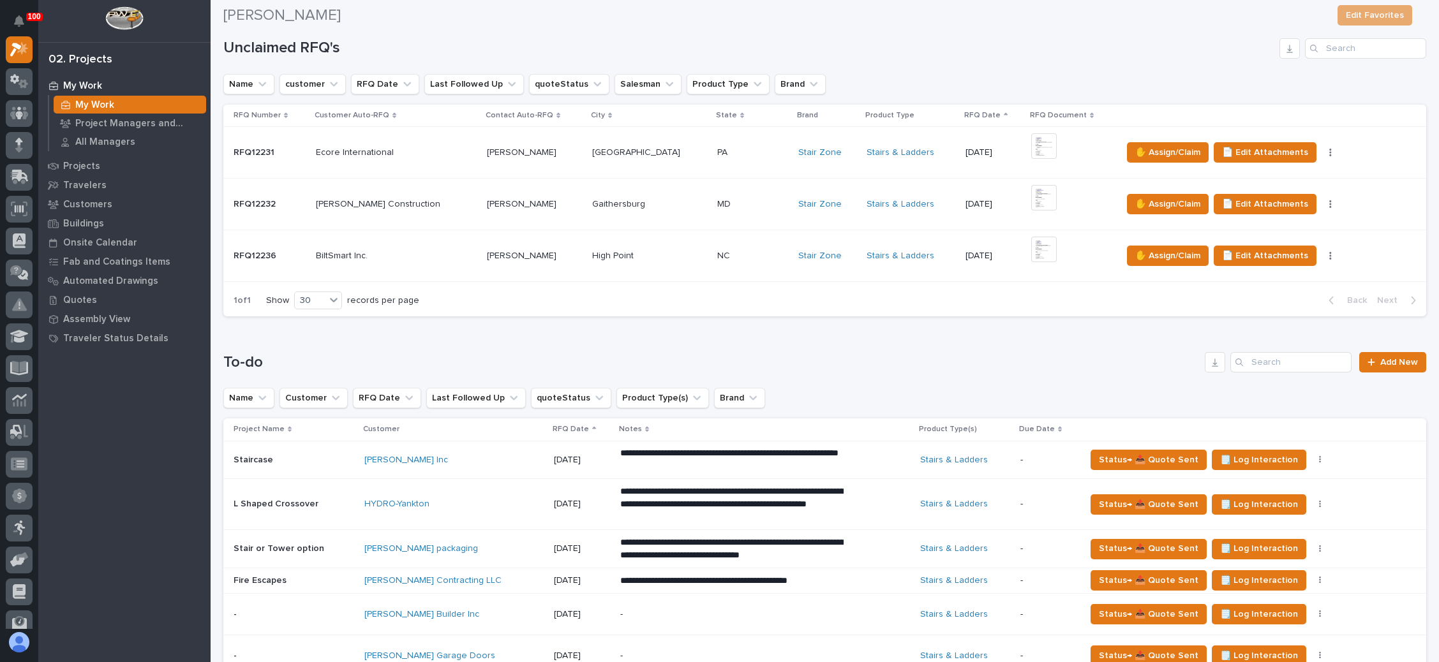
scroll to position [287, 0]
click at [717, 147] on p at bounding box center [752, 152] width 71 height 11
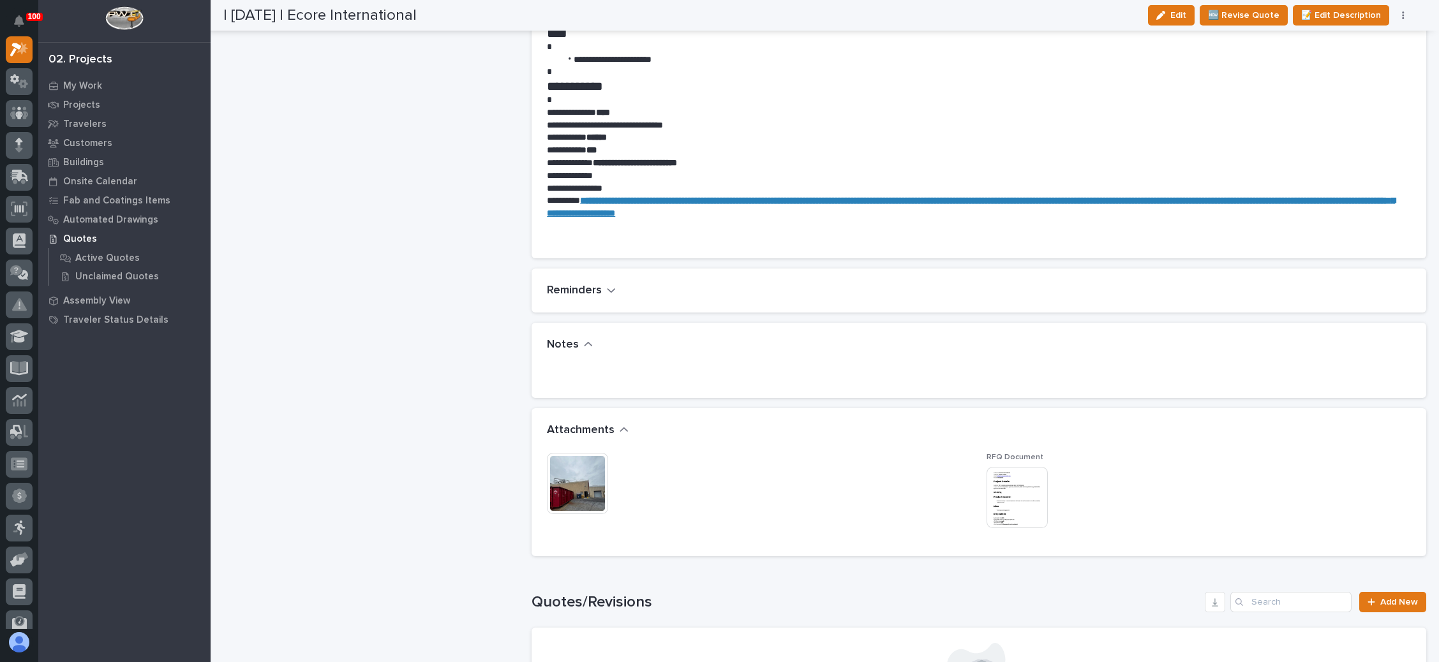
scroll to position [861, 0]
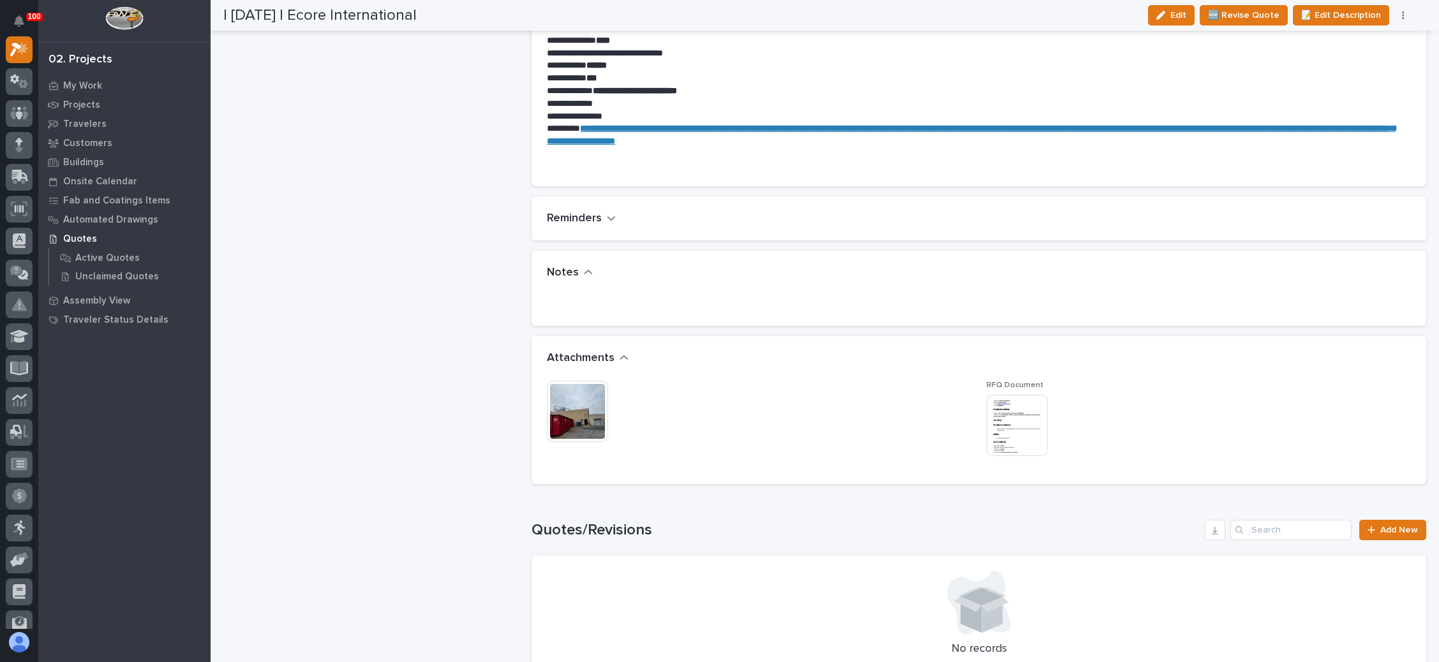
click at [1006, 450] on img at bounding box center [1016, 425] width 61 height 61
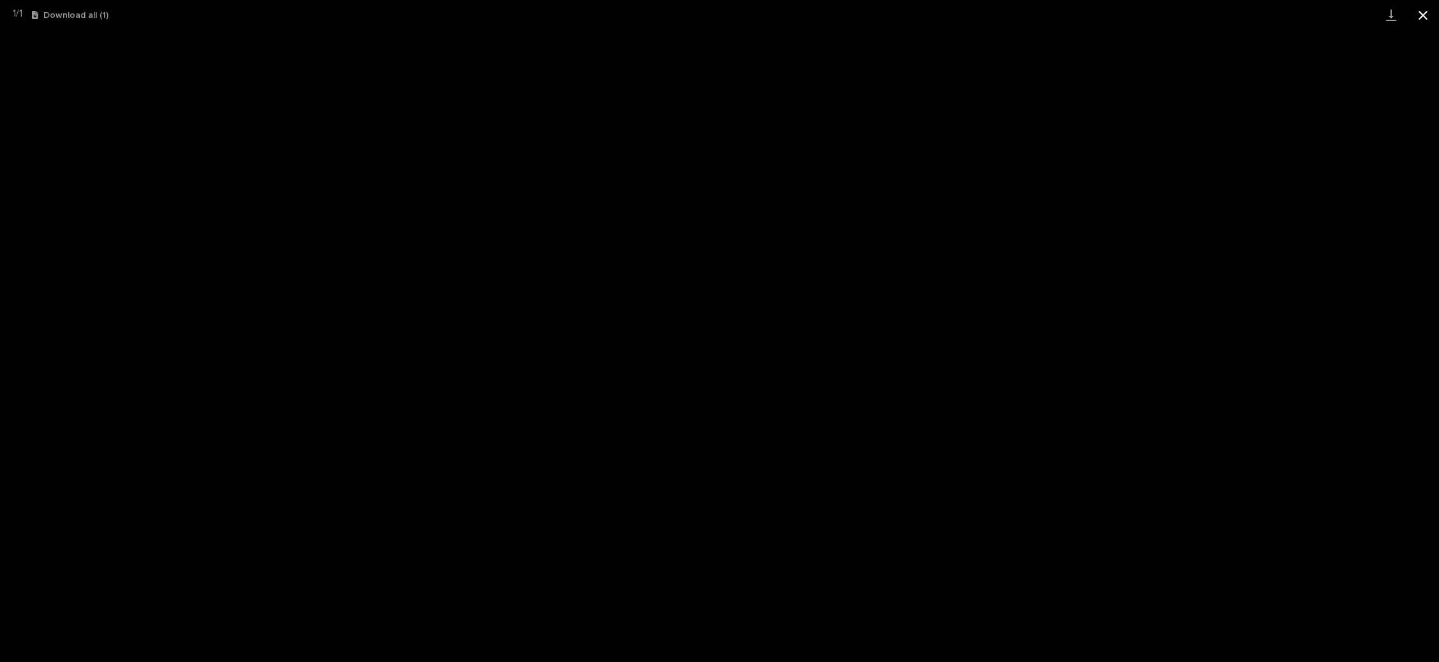
click at [1414, 14] on button "Close gallery" at bounding box center [1423, 15] width 32 height 30
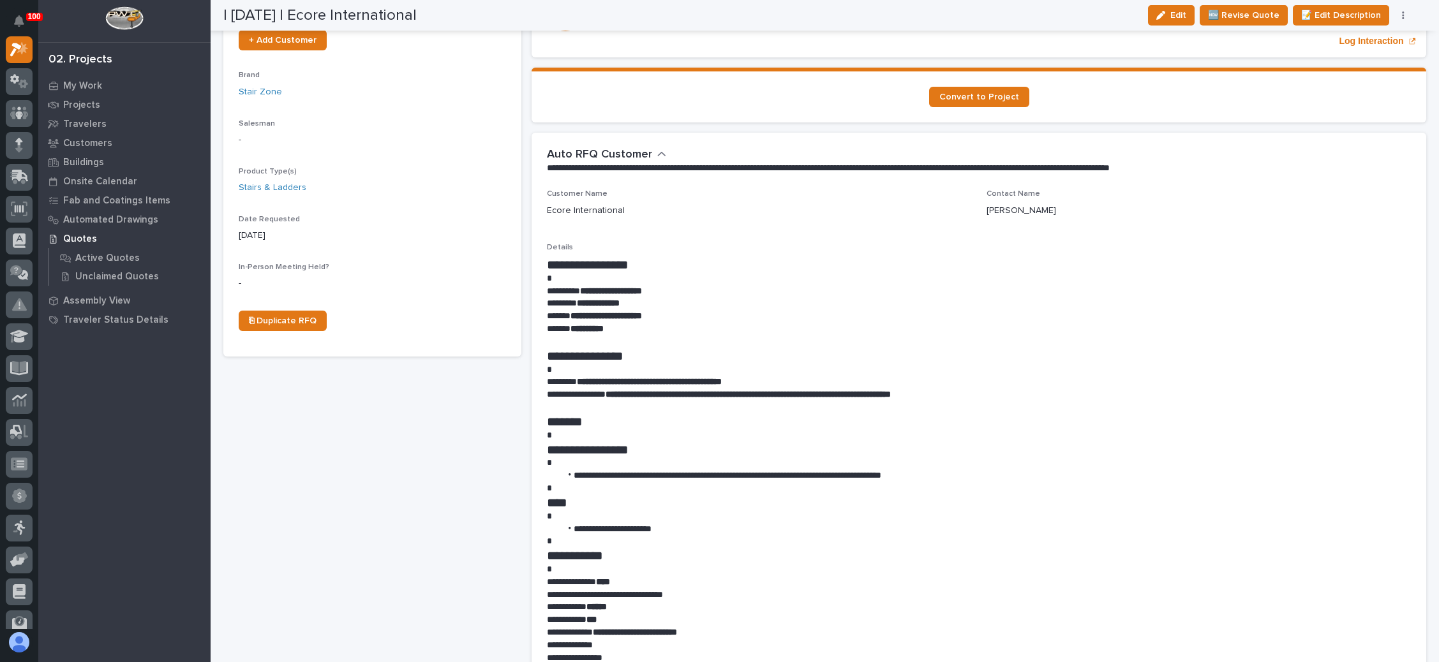
scroll to position [191, 0]
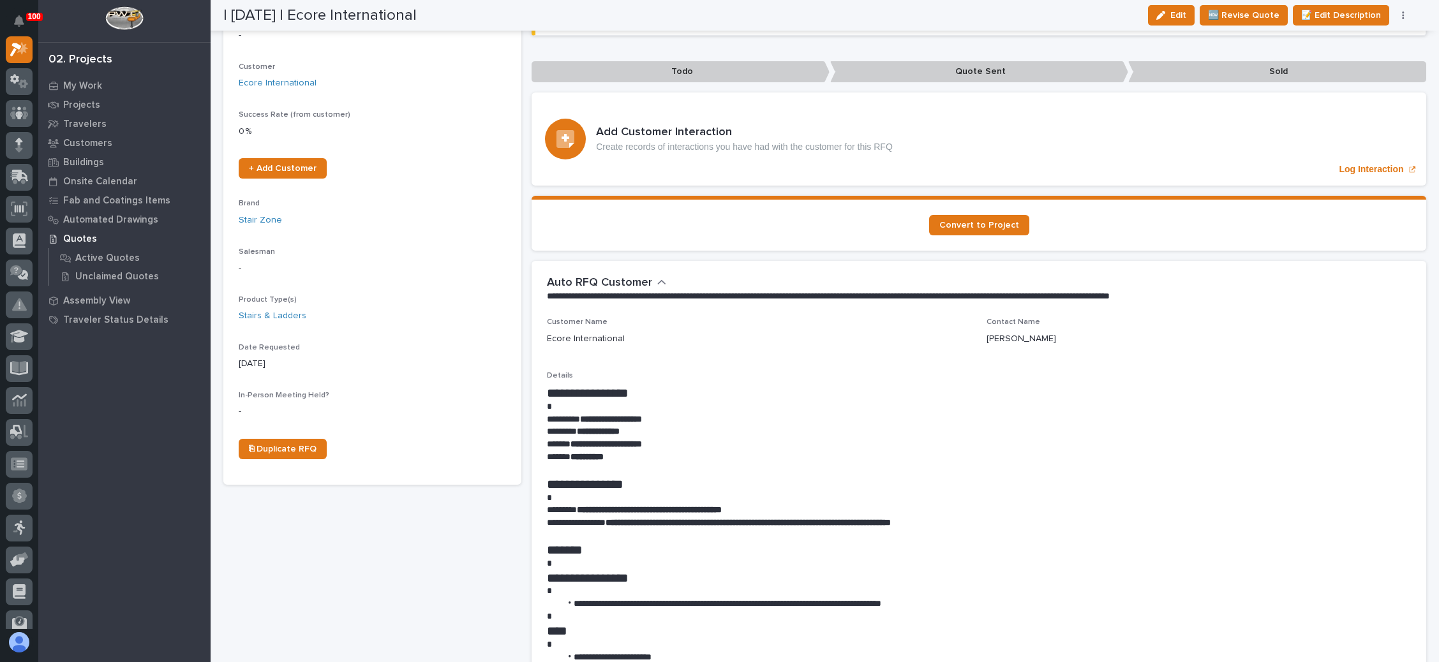
click at [1399, 13] on button "button" at bounding box center [1403, 15] width 18 height 9
click at [1354, 78] on span "✋ Assign/Claim" at bounding box center [1332, 81] width 65 height 15
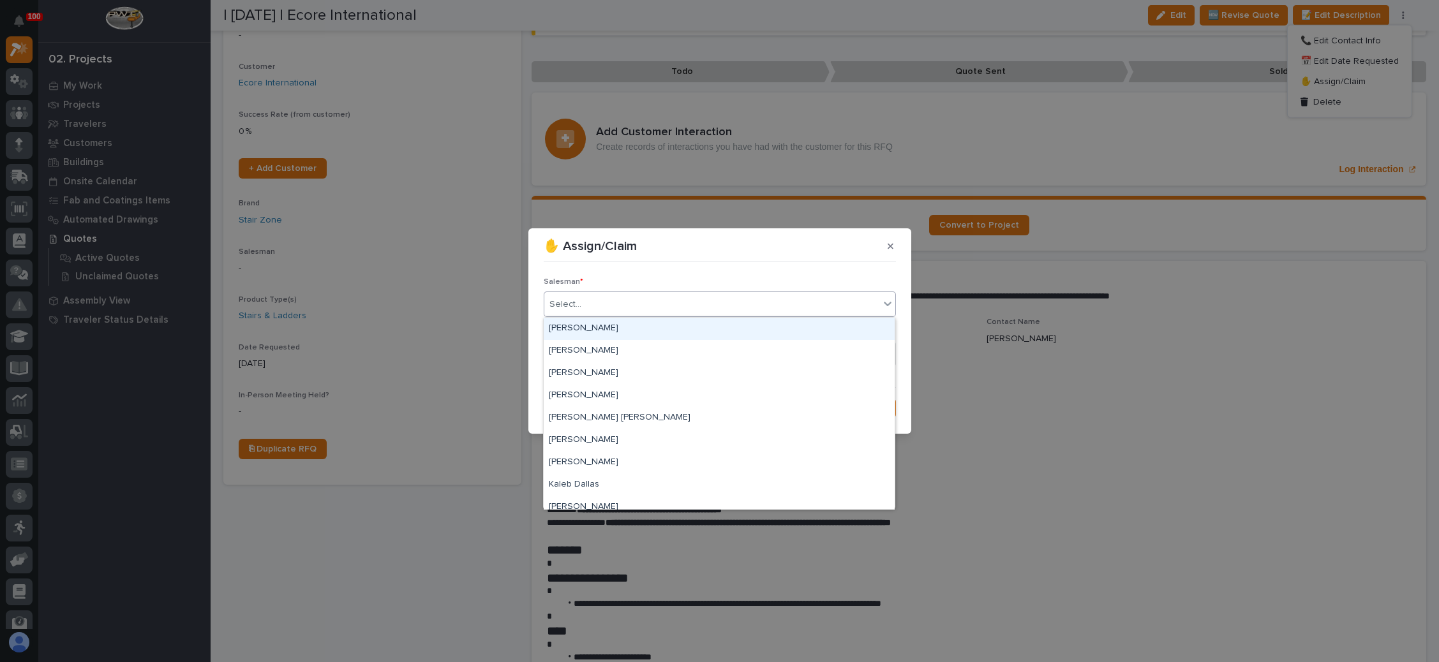
click at [692, 302] on div "Select..." at bounding box center [711, 304] width 335 height 21
click at [631, 350] on div "[PERSON_NAME]" at bounding box center [719, 351] width 351 height 22
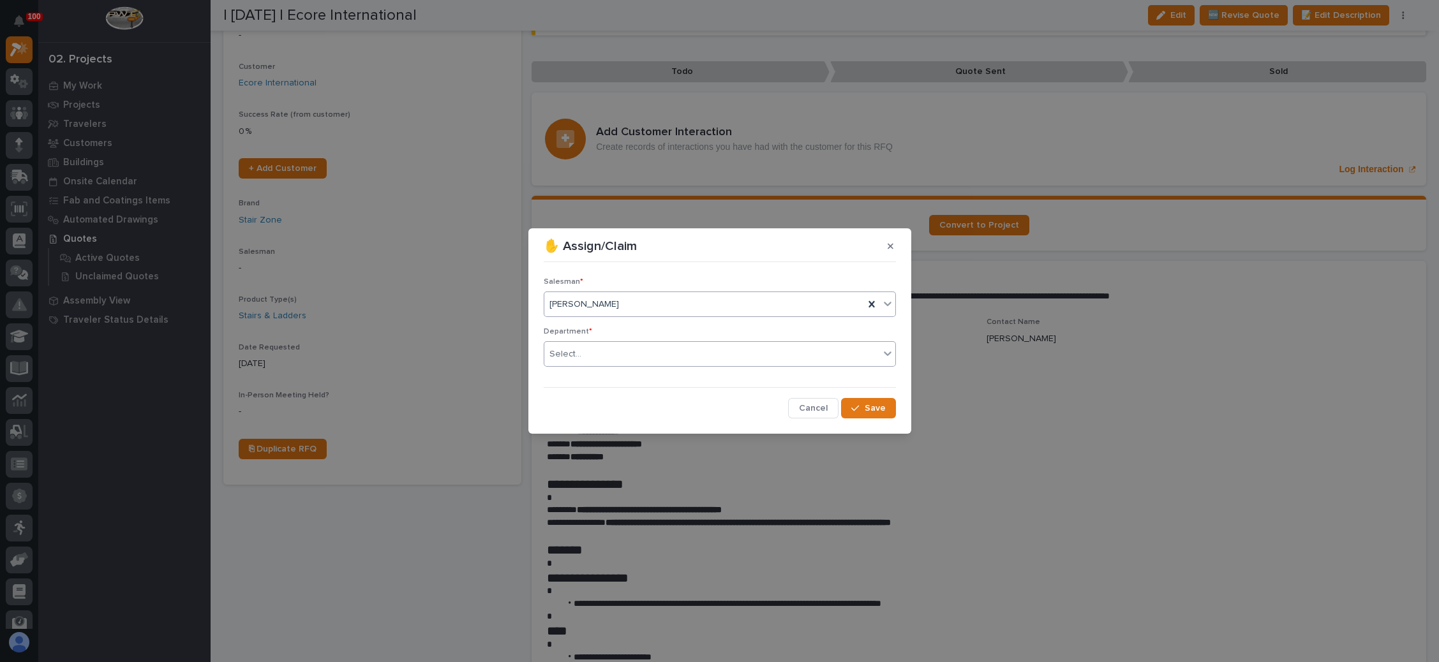
click at [631, 351] on div "Select..." at bounding box center [711, 354] width 335 height 21
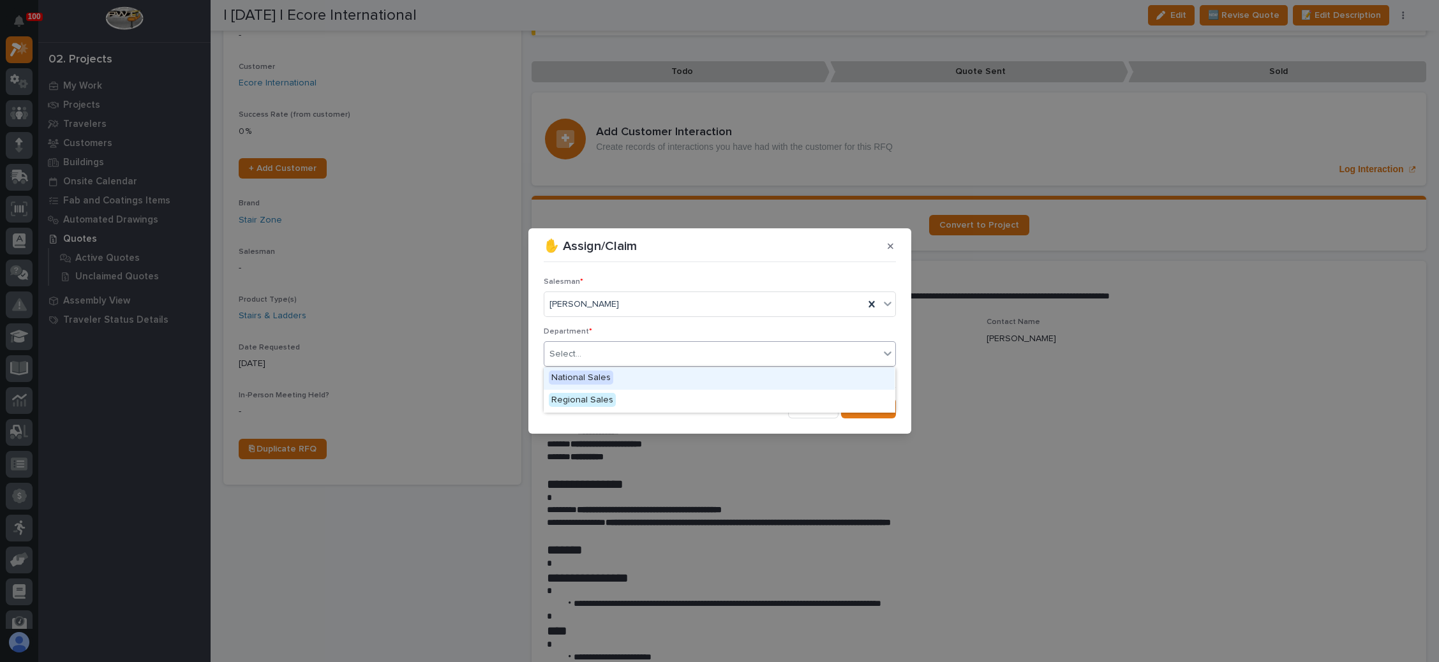
click at [624, 379] on div "National Sales" at bounding box center [719, 379] width 351 height 22
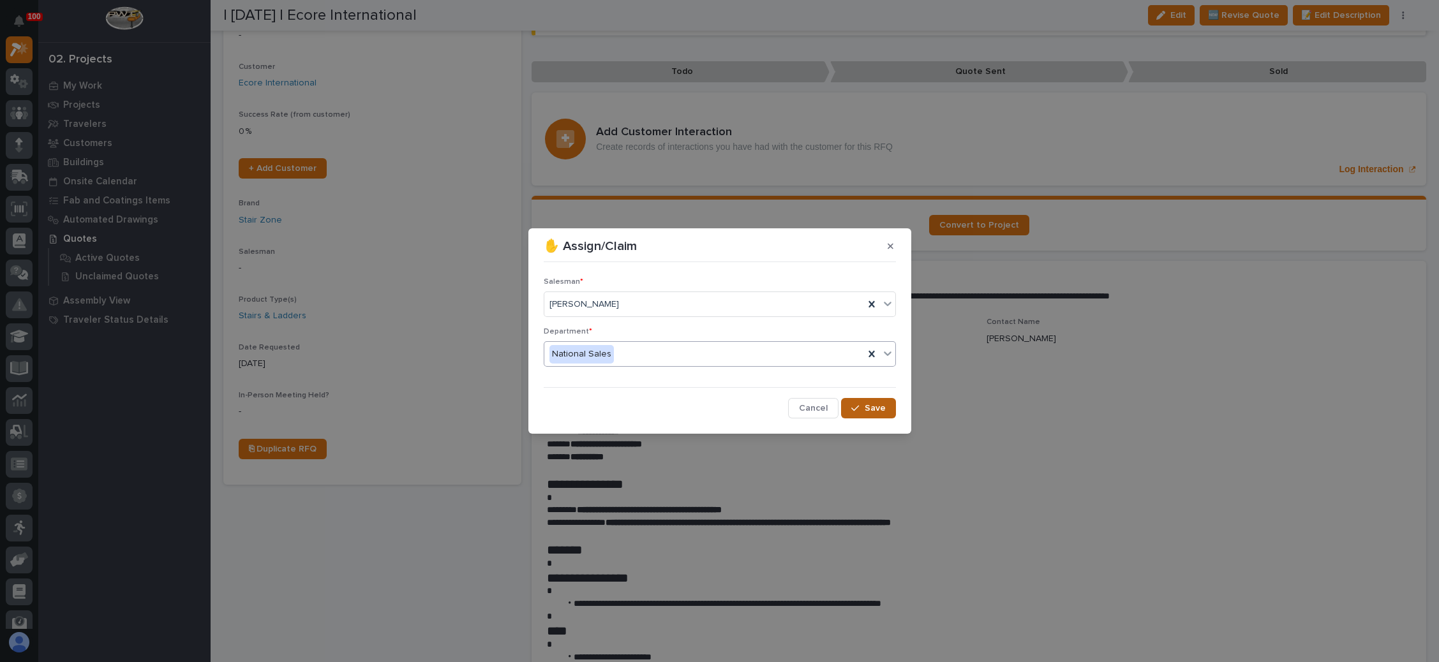
click at [847, 408] on button "Save" at bounding box center [868, 408] width 54 height 20
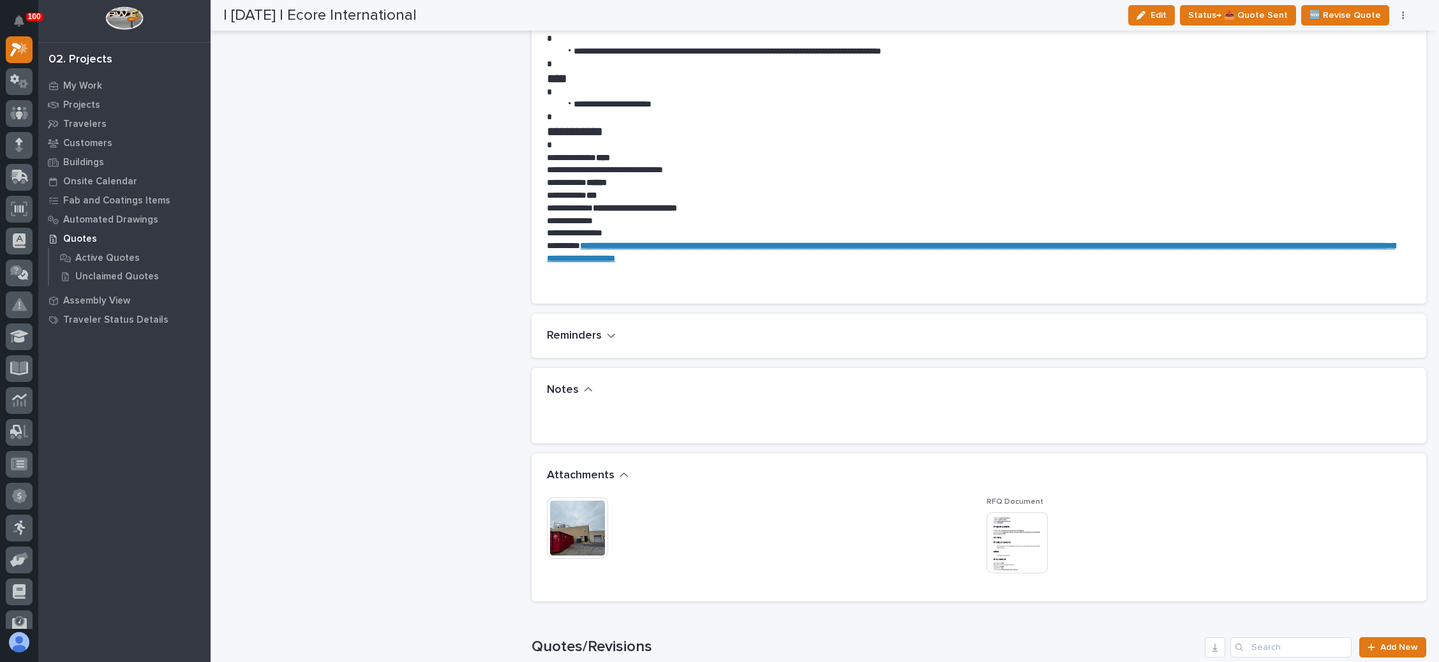
scroll to position [766, 0]
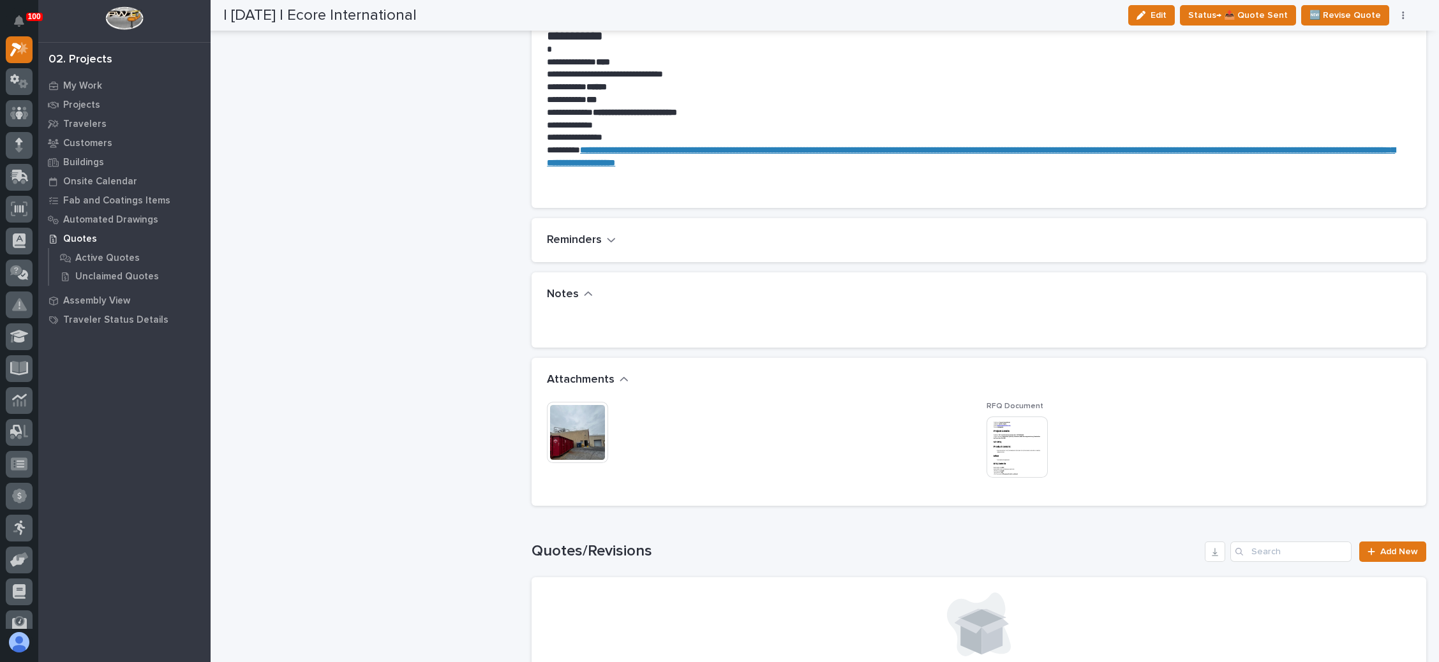
click at [572, 420] on img at bounding box center [577, 432] width 61 height 61
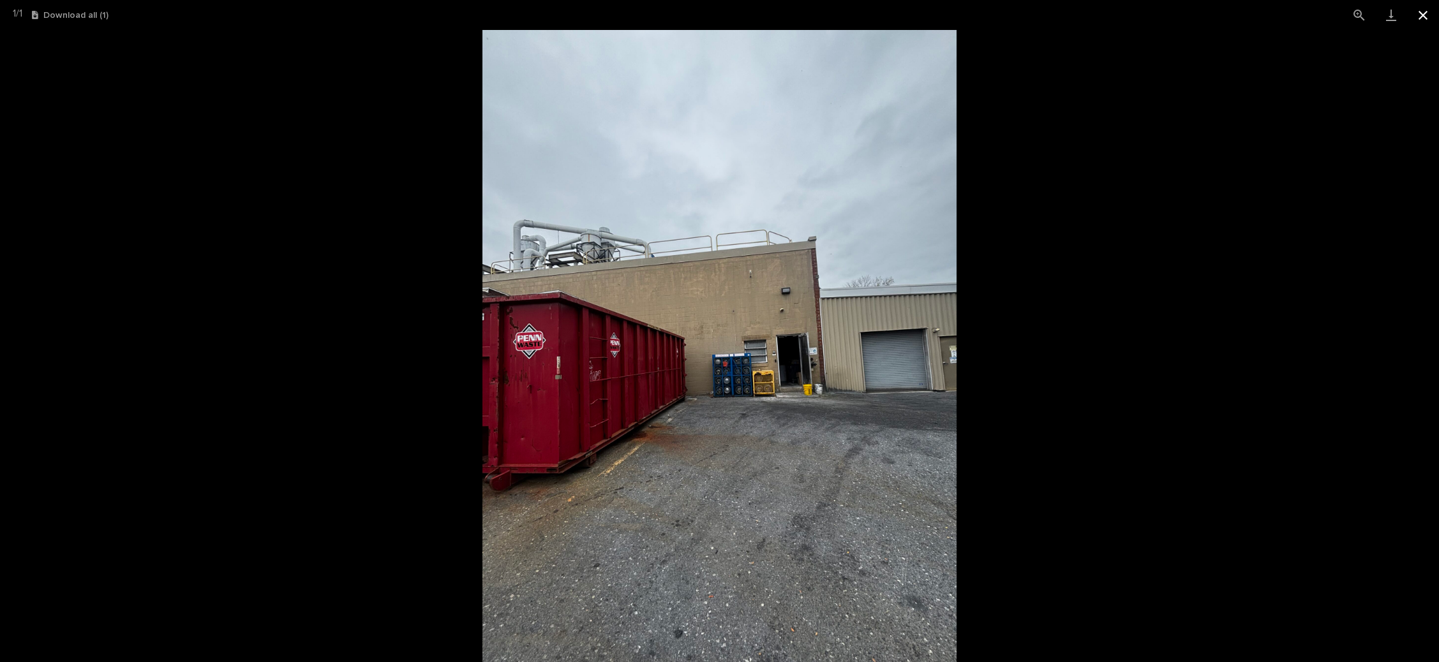
click at [1414, 11] on button "Close gallery" at bounding box center [1423, 15] width 32 height 30
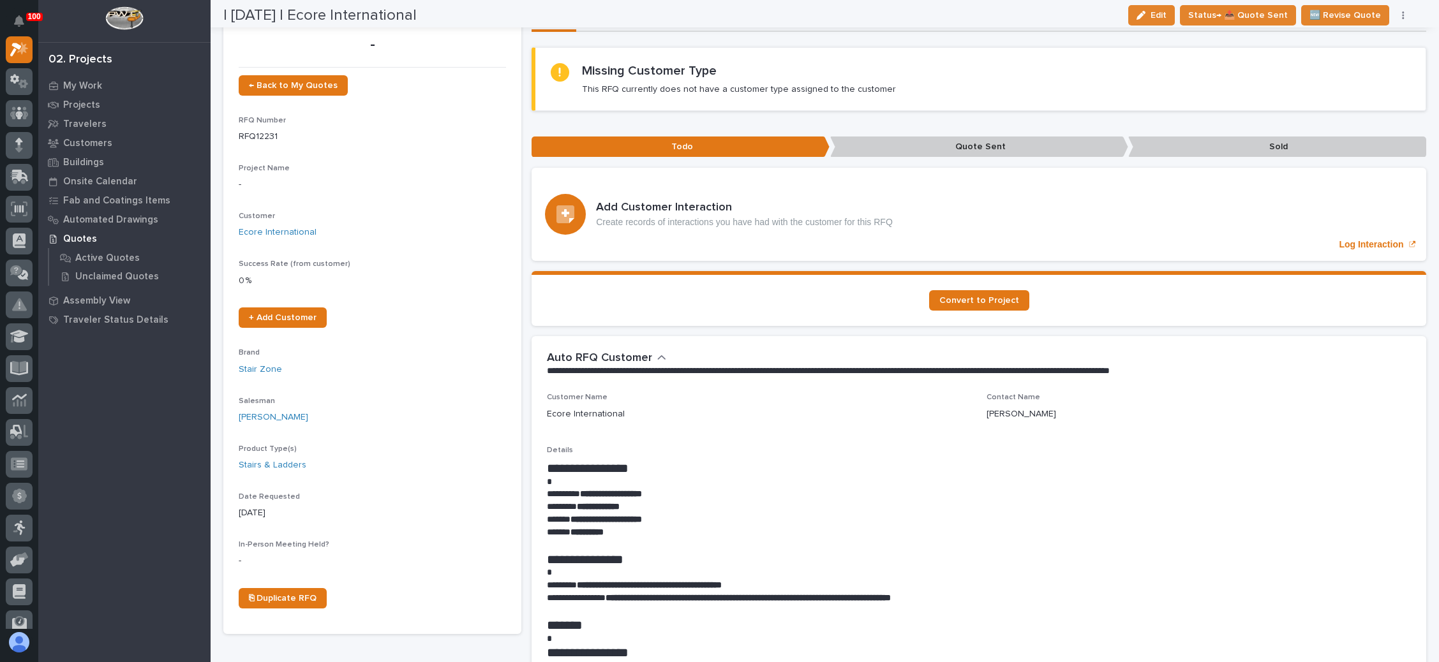
scroll to position [0, 0]
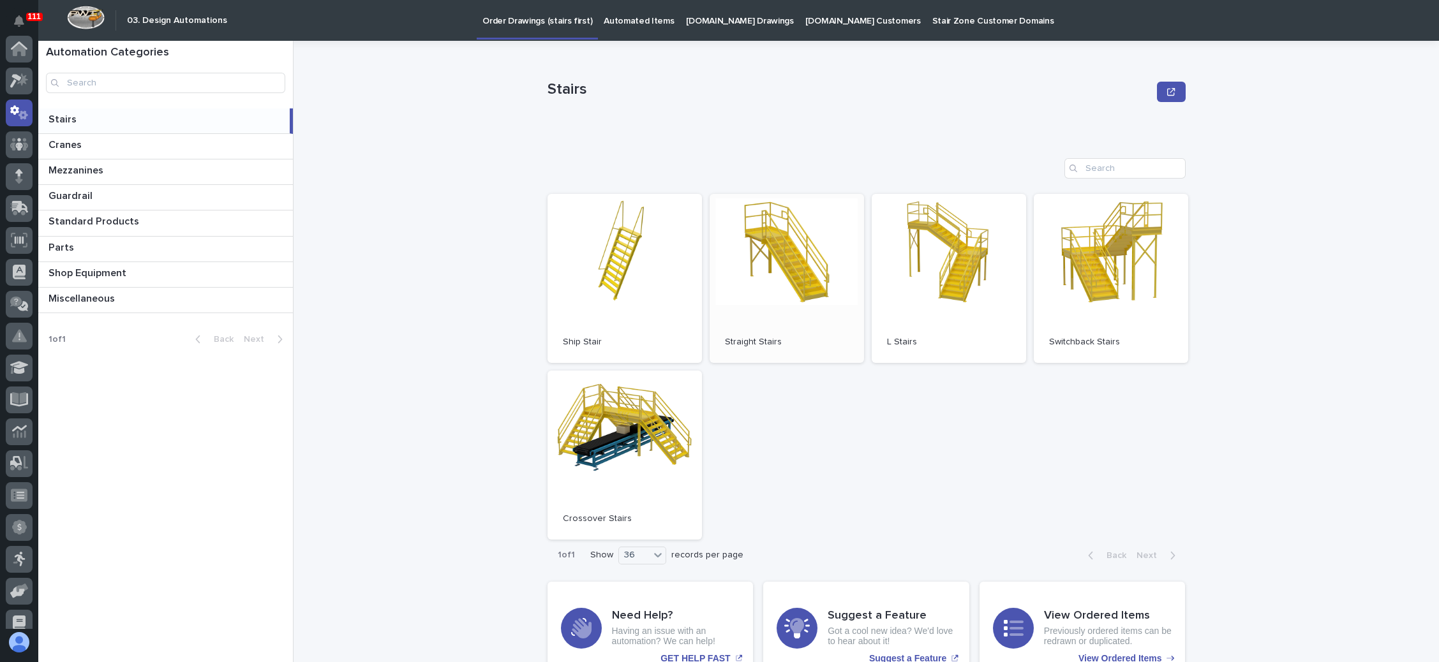
scroll to position [63, 0]
click at [762, 227] on link "Open" at bounding box center [787, 278] width 154 height 169
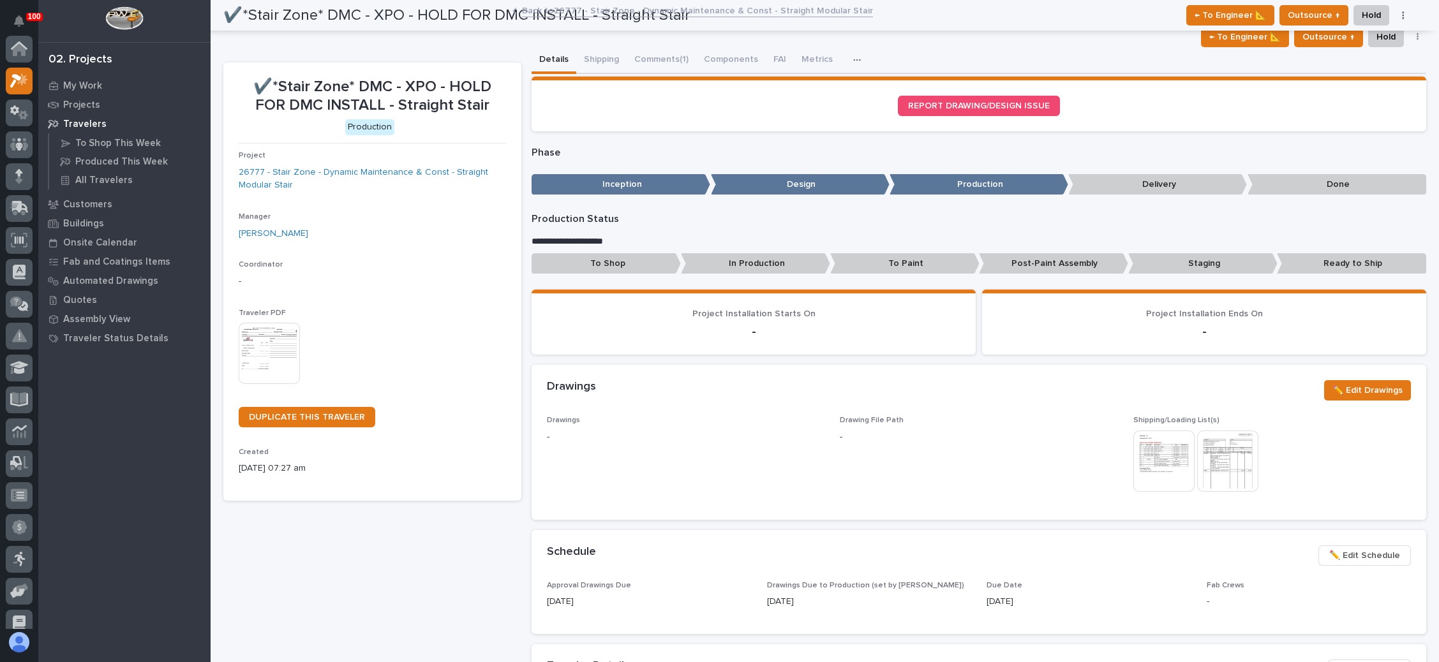
scroll to position [31, 0]
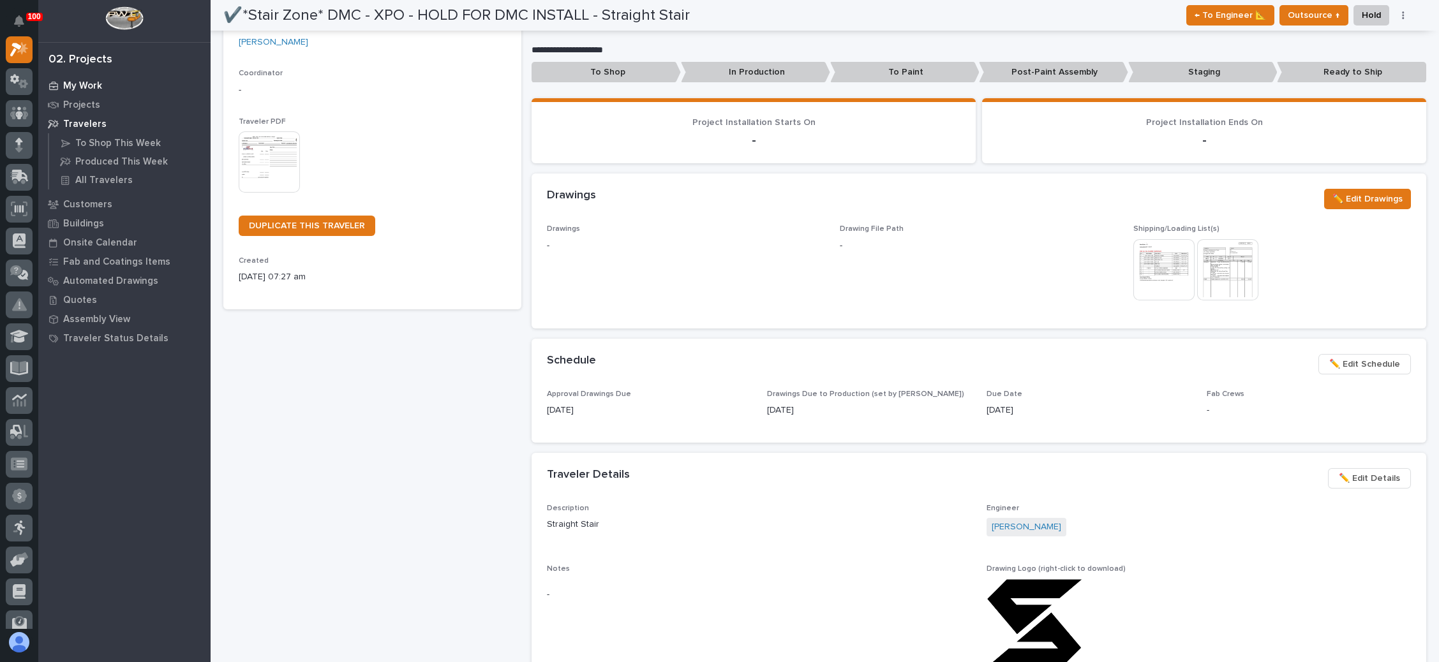
click at [107, 84] on div "My Work" at bounding box center [124, 86] width 166 height 18
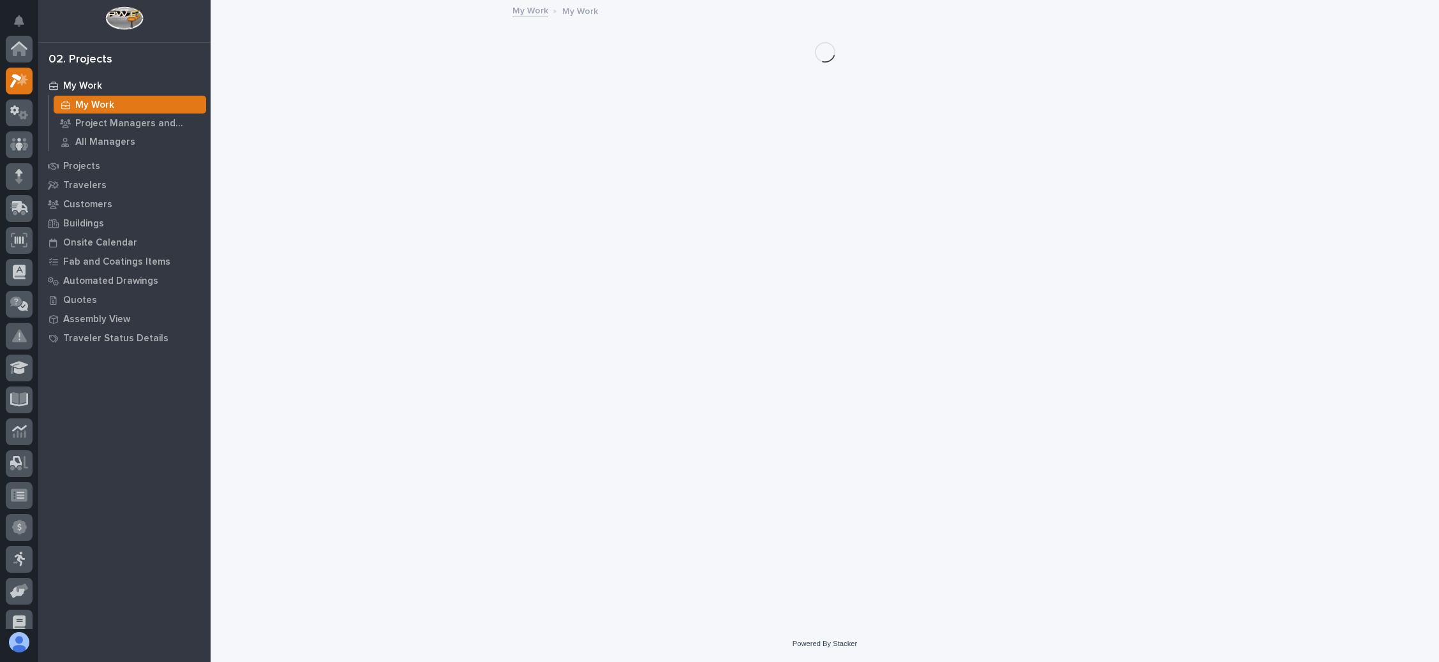
scroll to position [31, 0]
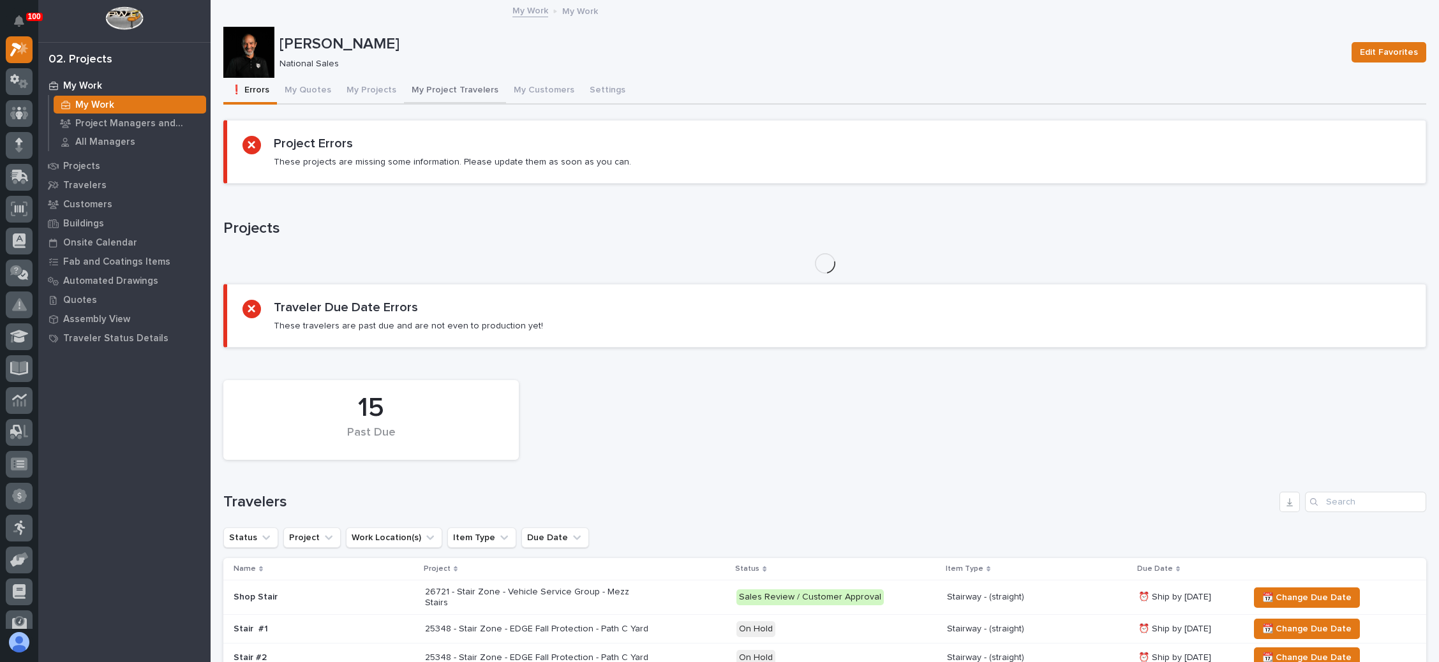
click at [450, 84] on button "My Project Travelers" at bounding box center [455, 91] width 102 height 27
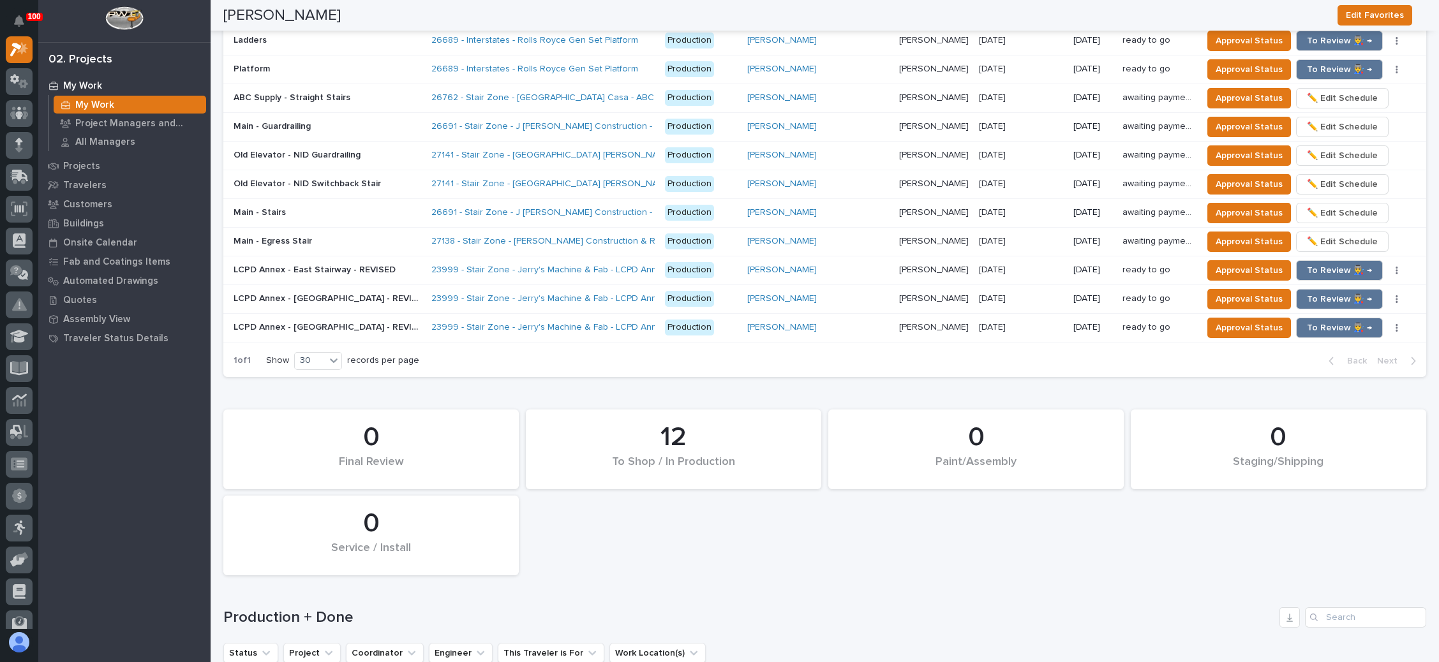
scroll to position [1818, 0]
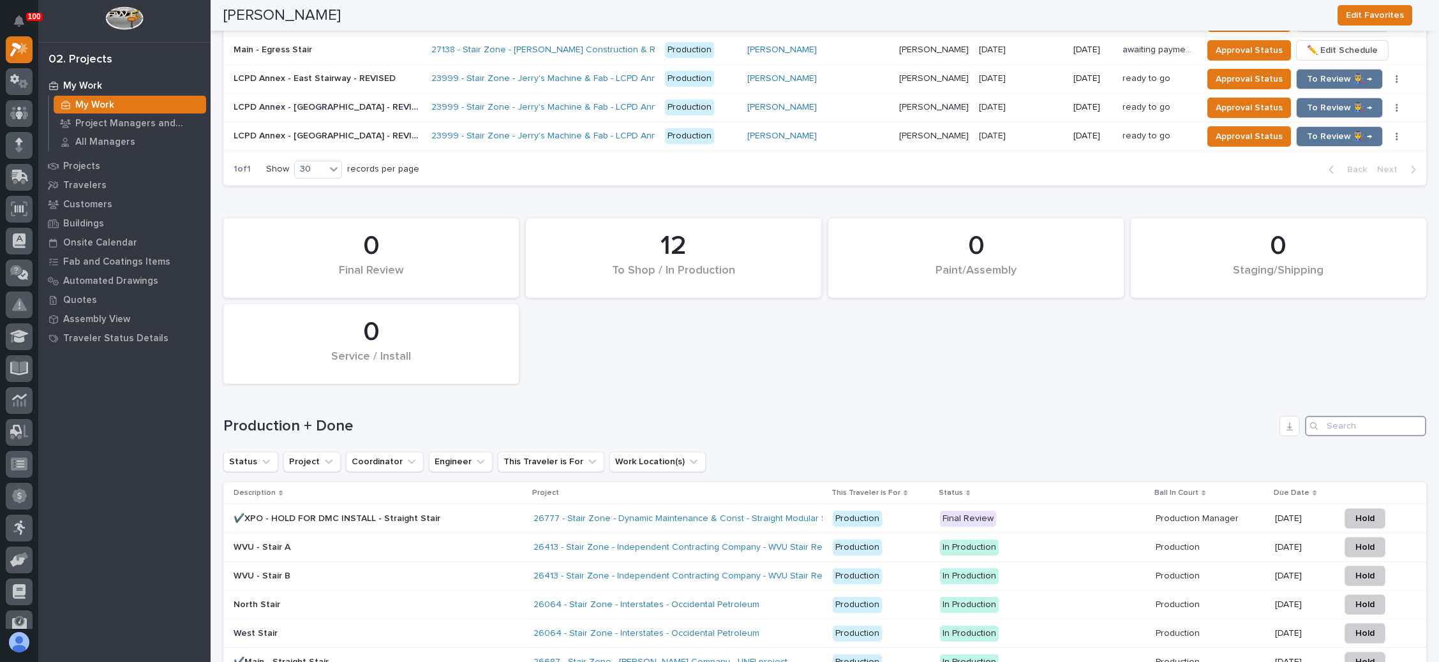
click at [1343, 416] on input "Search" at bounding box center [1365, 426] width 121 height 20
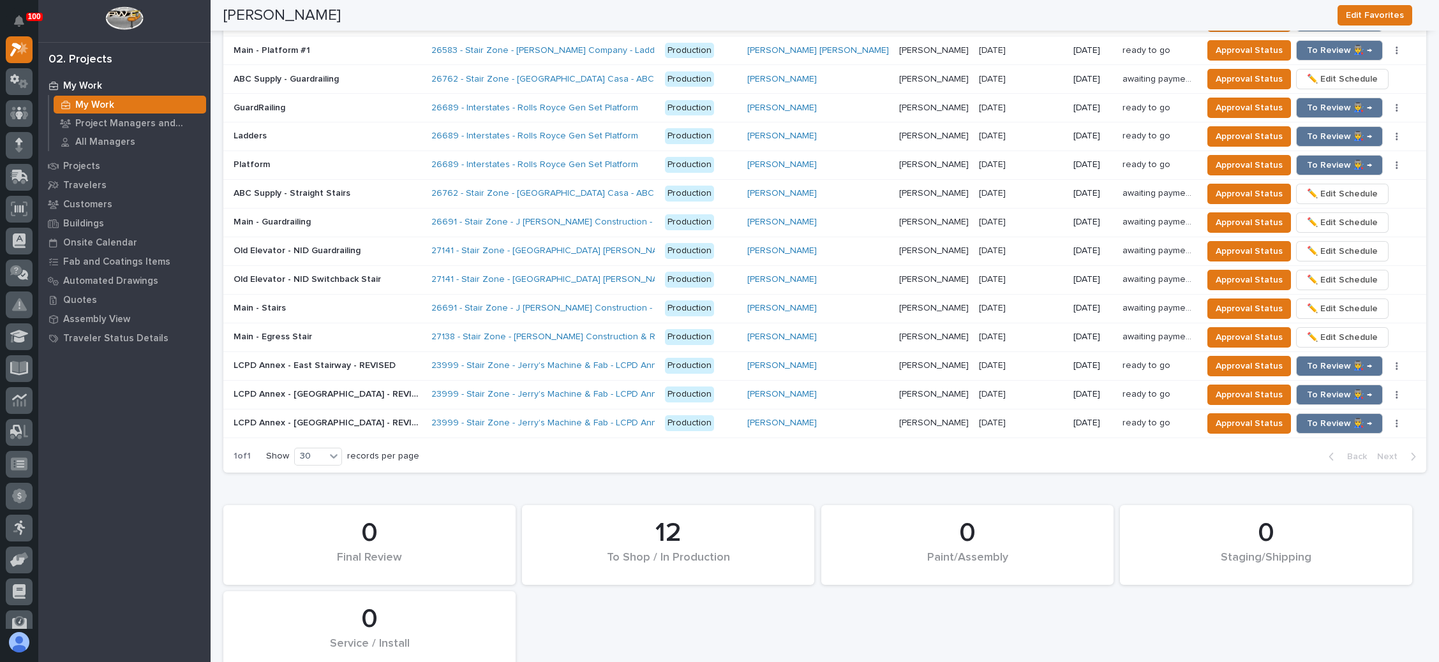
scroll to position [1436, 0]
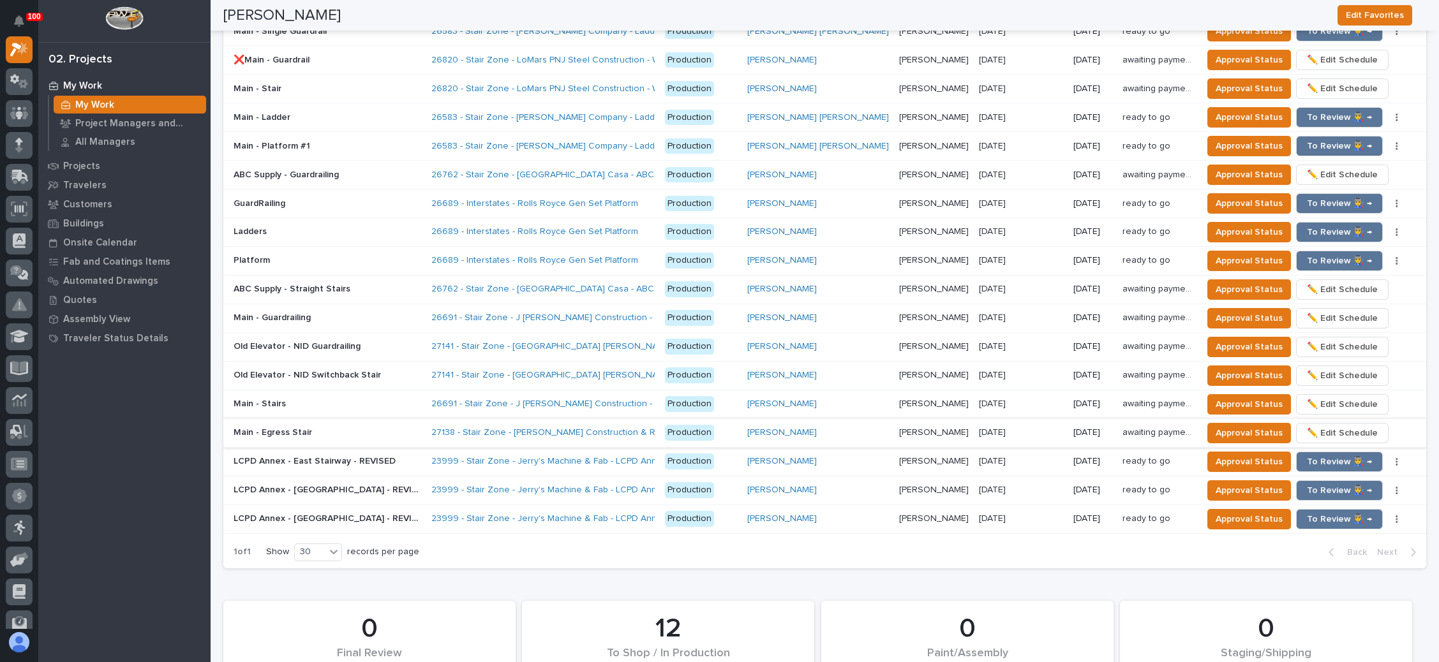
type input "27138"
click at [1073, 422] on div "10/20/2025" at bounding box center [1093, 432] width 40 height 21
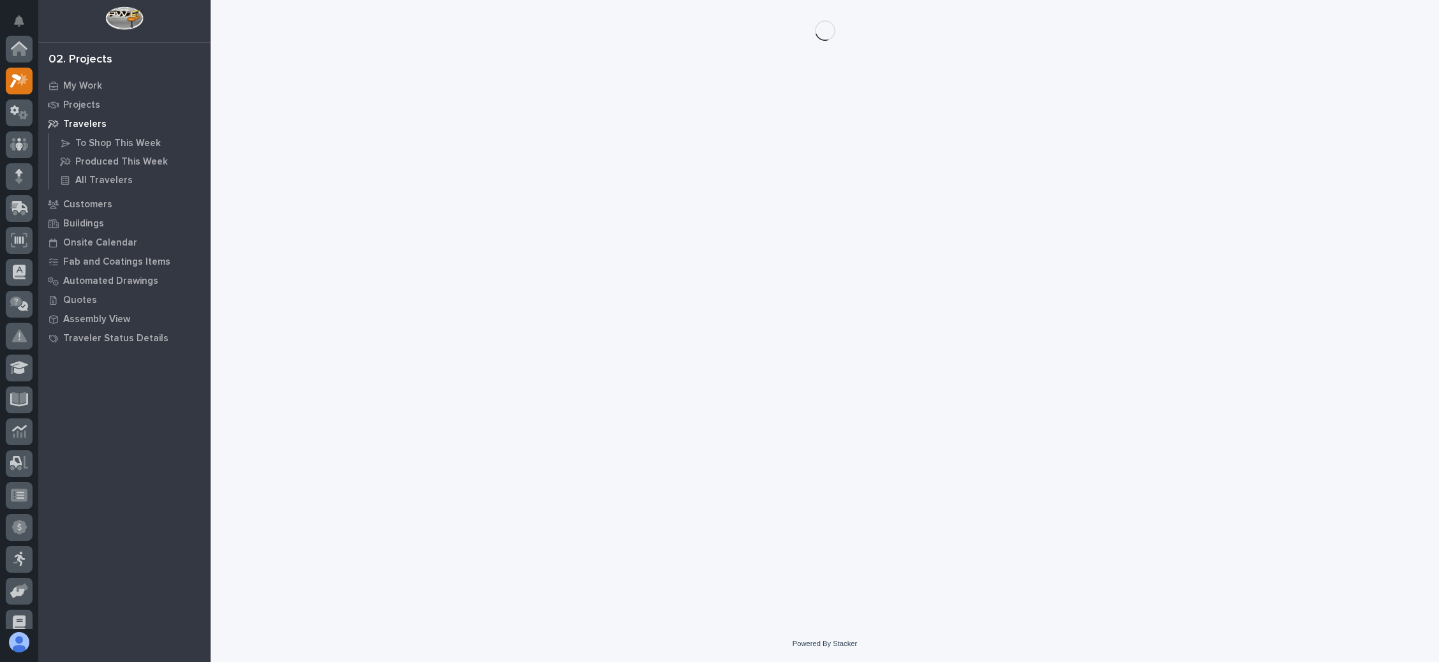
scroll to position [31, 0]
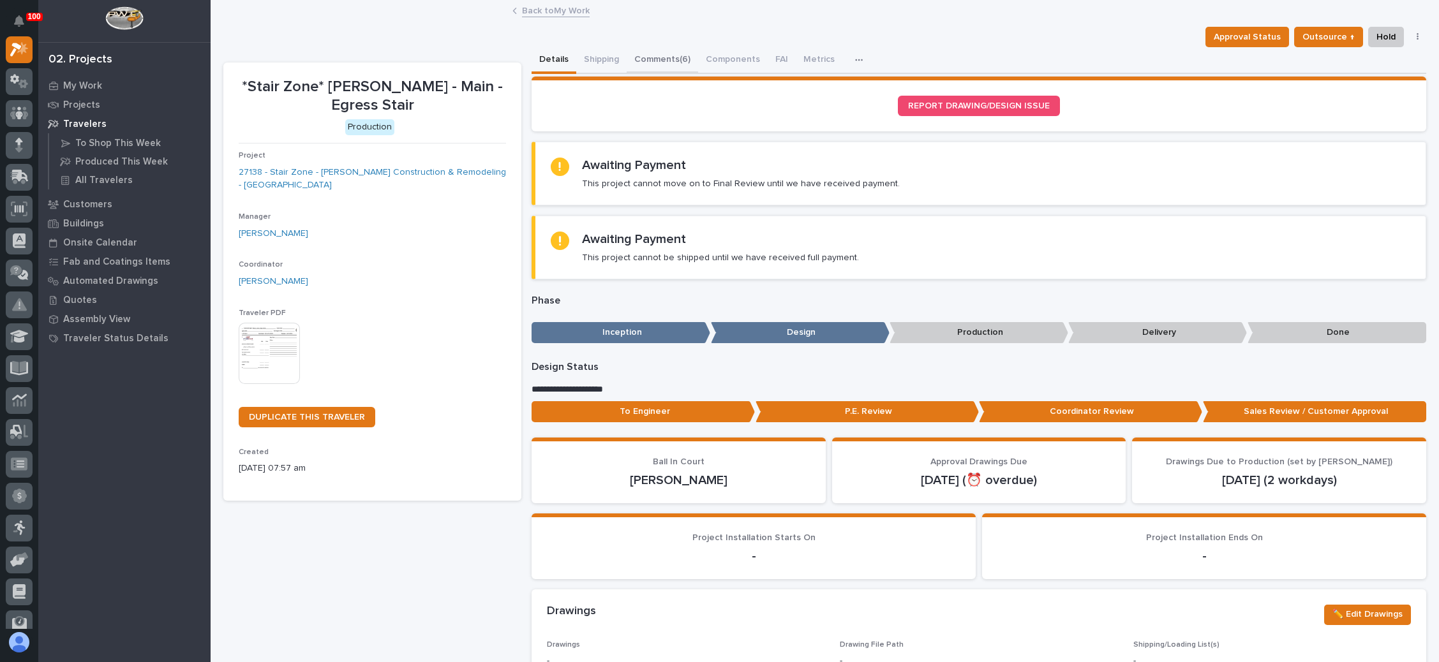
click at [674, 56] on button "Comments (6)" at bounding box center [662, 60] width 71 height 27
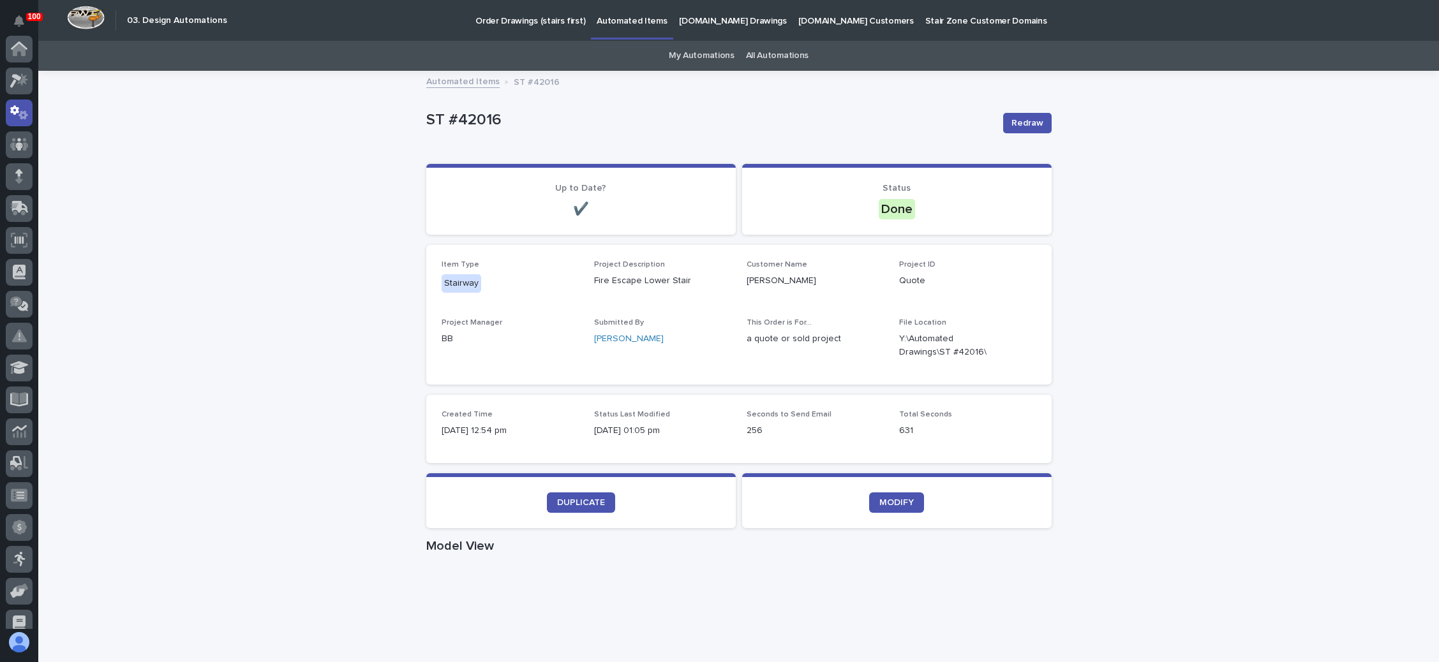
scroll to position [63, 0]
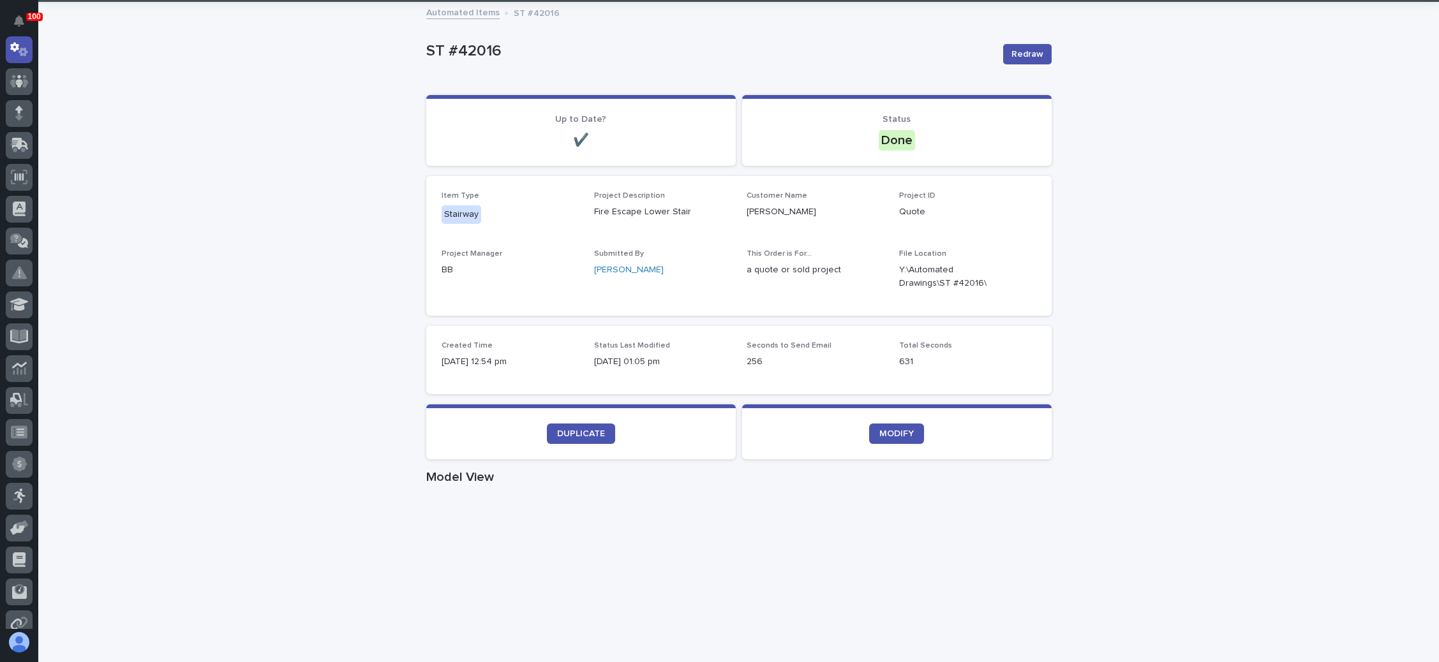
scroll to position [96, 0]
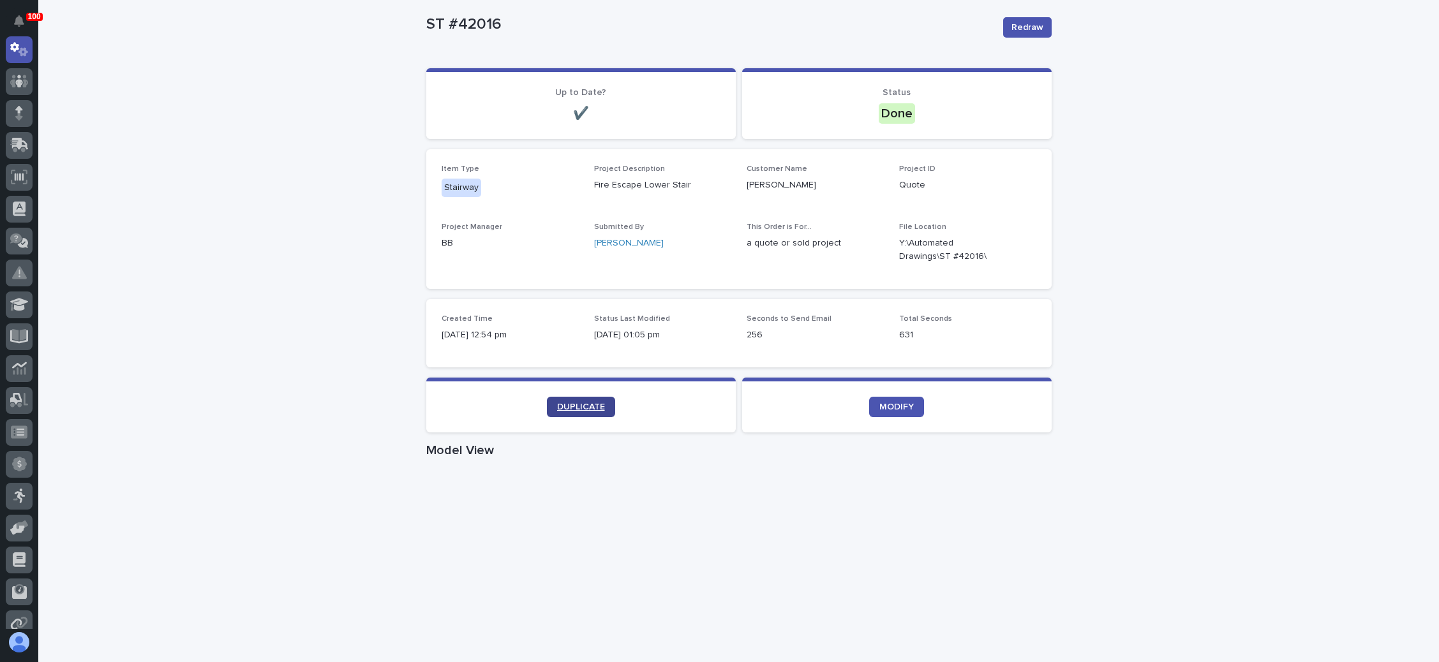
click at [577, 407] on span "DUPLICATE" at bounding box center [581, 407] width 48 height 9
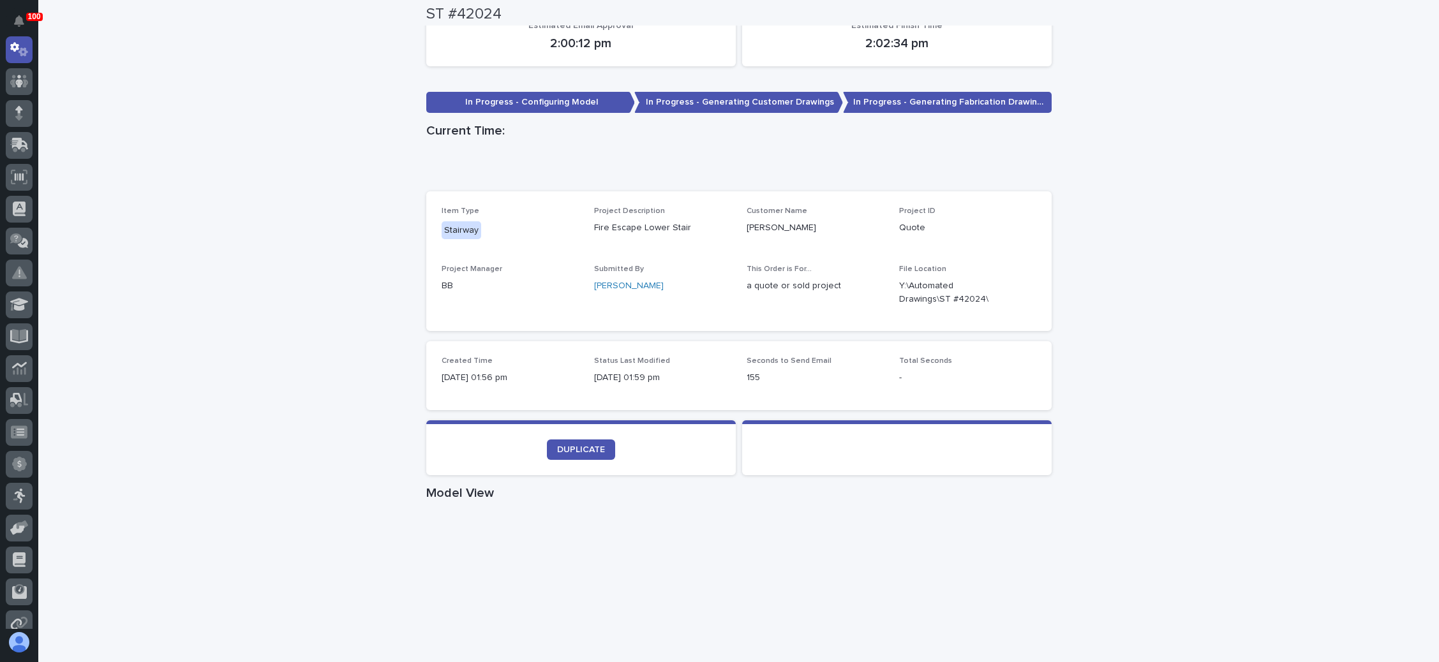
scroll to position [287, 0]
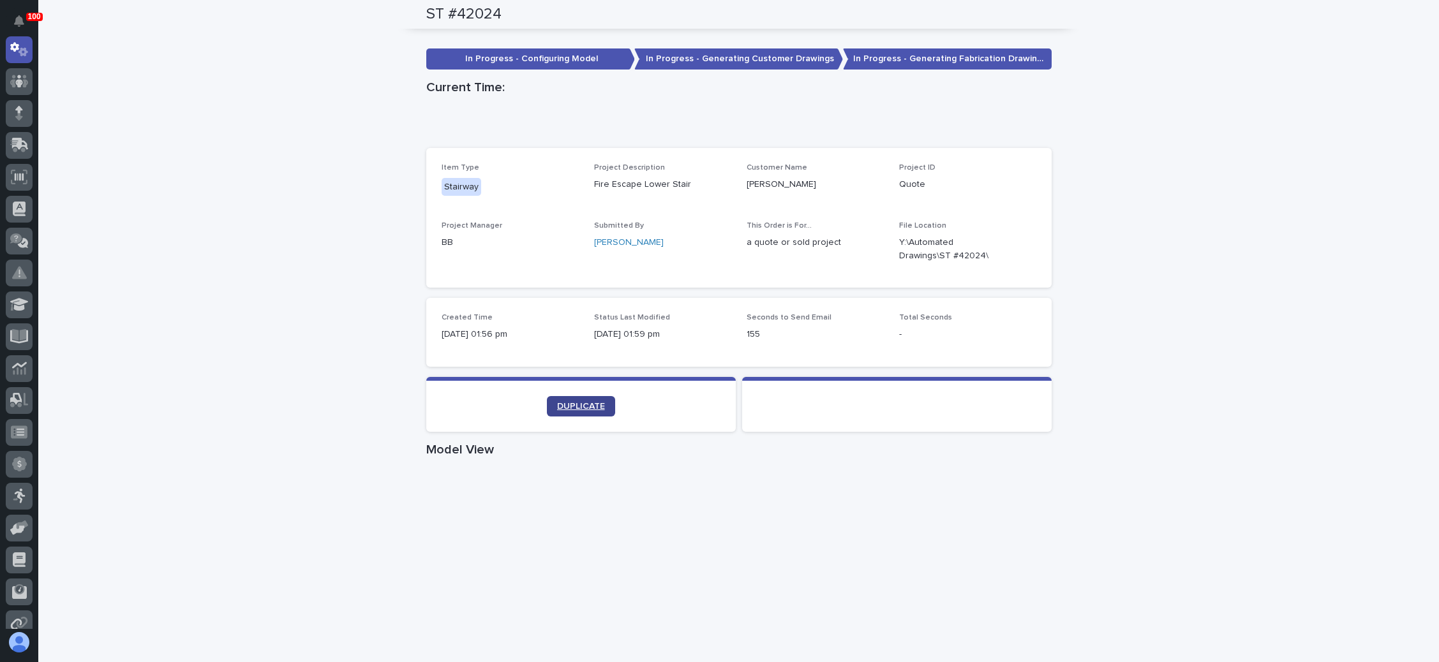
click at [580, 403] on span "DUPLICATE" at bounding box center [581, 406] width 48 height 9
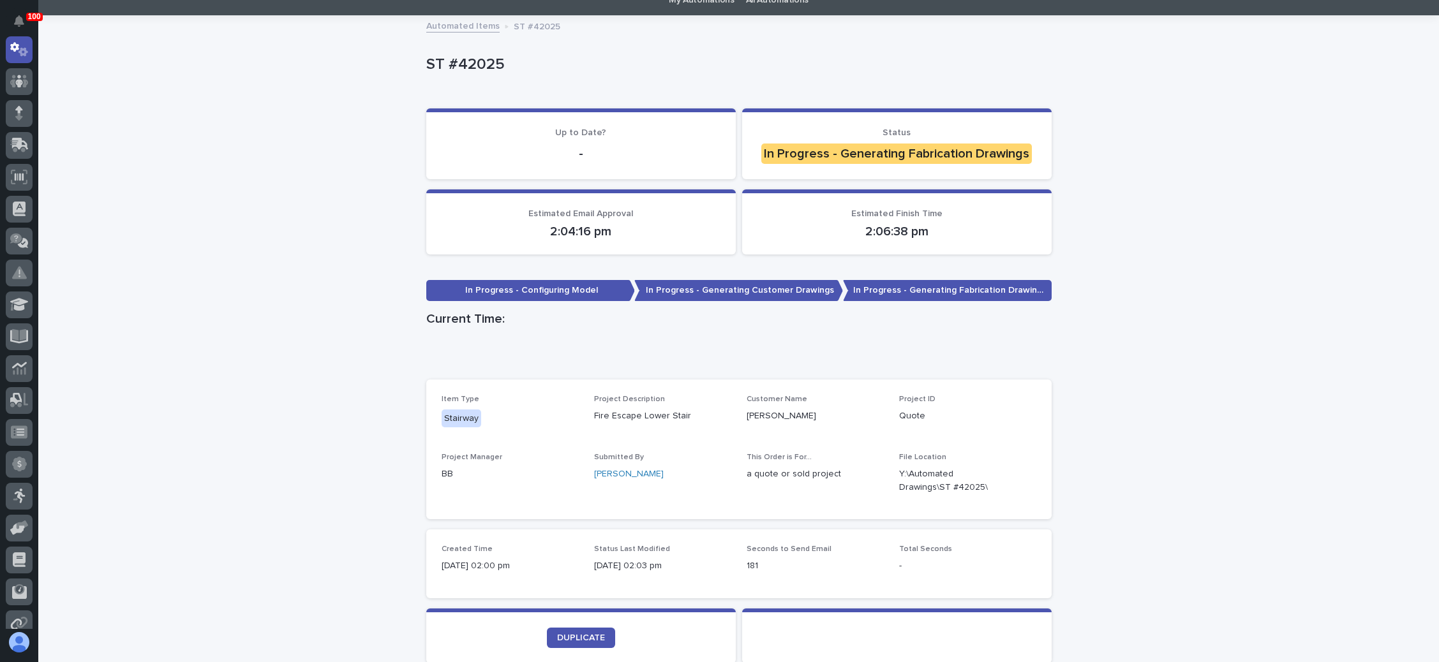
scroll to position [191, 0]
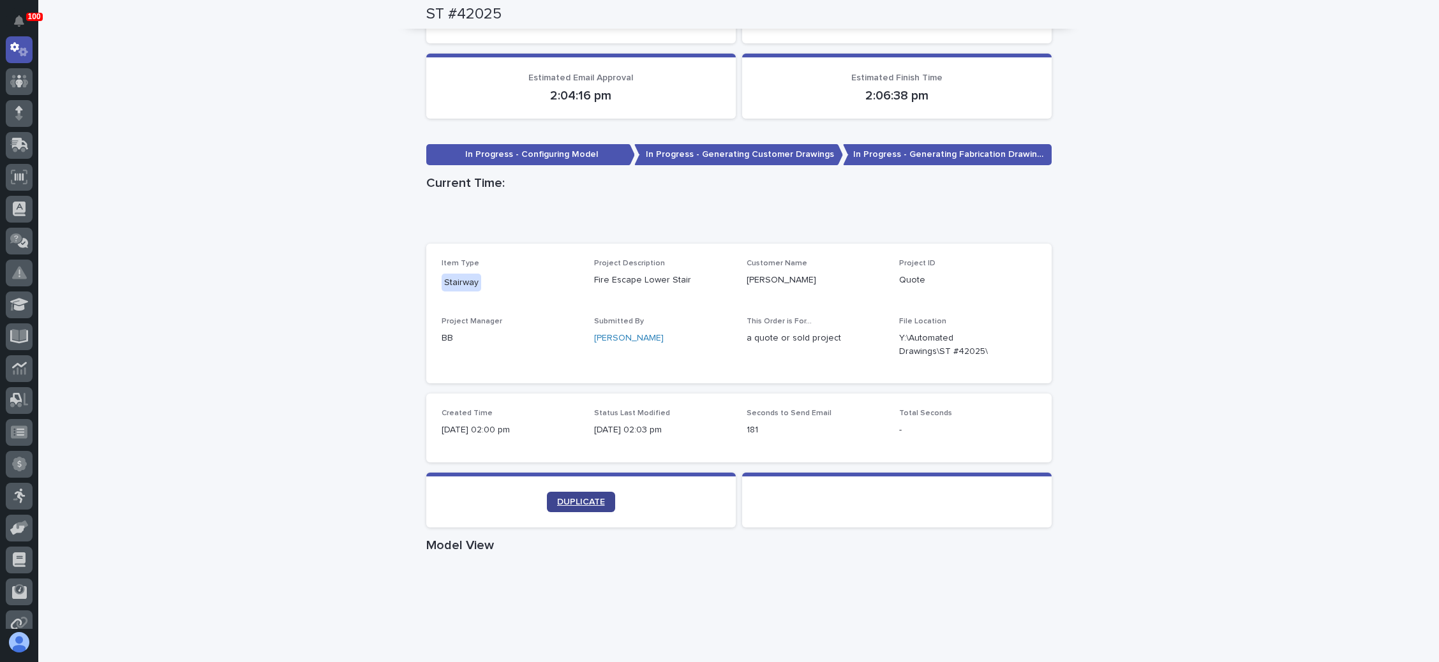
click at [568, 504] on span "DUPLICATE" at bounding box center [581, 502] width 48 height 9
